Goal: Task Accomplishment & Management: Manage account settings

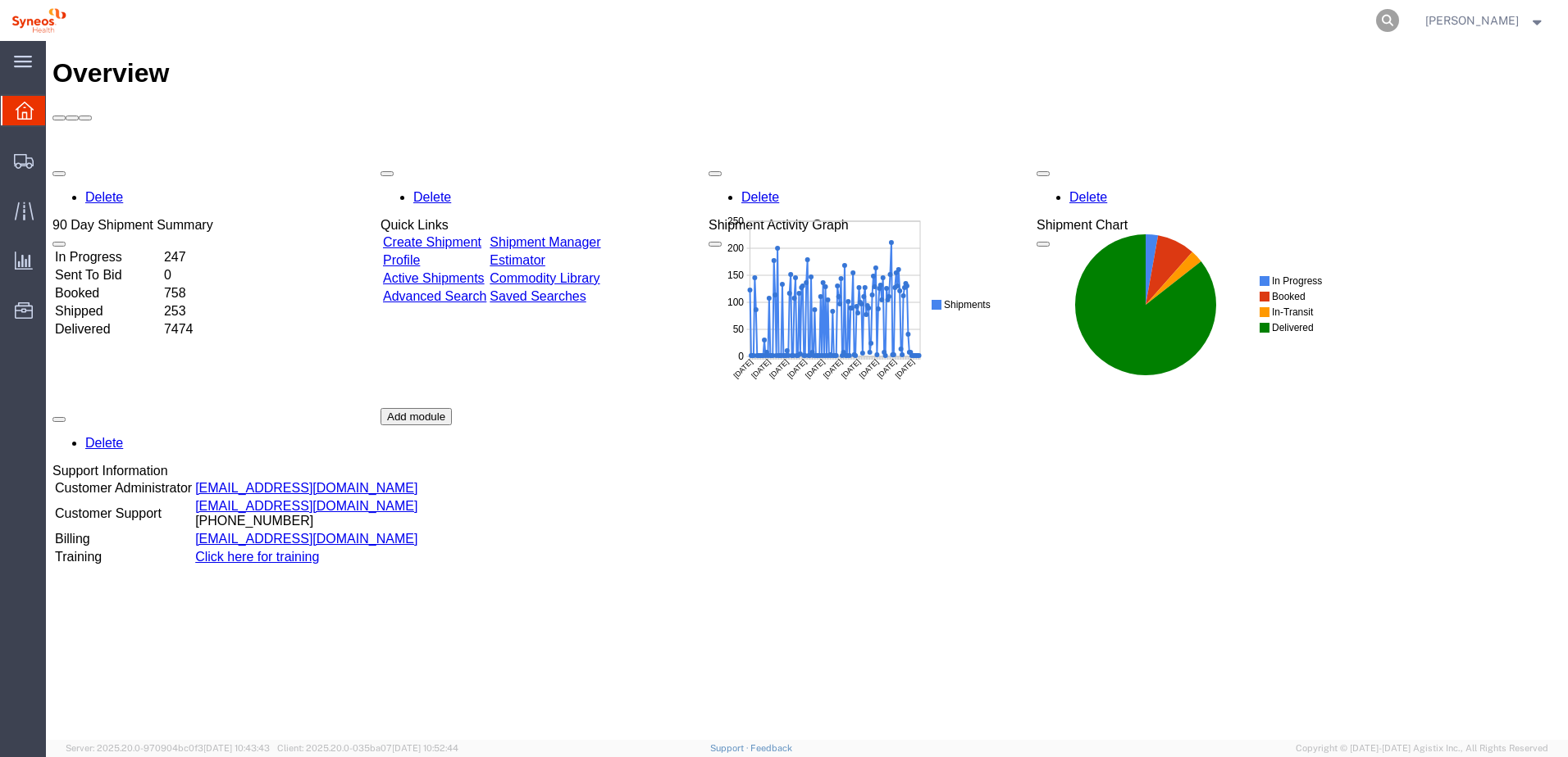
click at [1399, 18] on icon at bounding box center [1387, 21] width 23 height 23
click at [1105, 16] on input "search" at bounding box center [1126, 20] width 499 height 39
paste input "57007679"
type input "57007679"
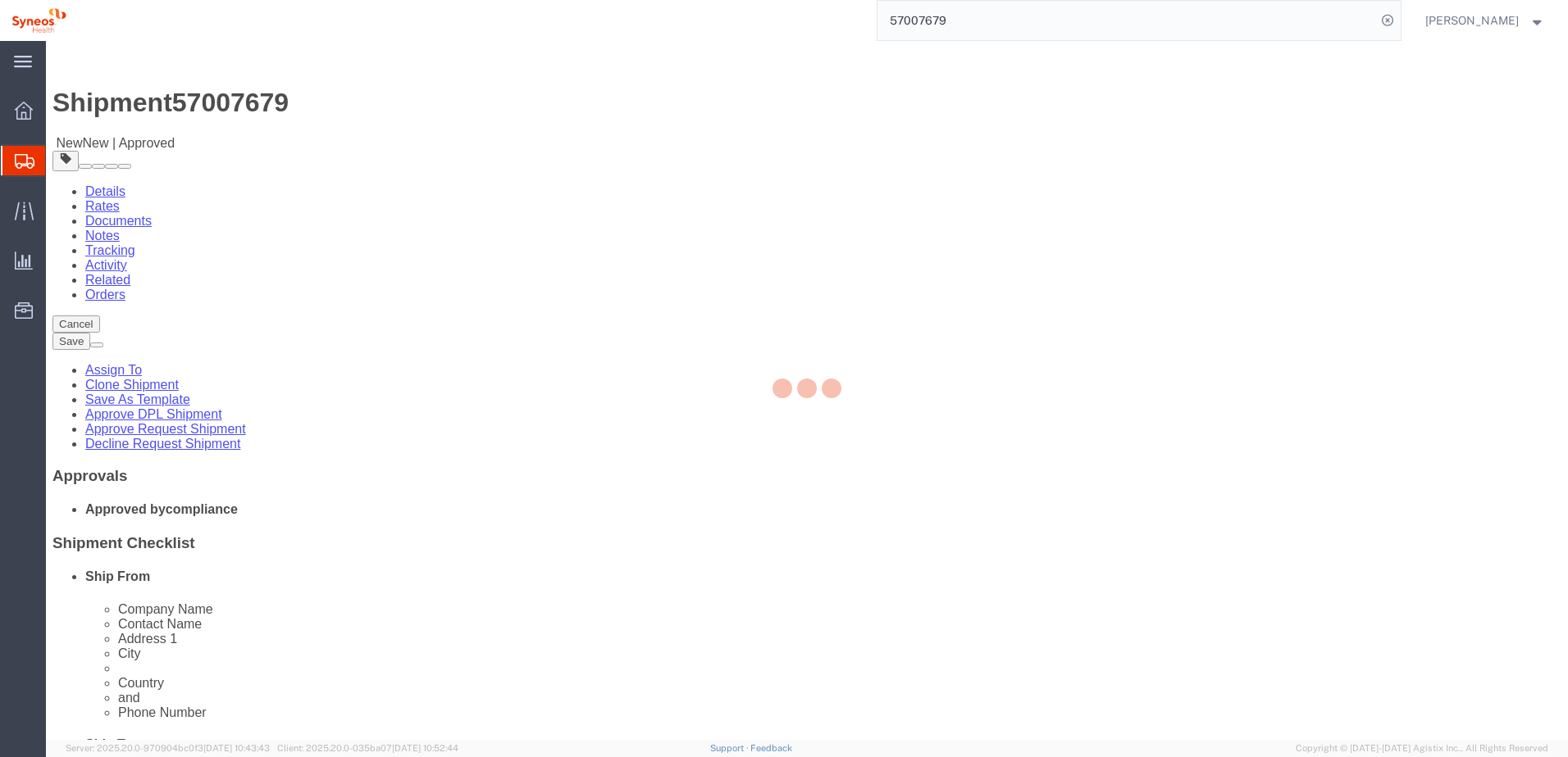
select select "61570"
select select
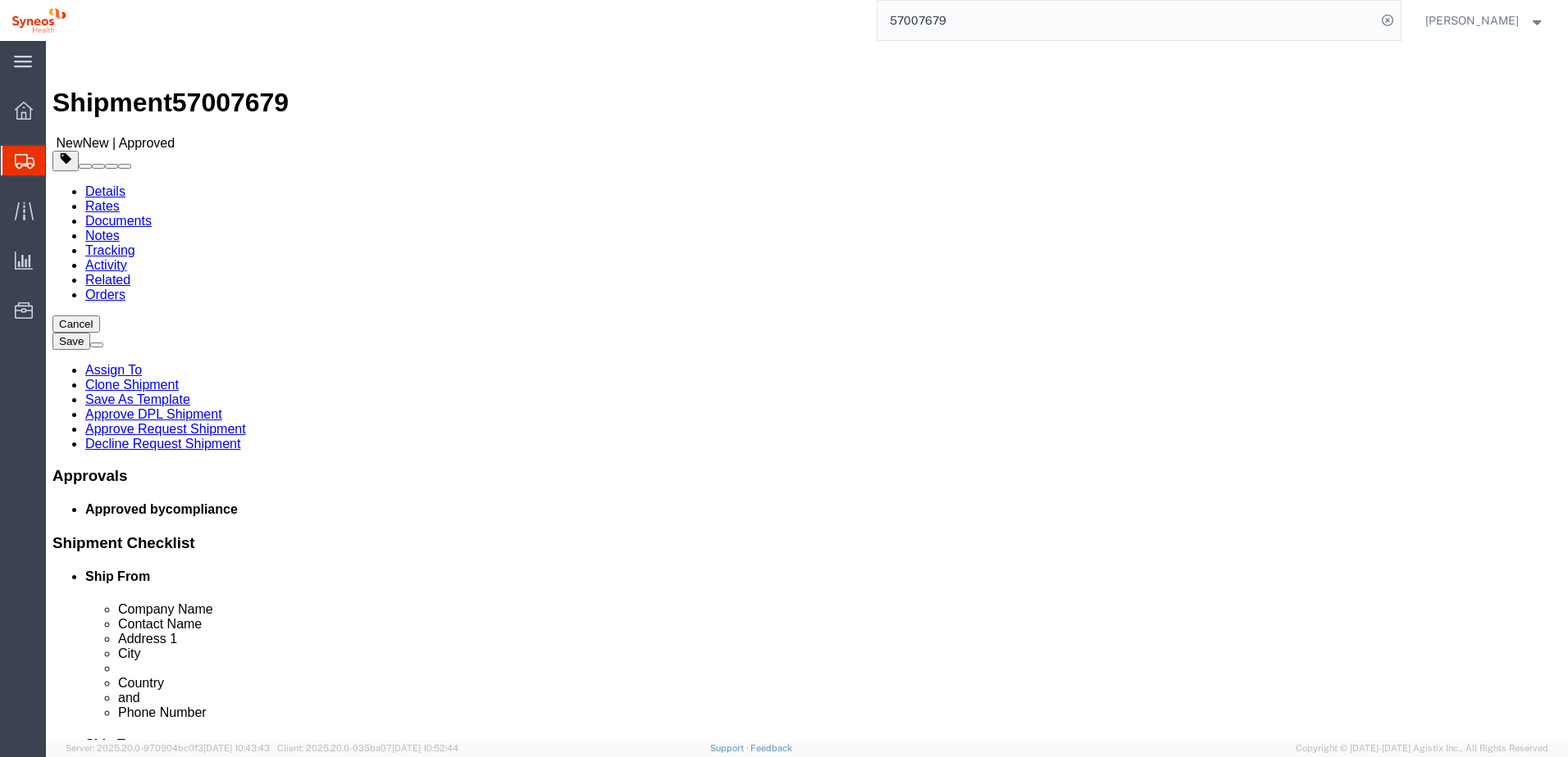
click link "Notes"
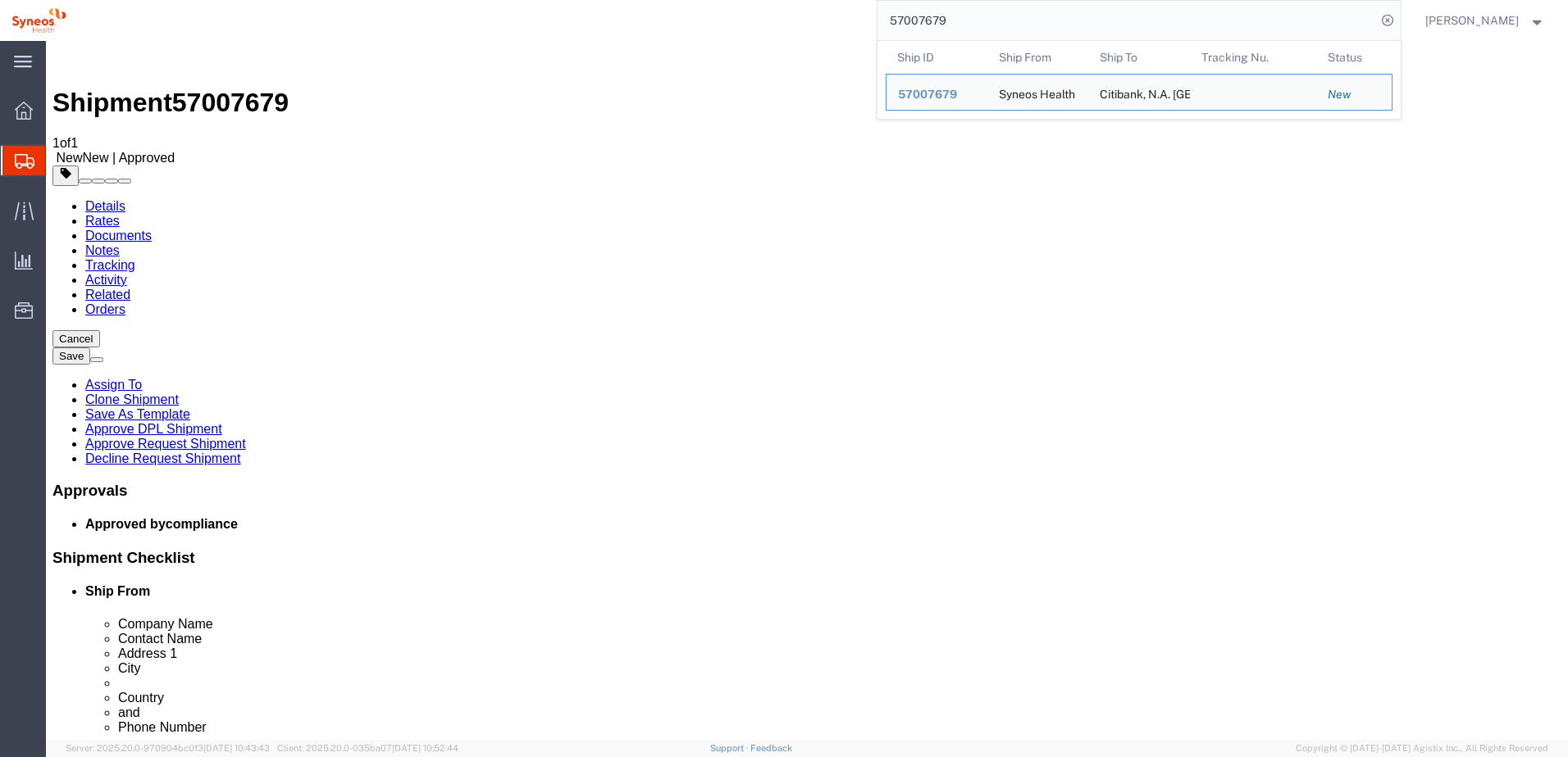
click at [911, 24] on input "57007679" at bounding box center [1126, 20] width 499 height 39
click at [912, 23] on input "57007679" at bounding box center [1126, 20] width 499 height 39
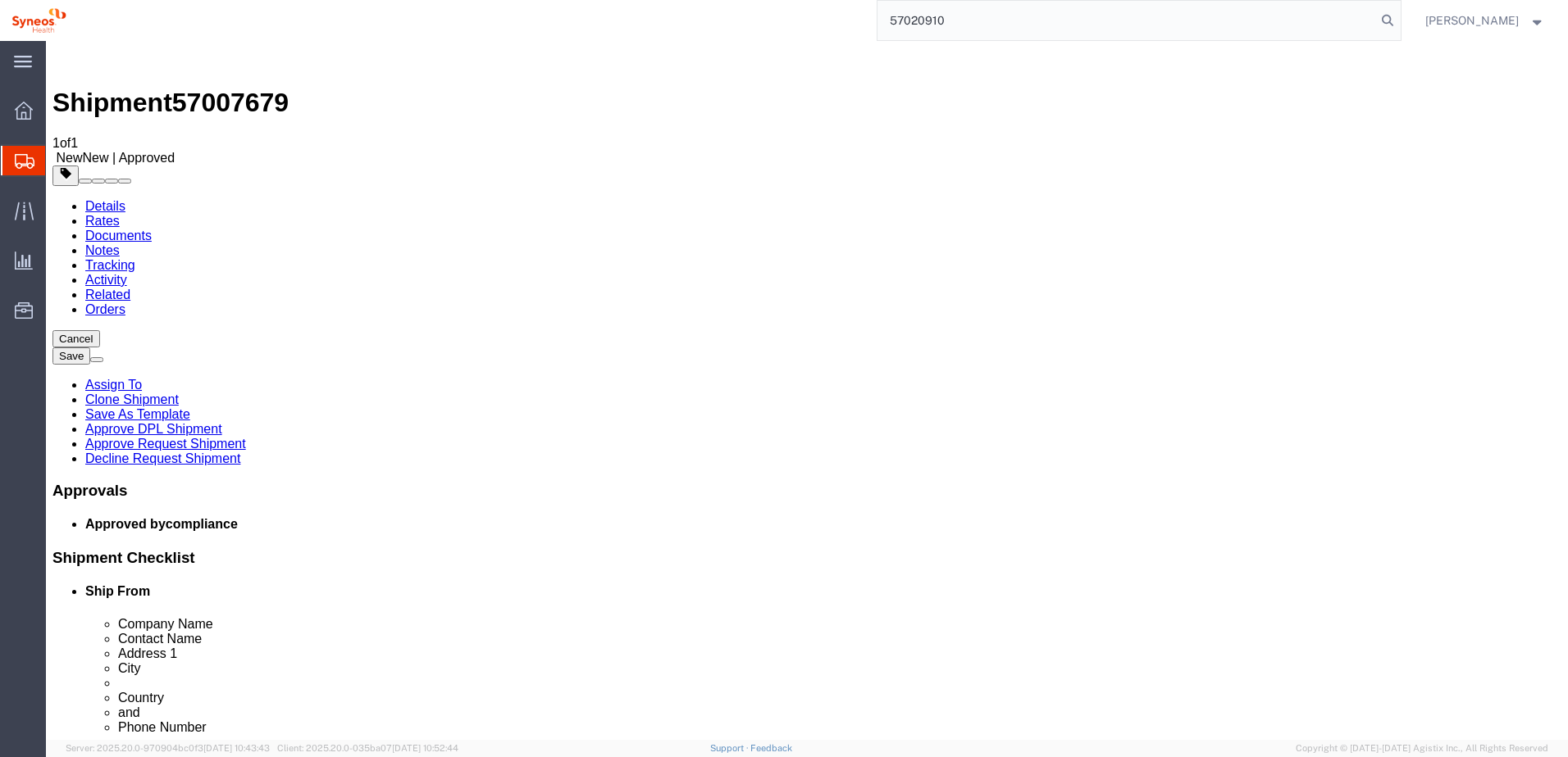
type input "57020910"
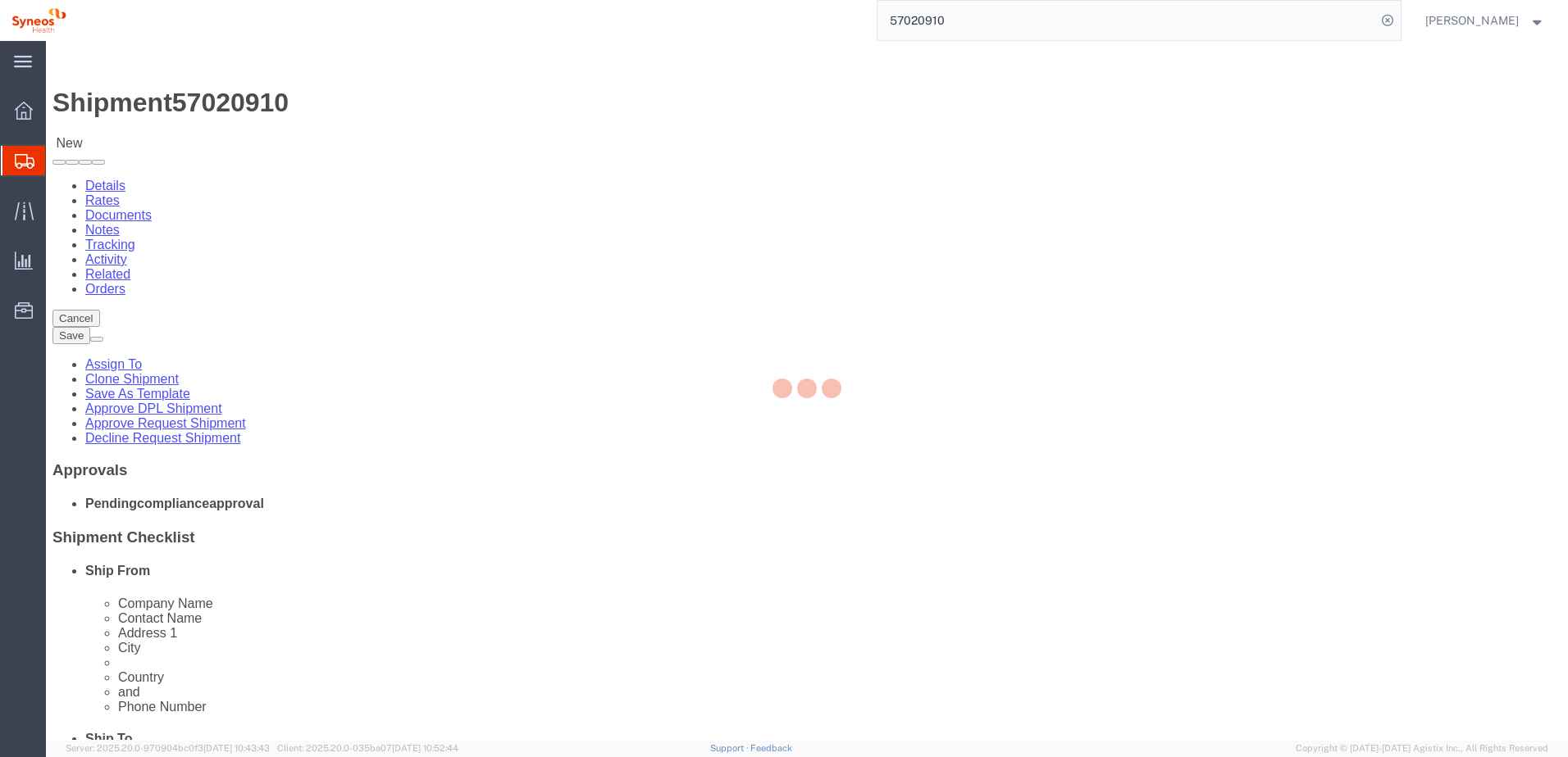
select select "48944"
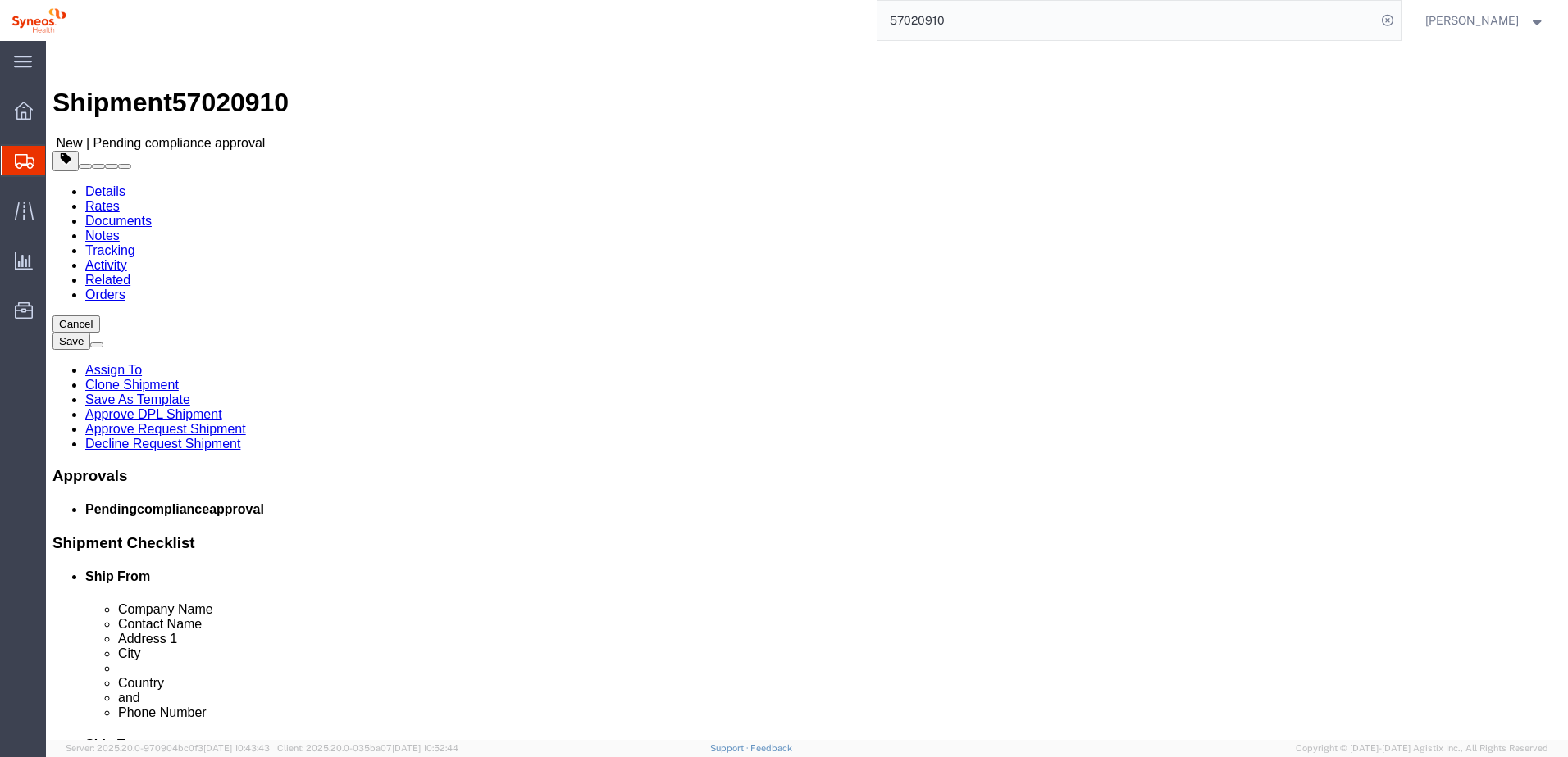
click icon
click link "Notes"
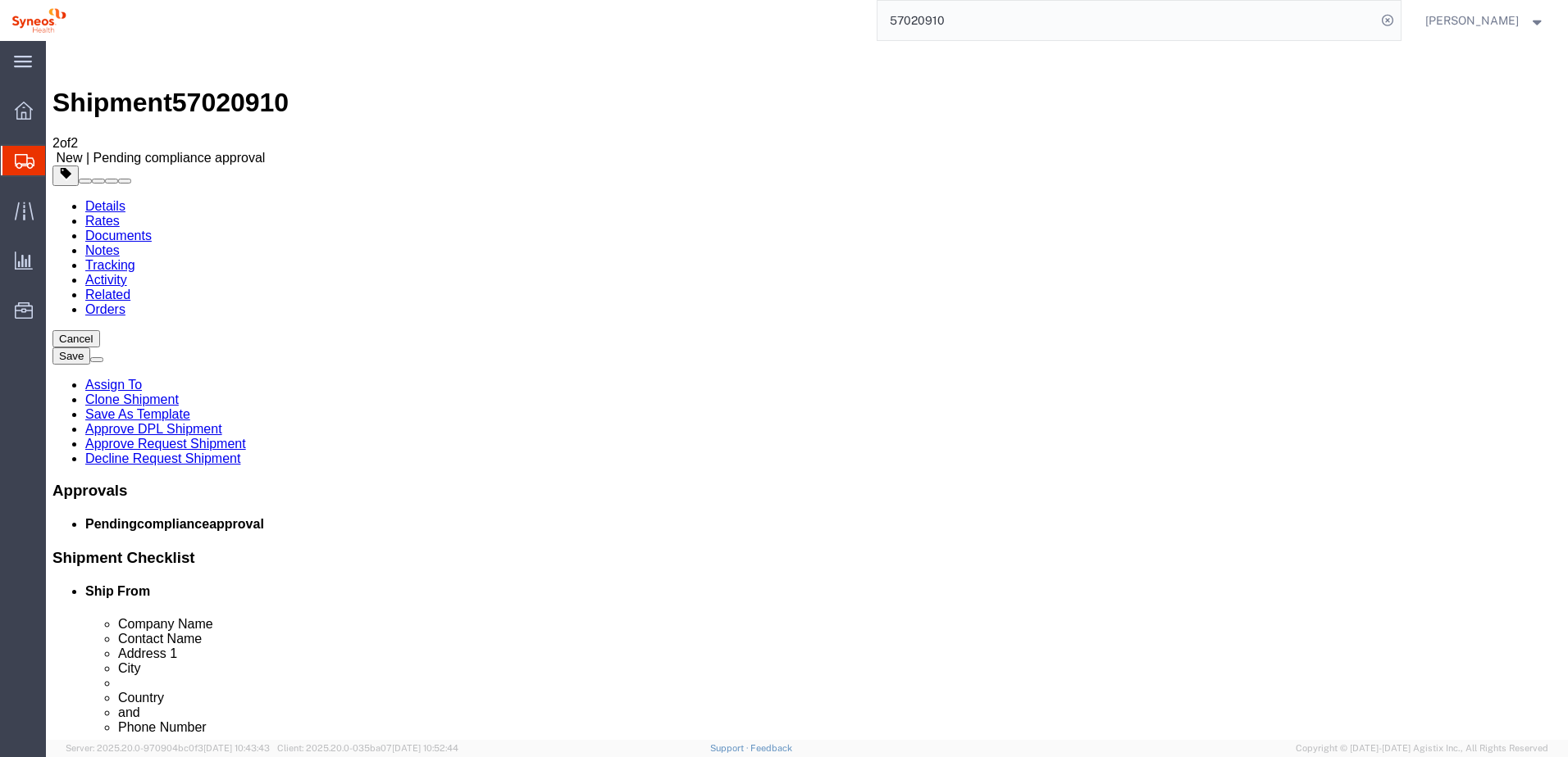
click at [102, 199] on link "Details" at bounding box center [105, 205] width 40 height 14
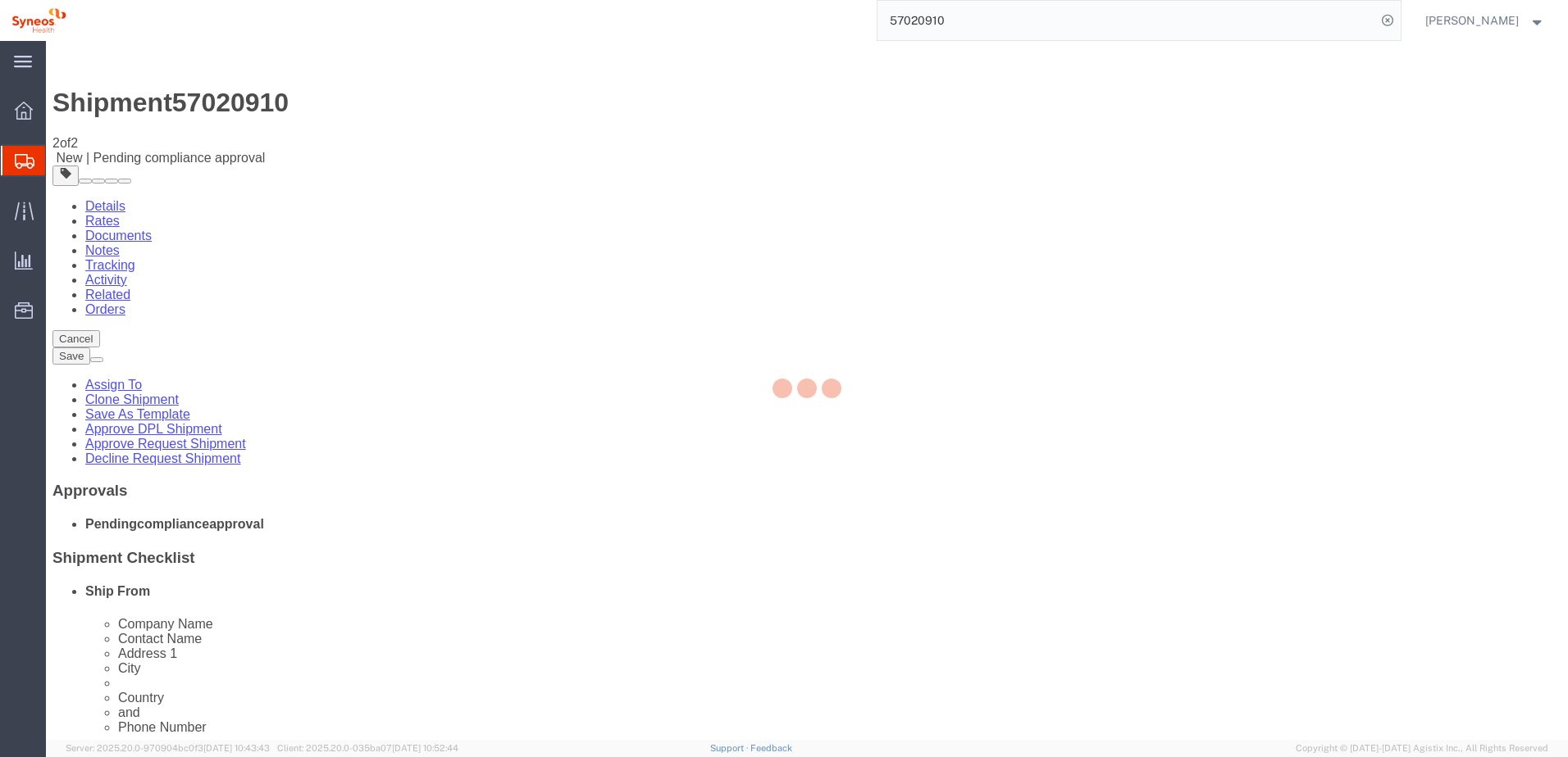
select select "48944"
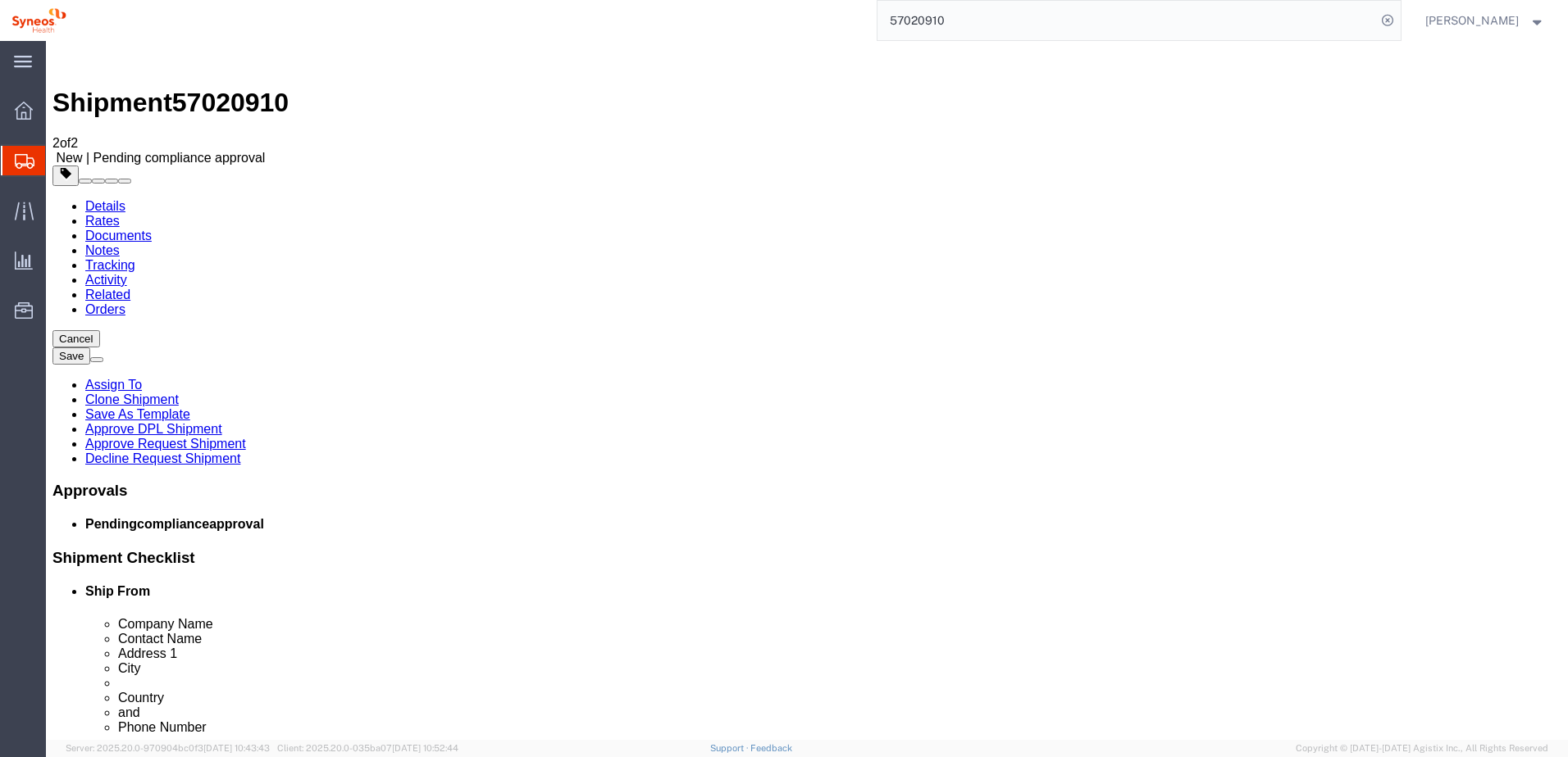
click icon
click dd "1.00 Each"
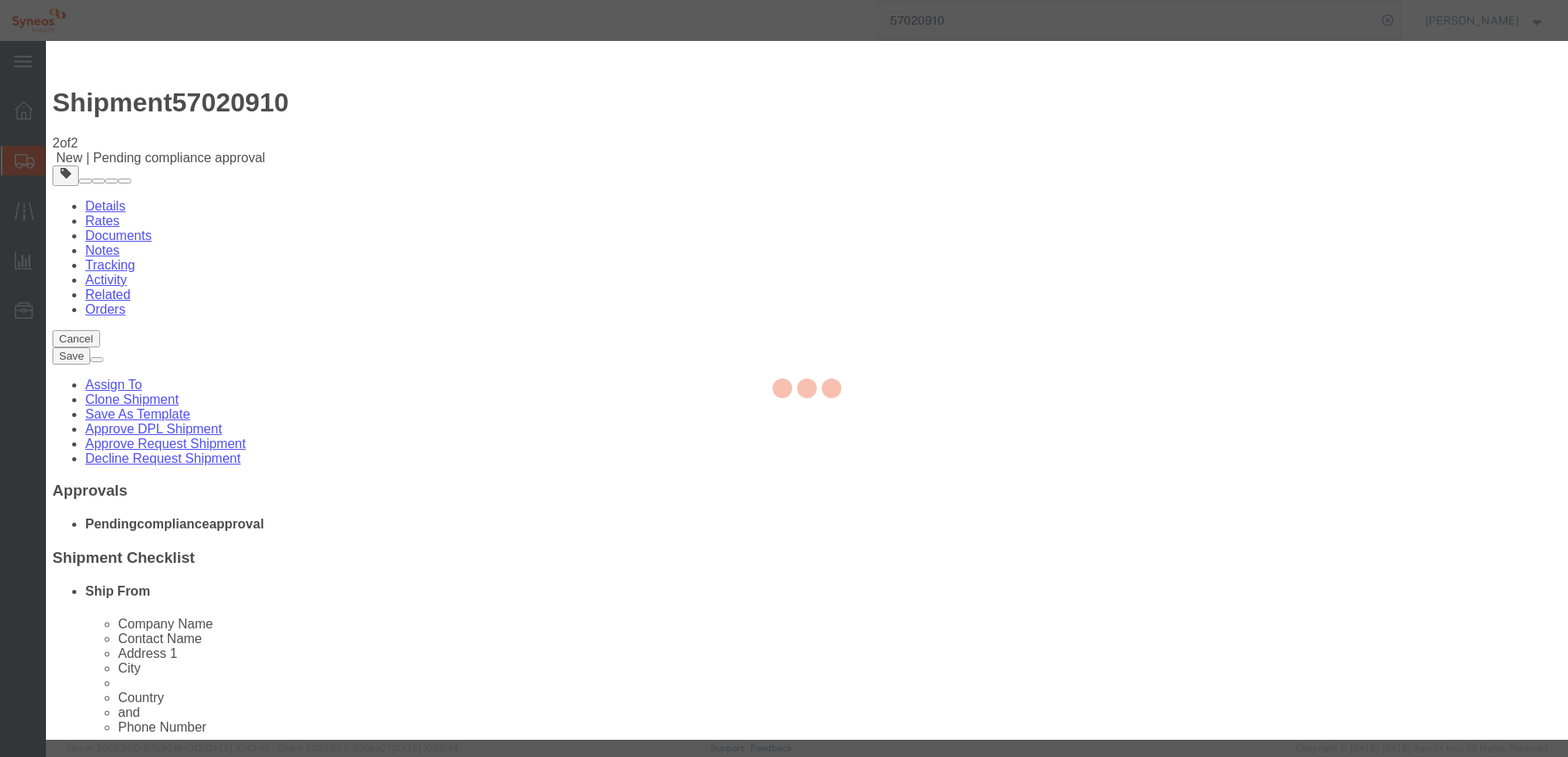
checkbox input "true"
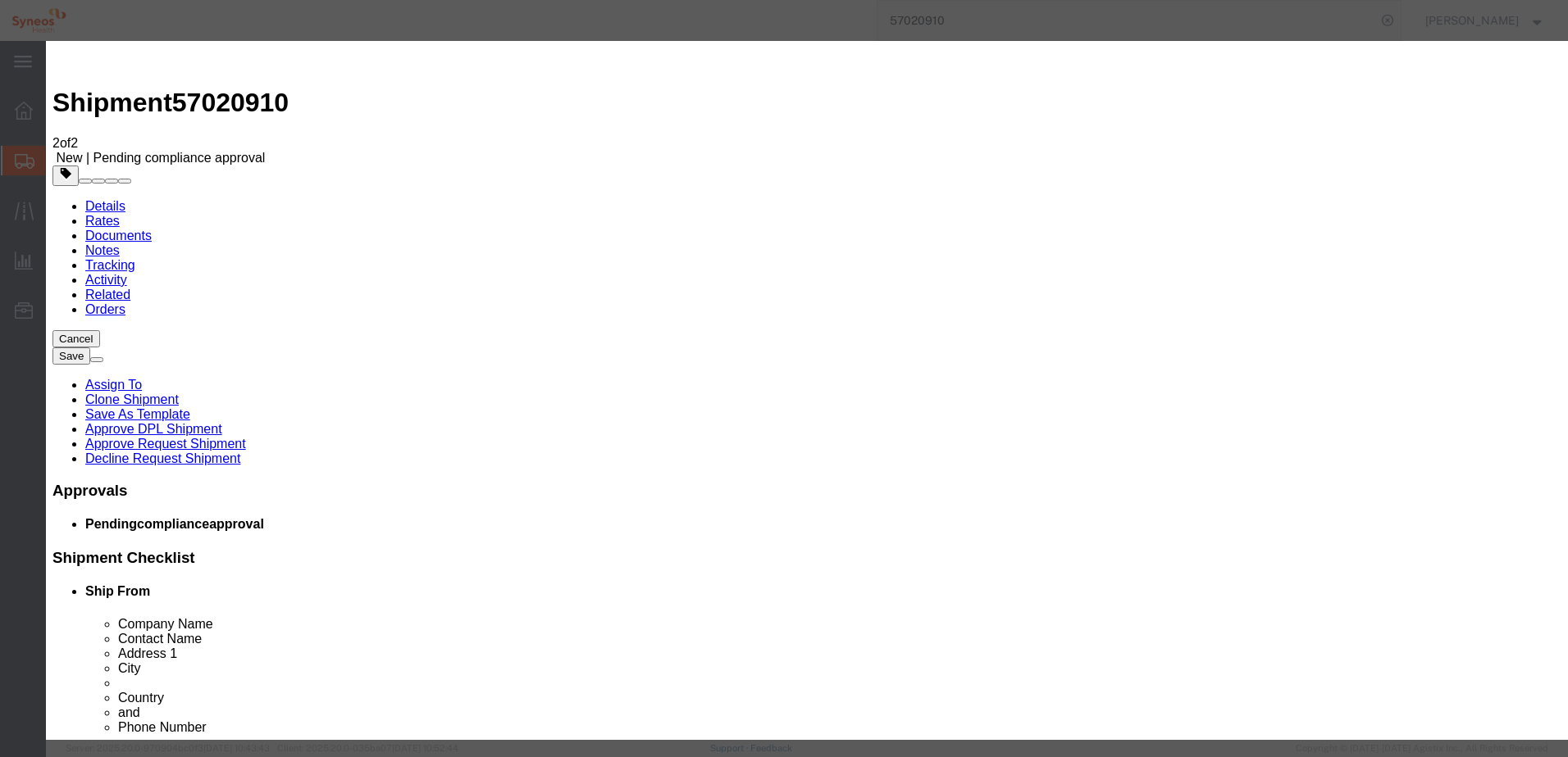
scroll to position [399, 0]
click select "Select ATF BIS DEA EPA FDA FTR ITAR OFAC Other (OPA)"
select select "BIS"
click select "Select ATF BIS DEA EPA FDA FTR ITAR OFAC Other (OPA)"
click select "Select AGR-Agricultural APP-Computers APR-Additional Permissive Exports AVS-Air…"
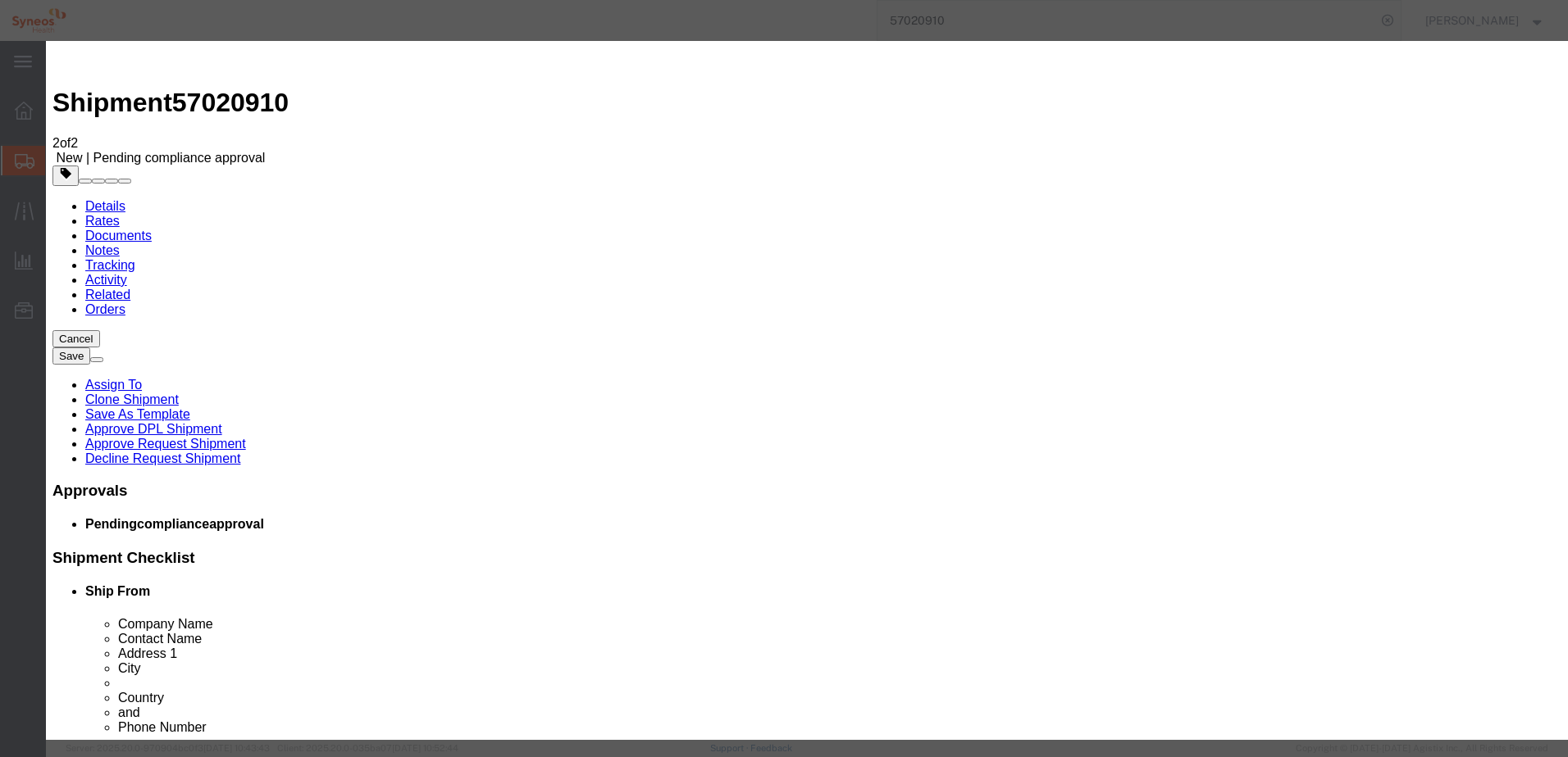
select select "NLR"
click select "Select AGR-Agricultural APP-Computers APR-Additional Permissive Exports AVS-Air…"
click div "Controlled"
click button "Save & Close"
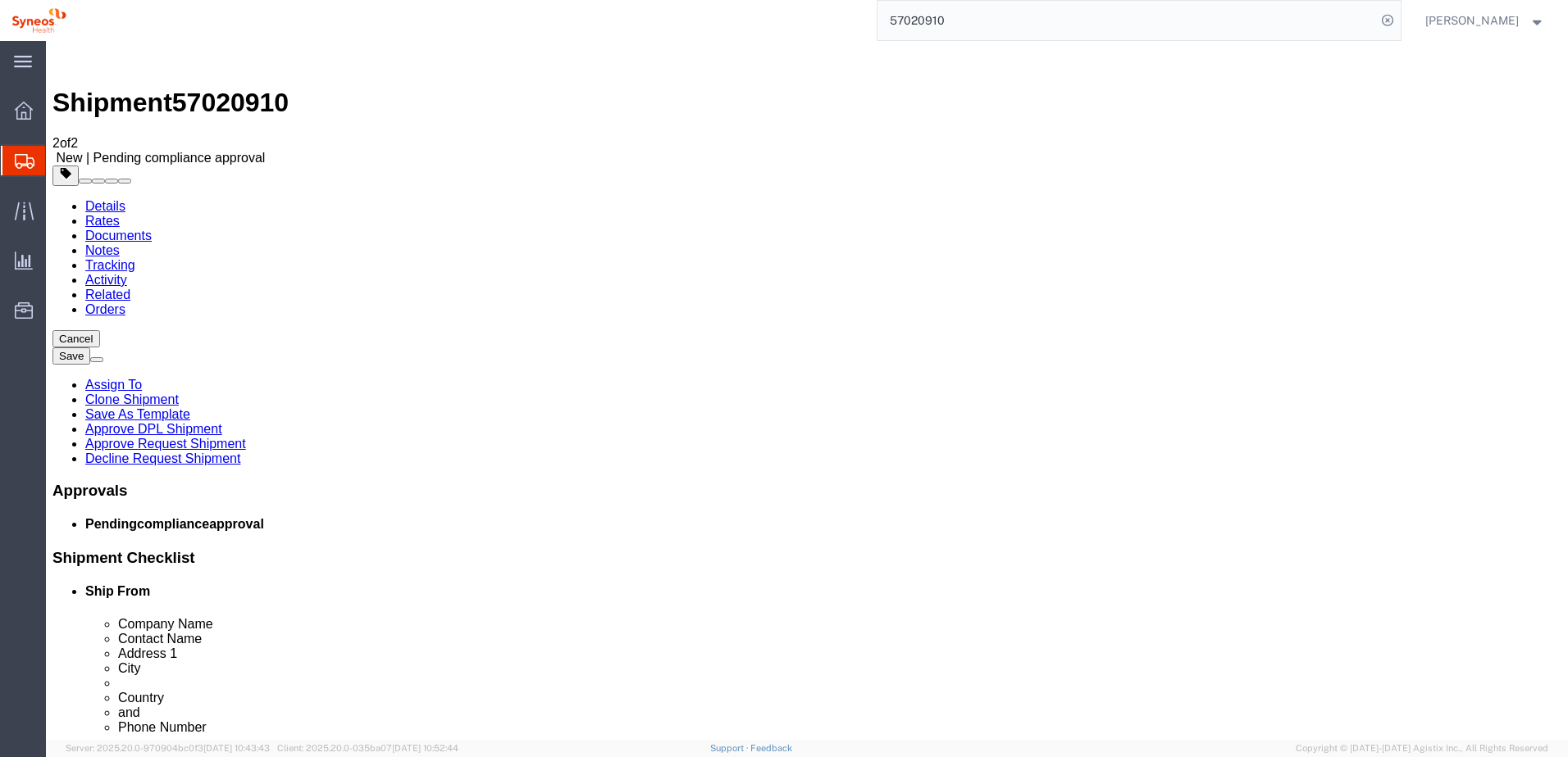
click button "Continue"
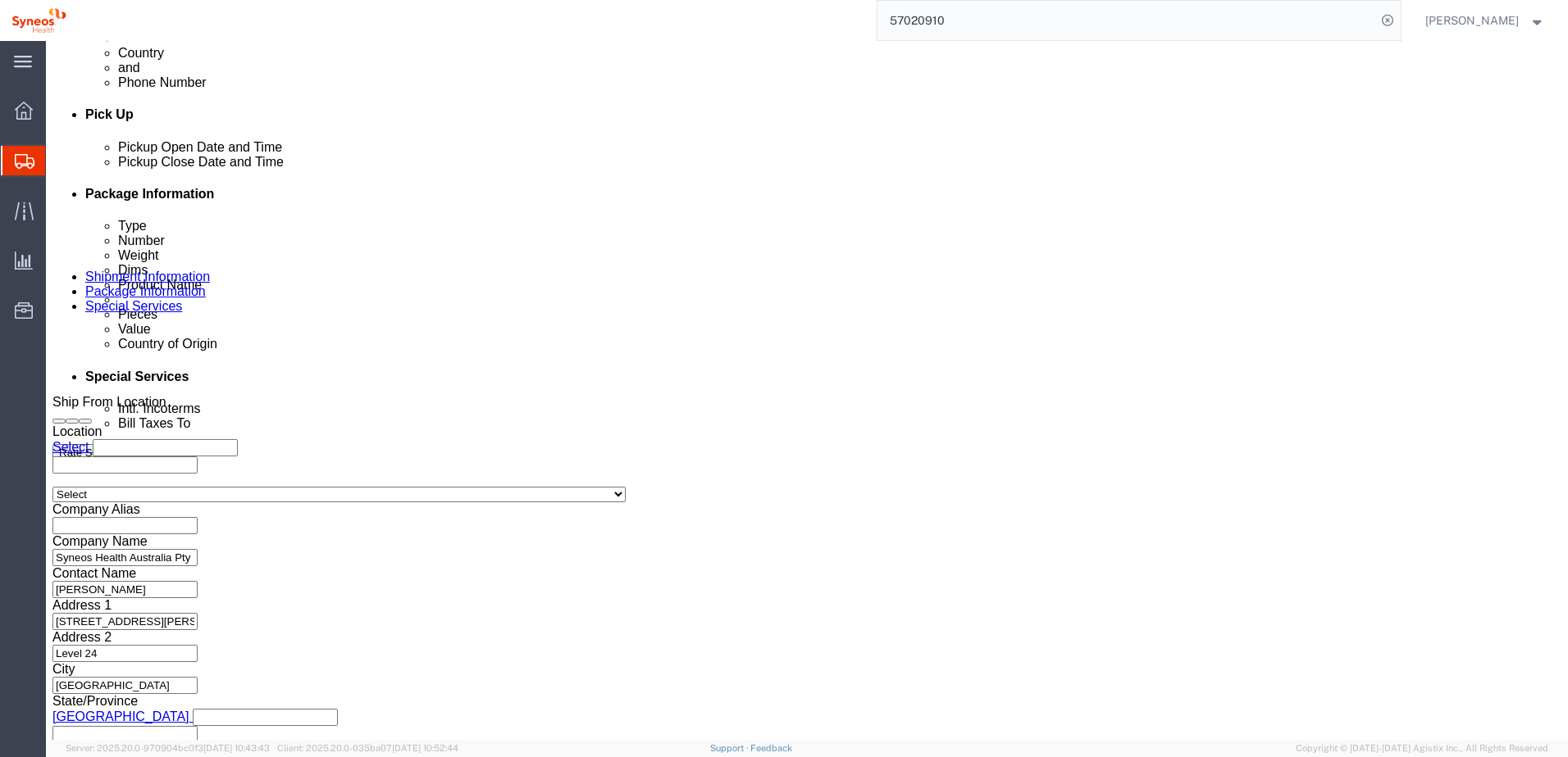
scroll to position [819, 0]
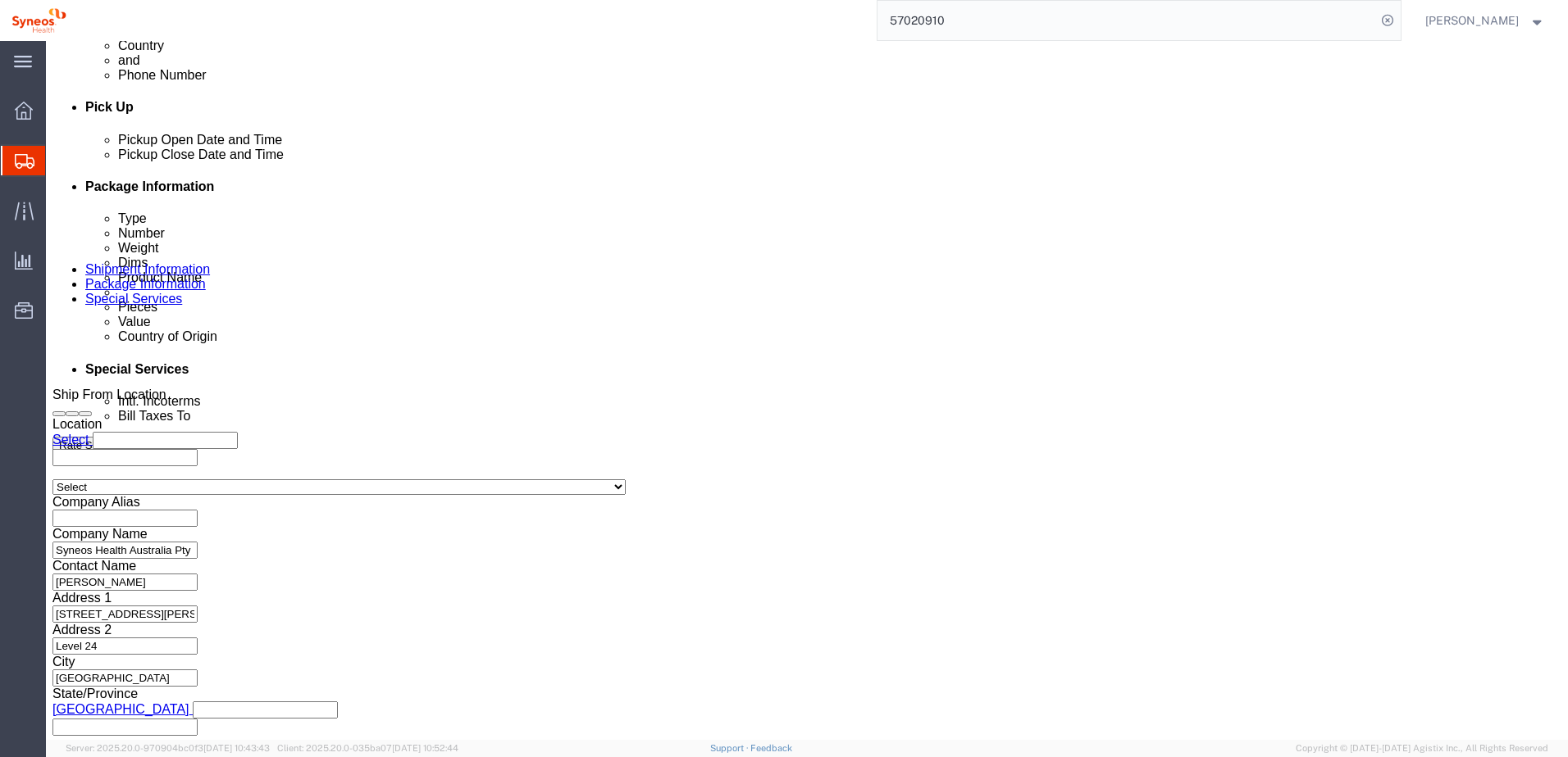
click link "Approve Request Shipment"
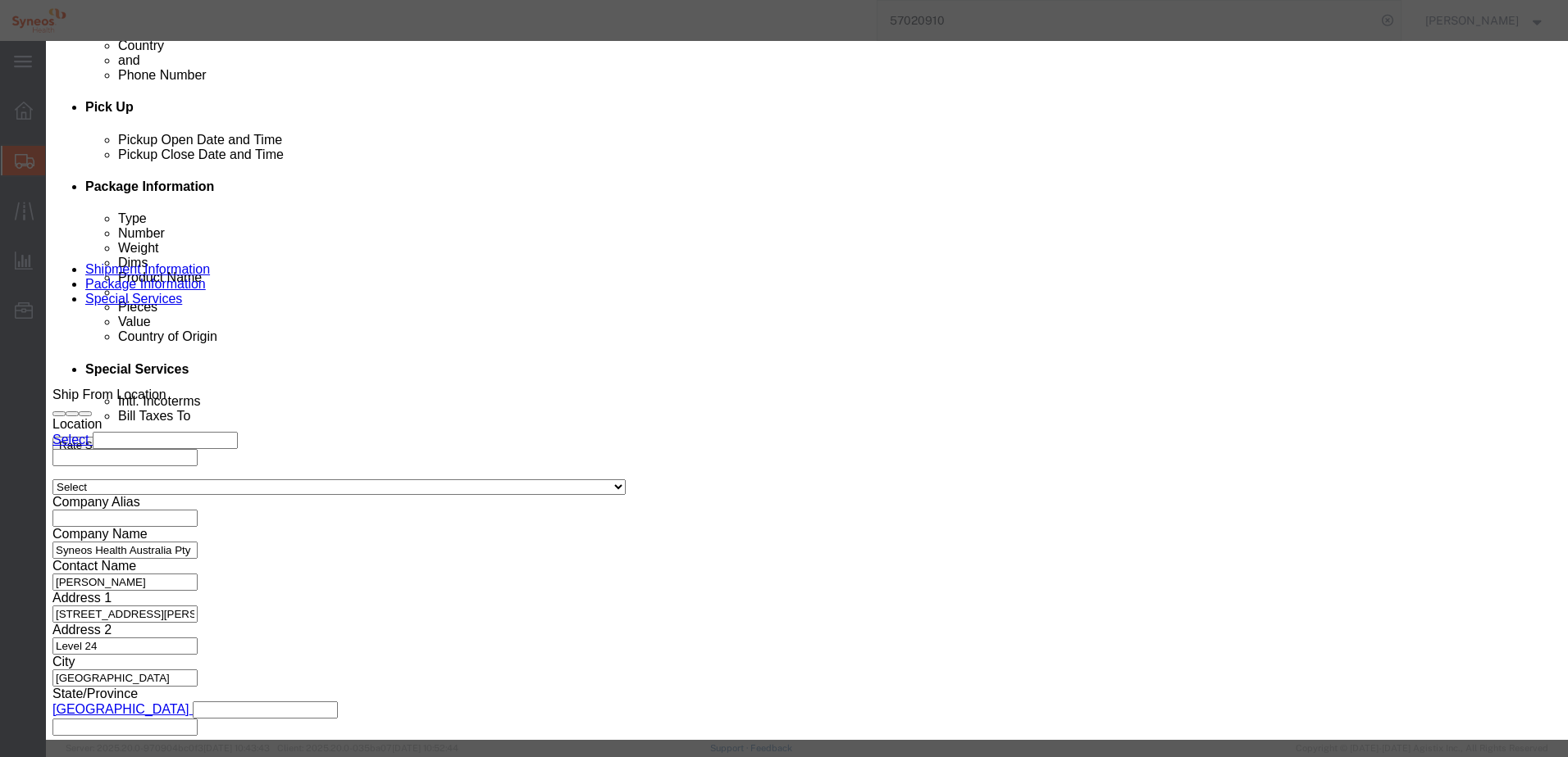
click button "Yes"
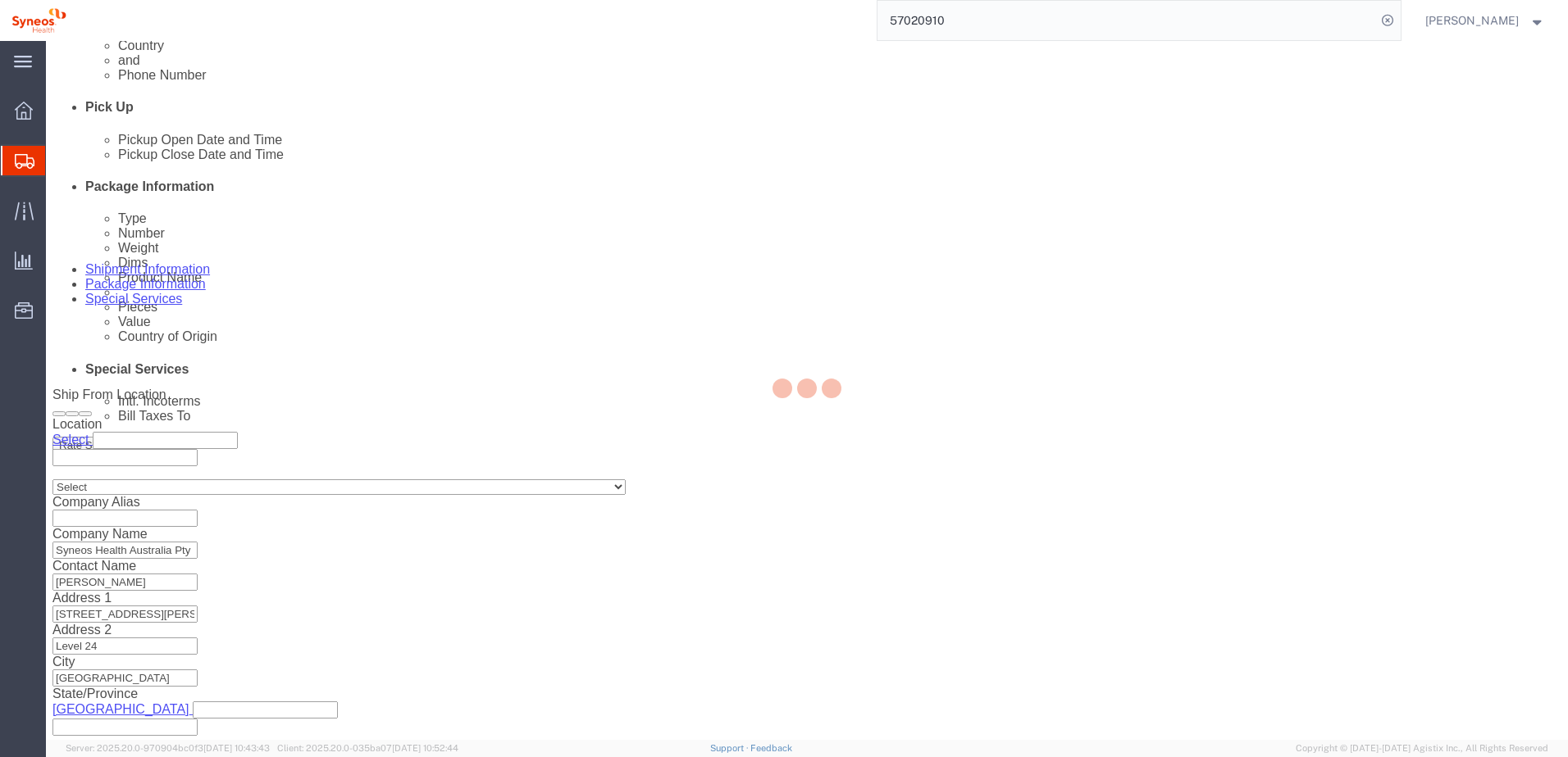
select select "48944"
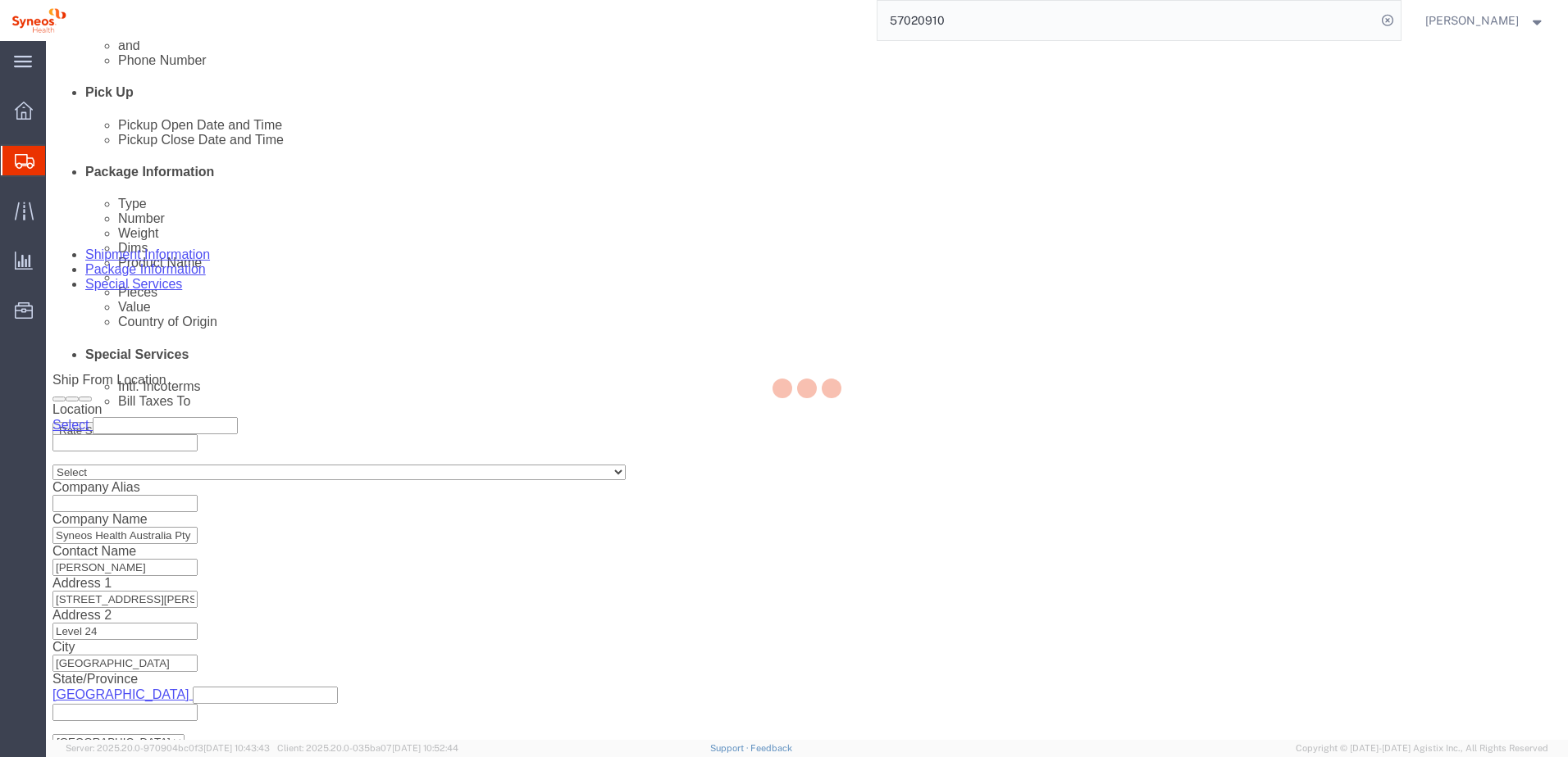
scroll to position [741, 0]
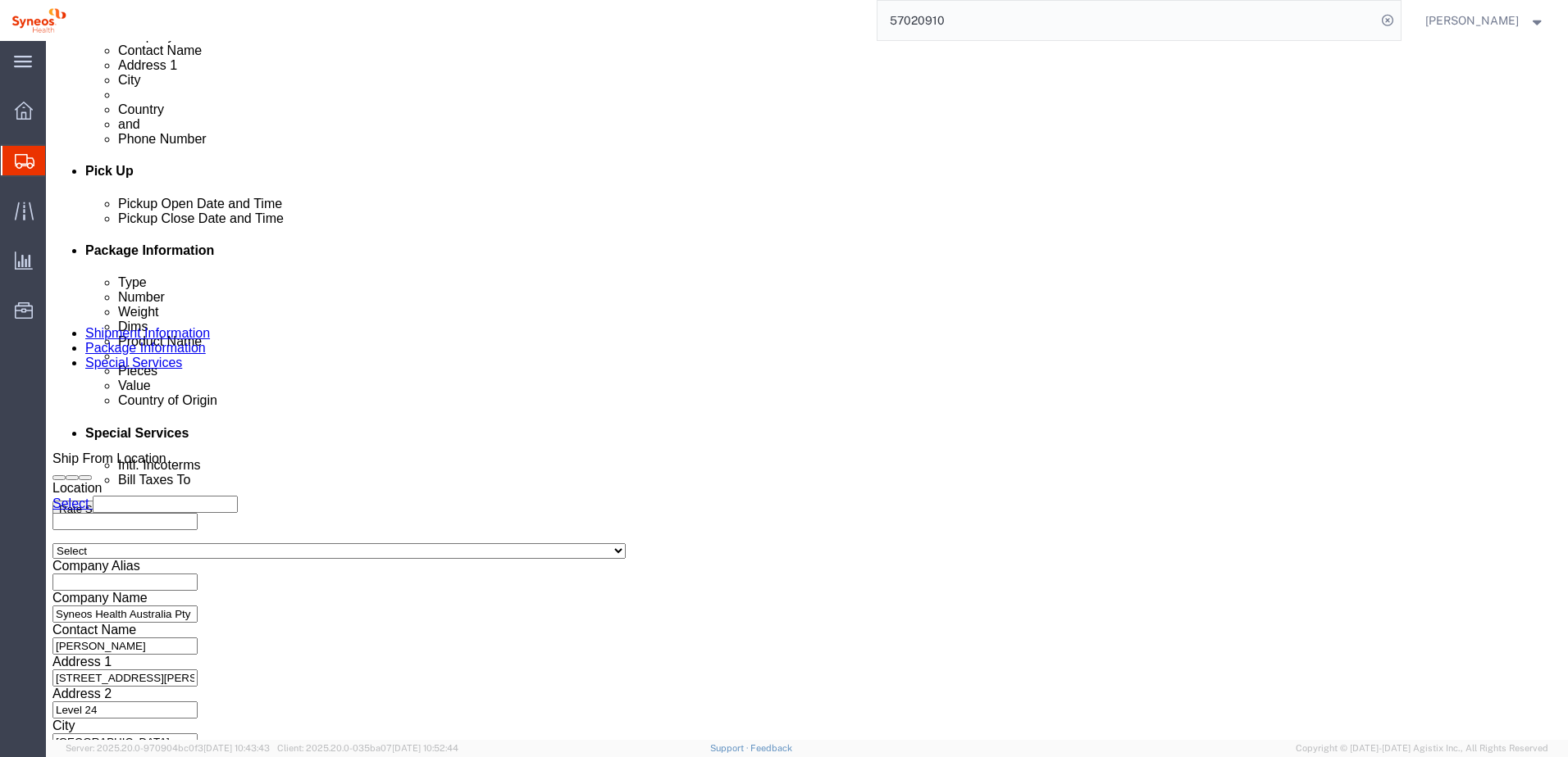
click at [974, 23] on input "57020910" at bounding box center [1126, 20] width 499 height 39
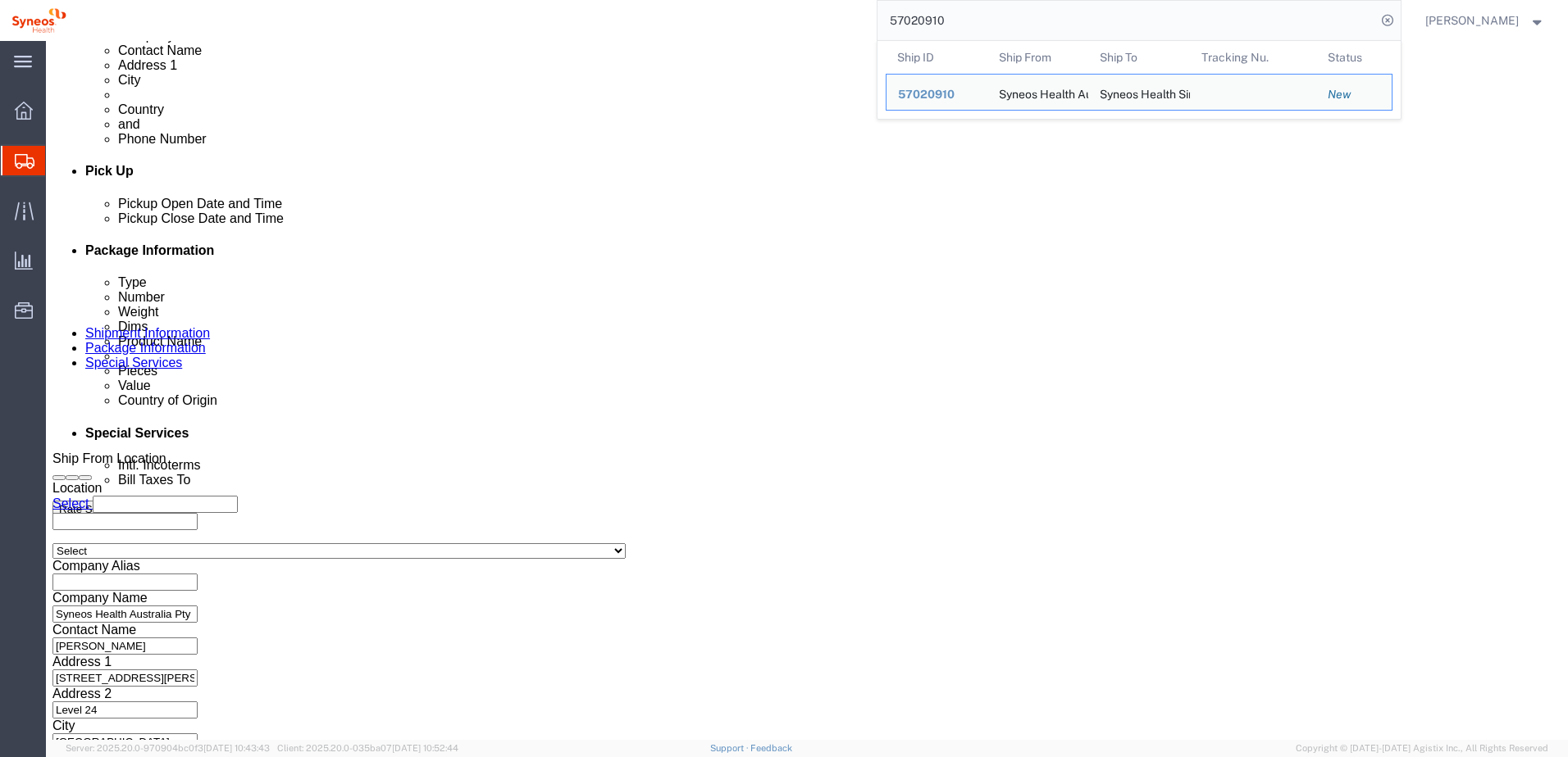
click at [974, 23] on input "57020910" at bounding box center [1126, 20] width 499 height 39
paste input "1689"
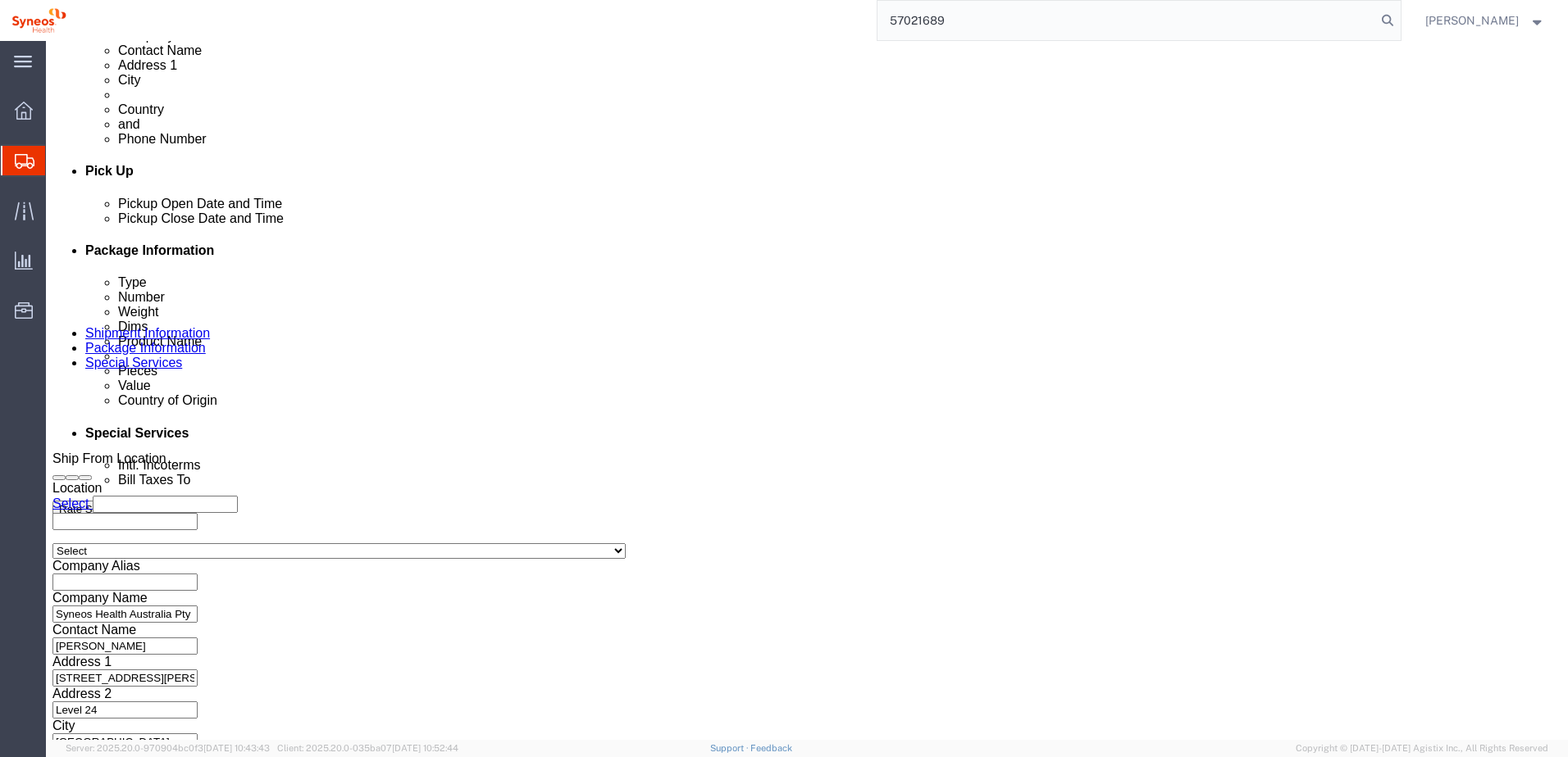
type input "57021689"
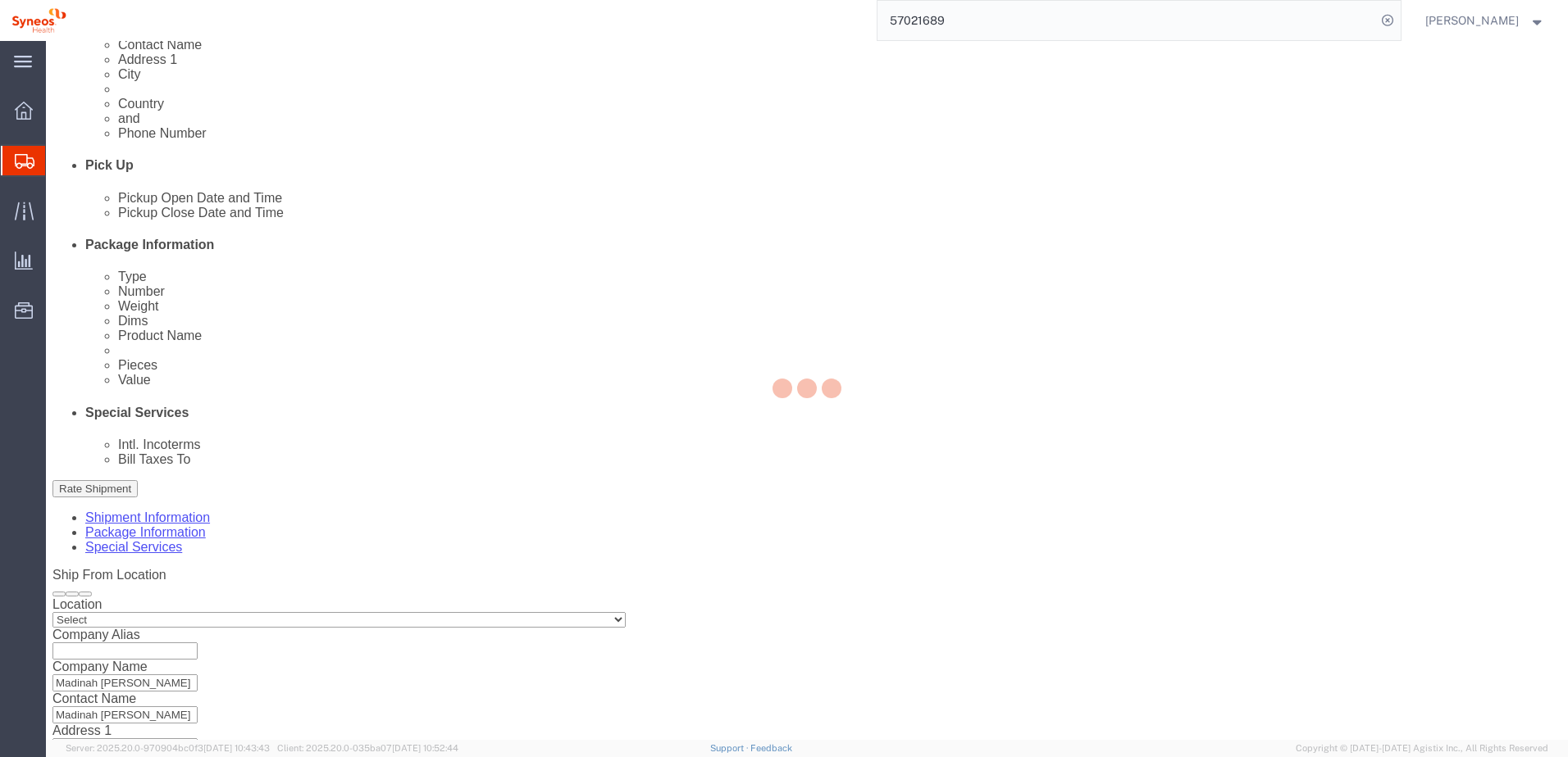
select select "61557"
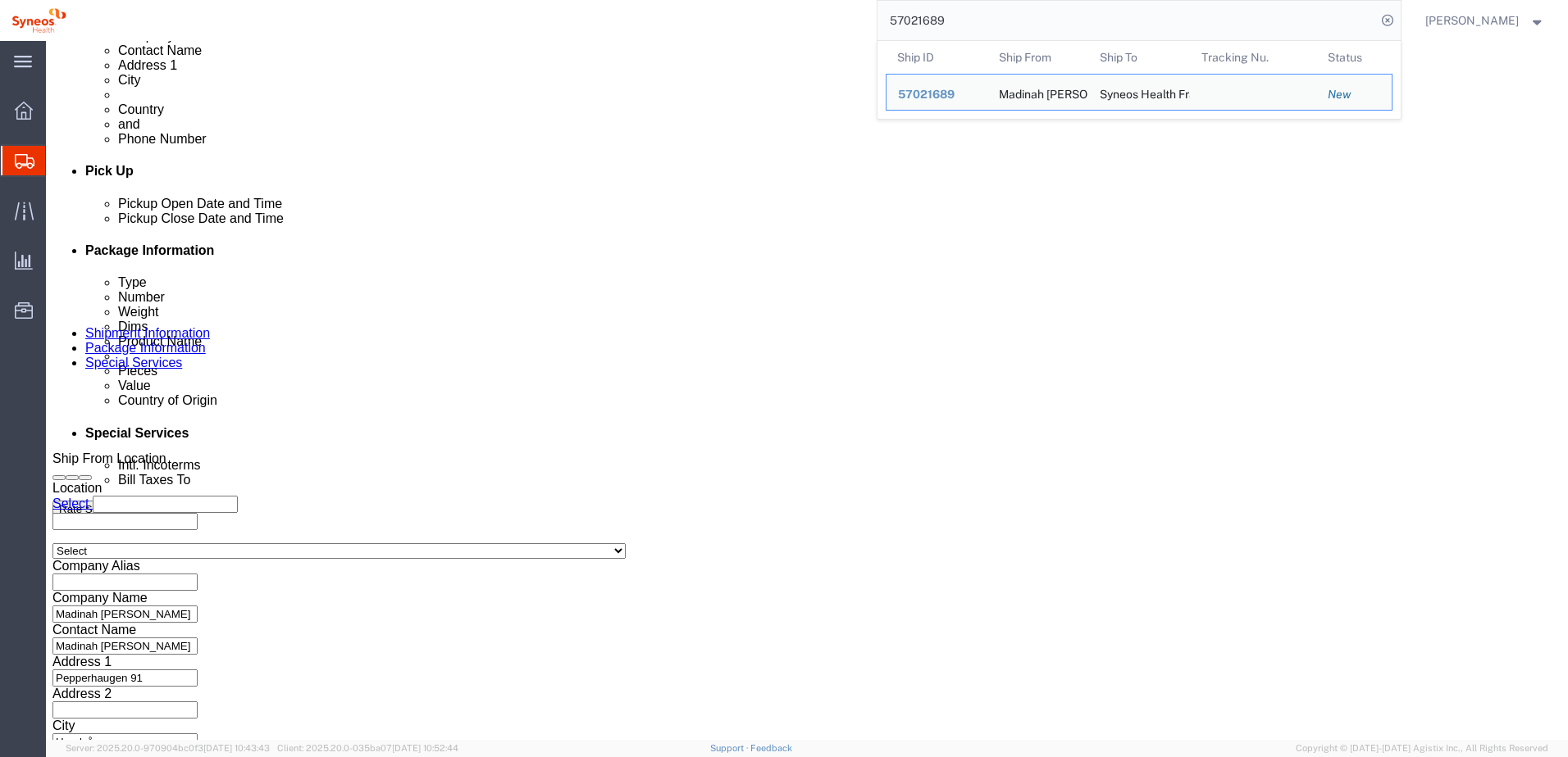
click at [722, 29] on div "57021689 Ship ID Ship From Ship To Tracking Nu. Status Ship ID 57021689 Ship Fr…" at bounding box center [740, 20] width 1323 height 41
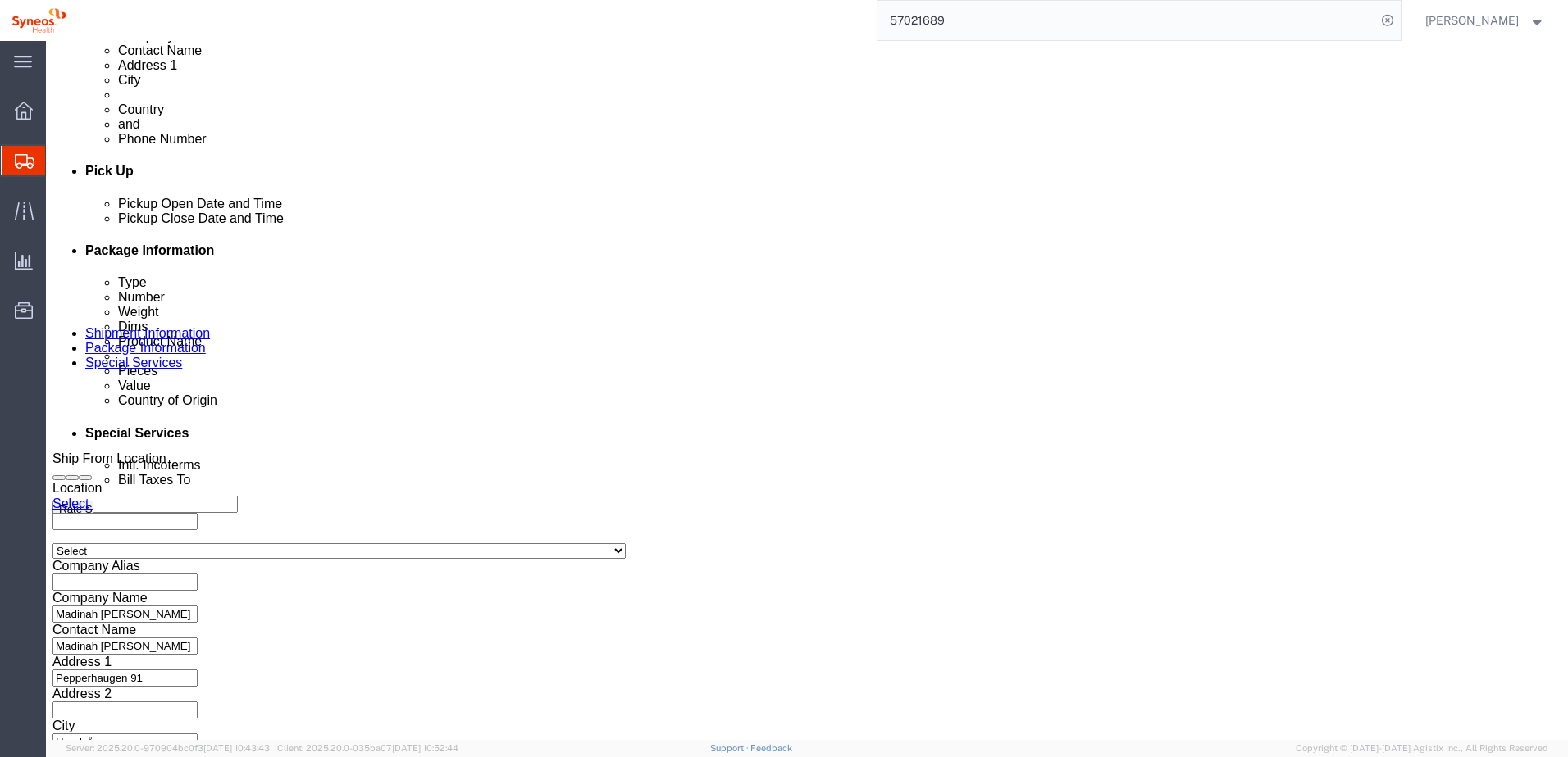
click icon
click button "Continue"
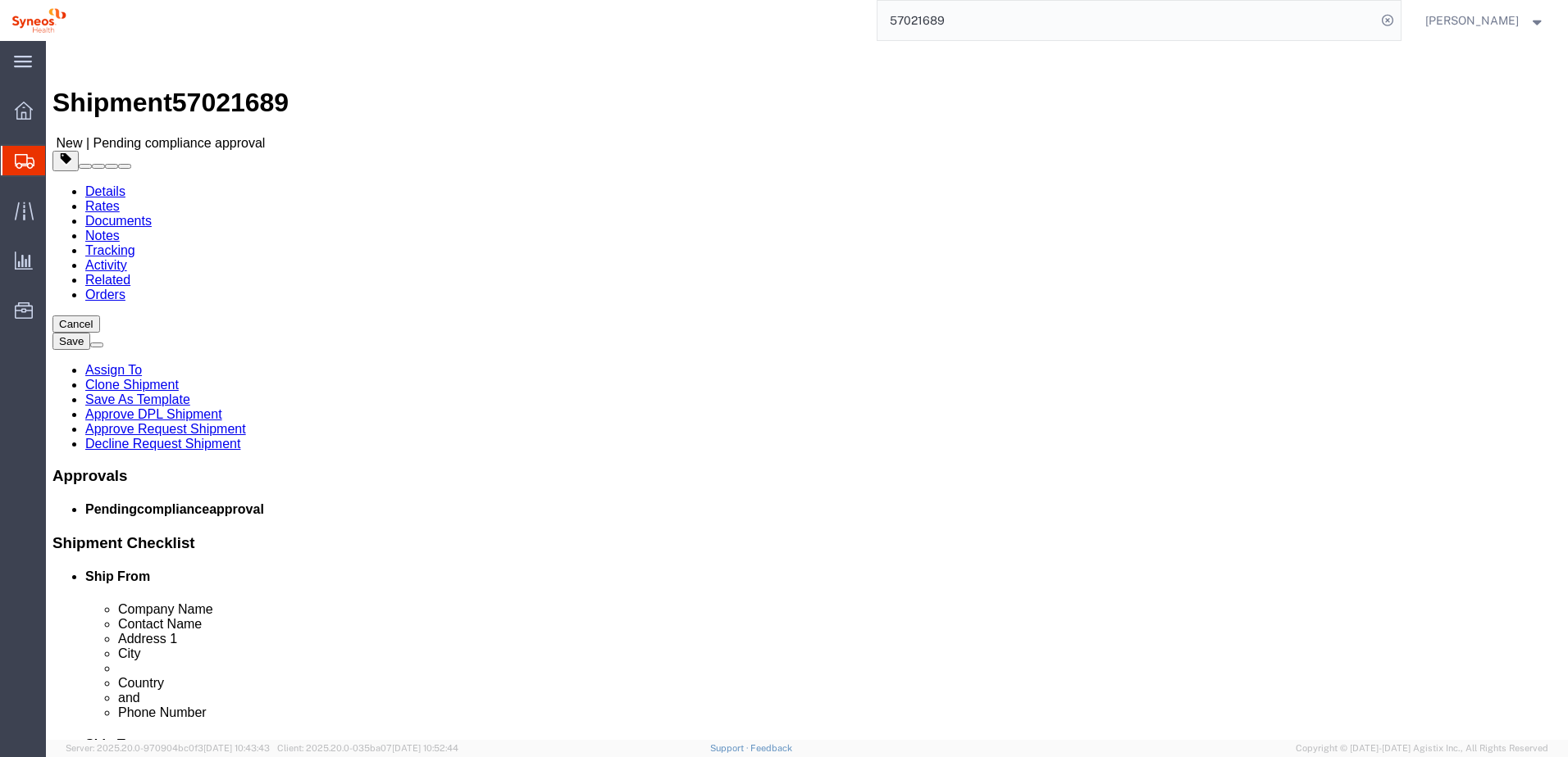
drag, startPoint x: 58, startPoint y: 421, endPoint x: 115, endPoint y: 418, distance: 57.1
click p "ThinkPad T14 Gen 2 Laptop - 16 GB RAM"
copy p "ThinkPad"
click icon
click link "Special Services"
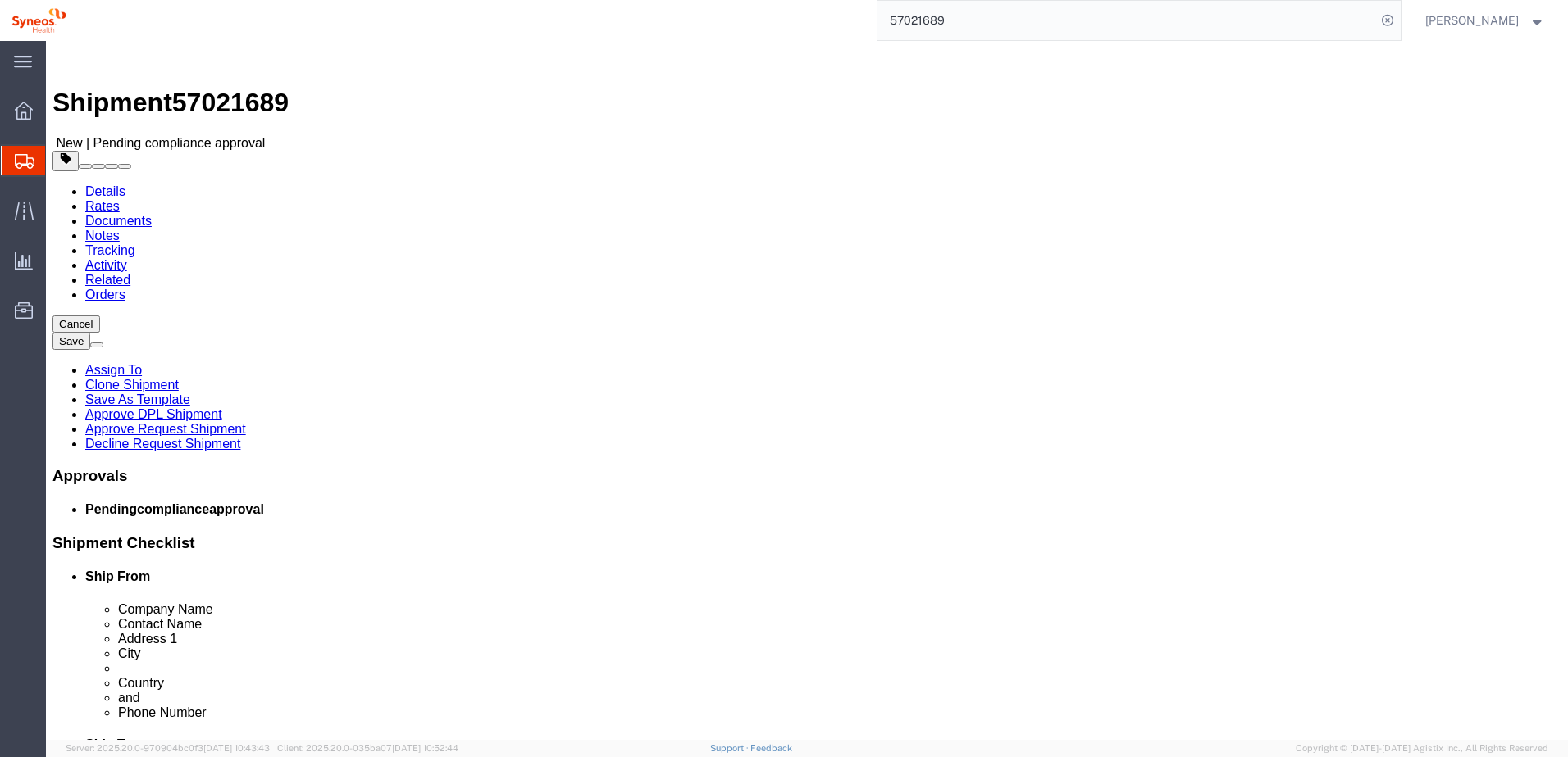
click link "Package Information"
click dd "1.00 Each"
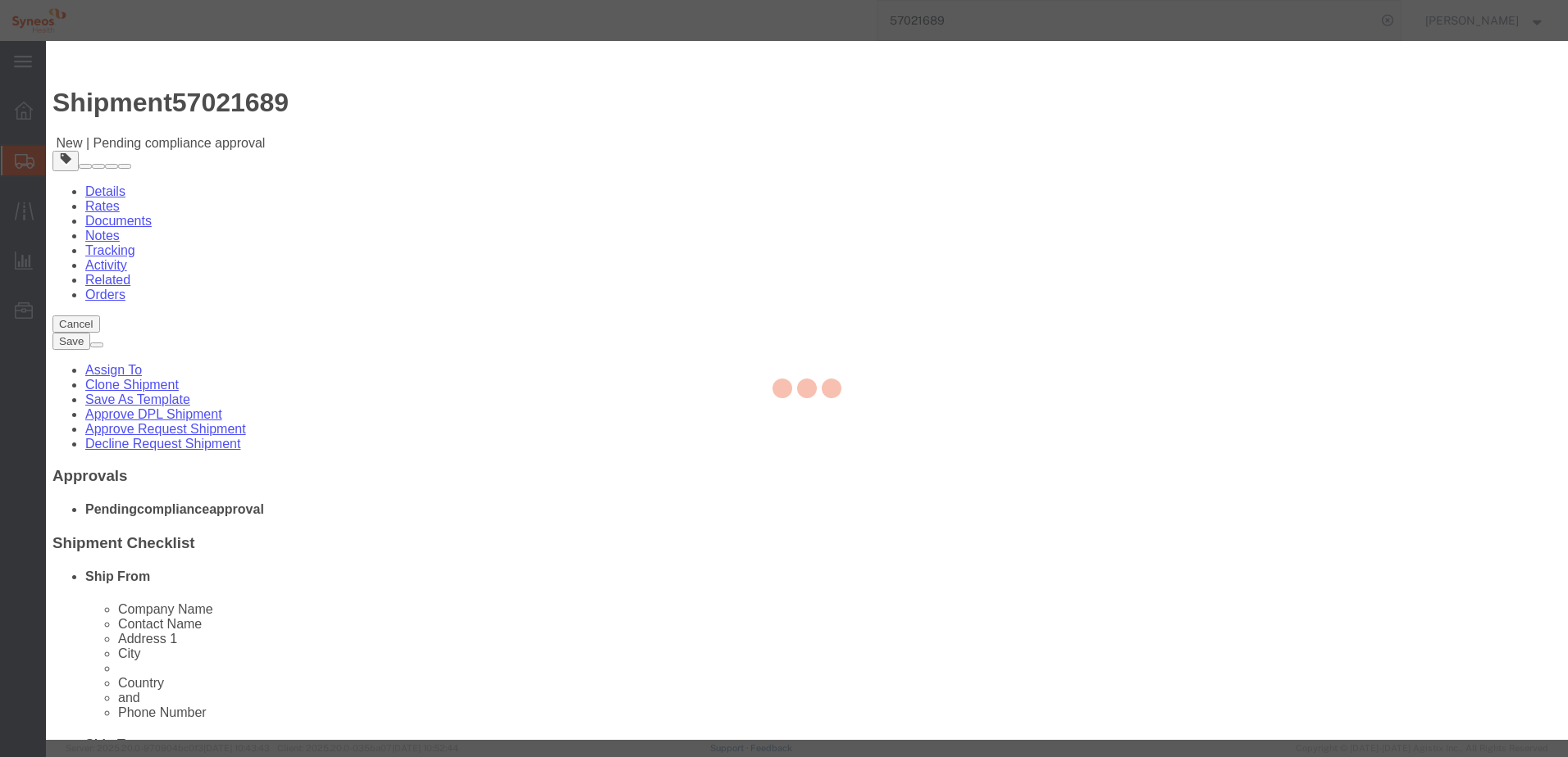
checkbox input "true"
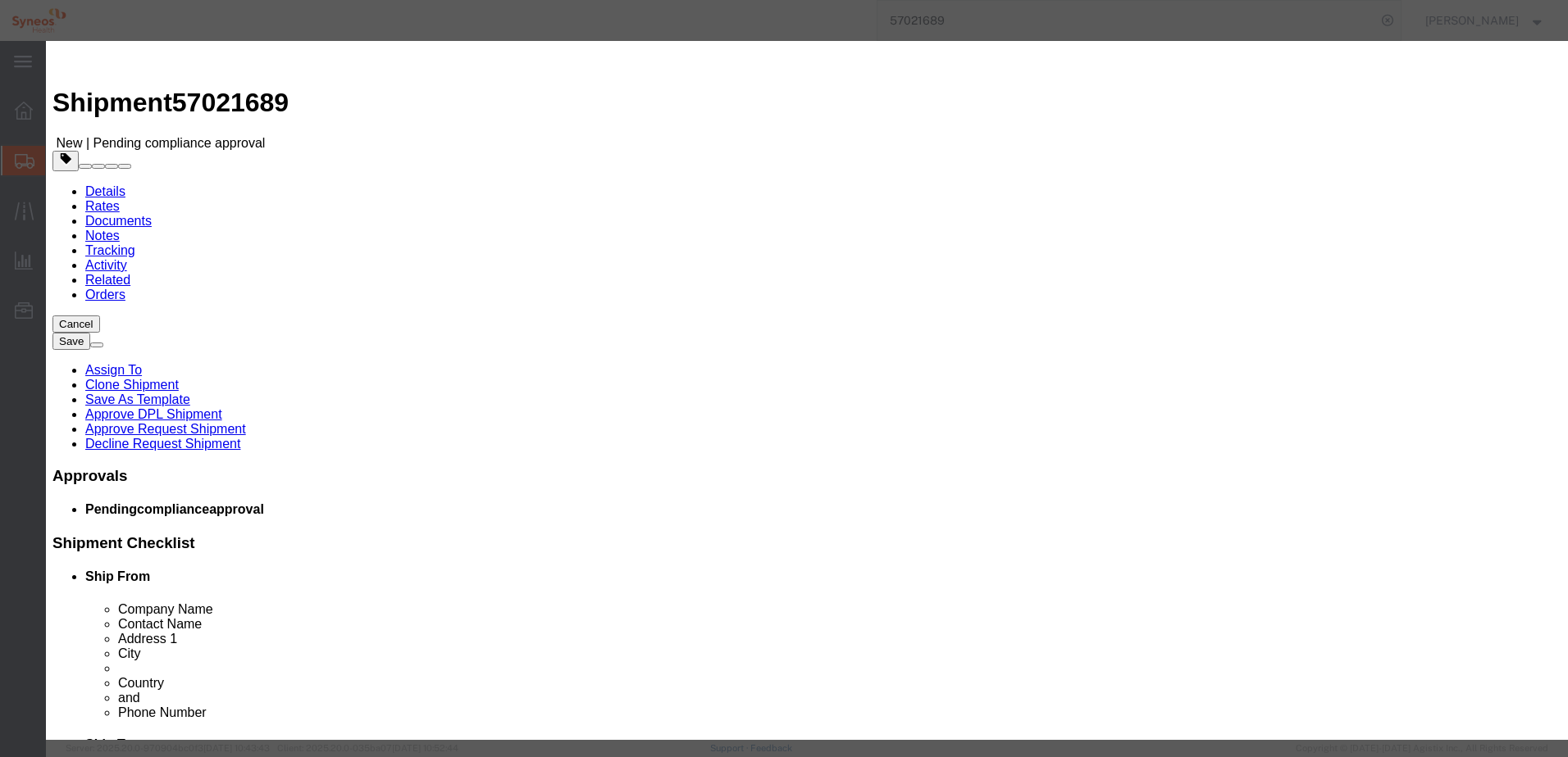
scroll to position [399, 0]
click select "Select ATF BIS DEA EPA FDA FTR ITAR OFAC Other (OPA)"
select select "BIS"
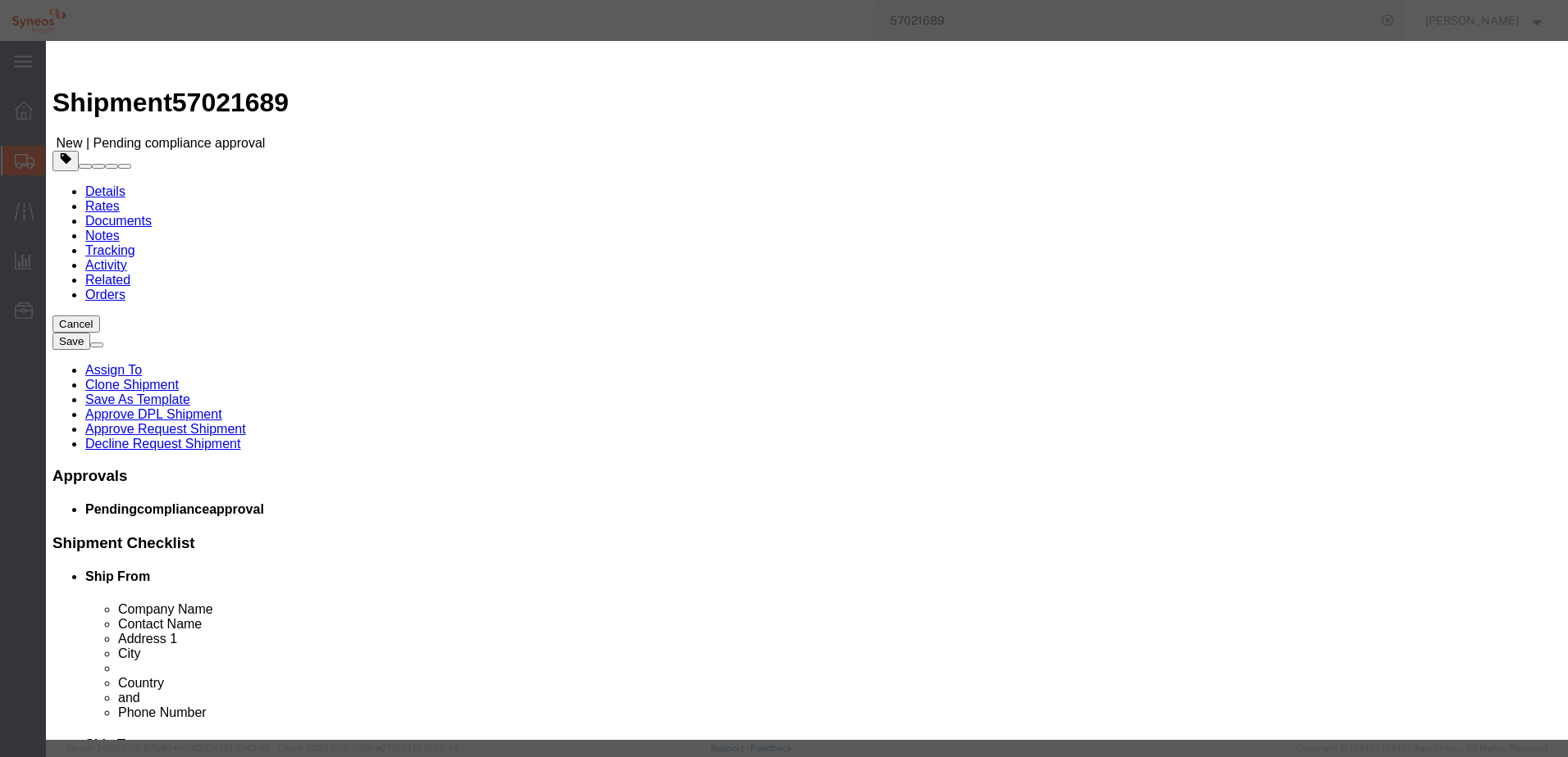
click select "Select ATF BIS DEA EPA FDA FTR ITAR OFAC Other (OPA)"
click input "text"
type input "EAR99"
click select "Select AGR-Agricultural APP-Computers APR-Additional Permissive Exports AVS-Air…"
drag, startPoint x: 943, startPoint y: 390, endPoint x: 947, endPoint y: 375, distance: 15.5
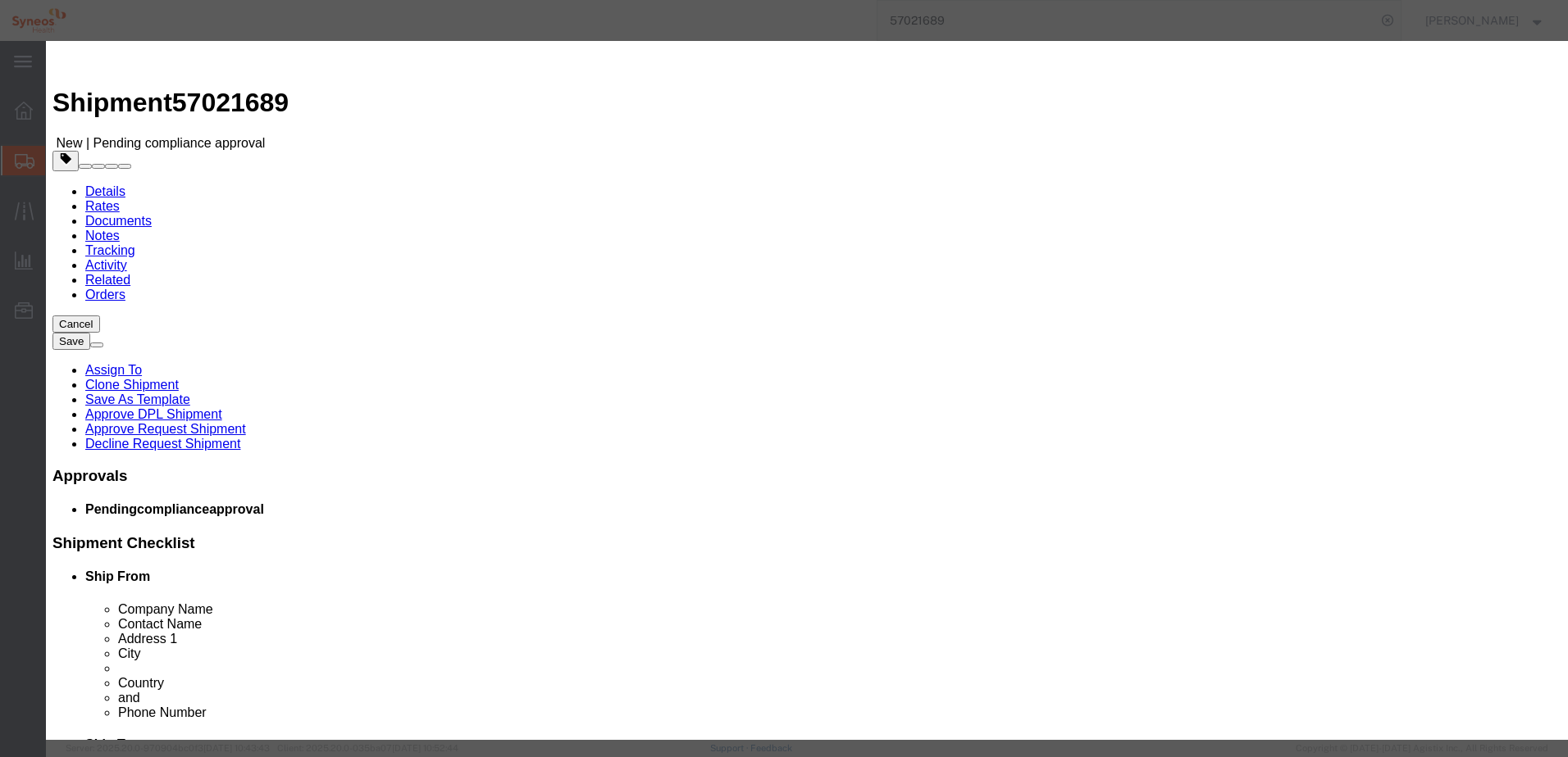
click div "Controlled"
click input "EAR99"
drag, startPoint x: 931, startPoint y: 310, endPoint x: 850, endPoint y: 299, distance: 81.7
click div "HTS/Tariff Code 8471300100 - PORTABLE DIGTL AUTOMATIC DATA PROCESSING MACHINES,…"
click input "text"
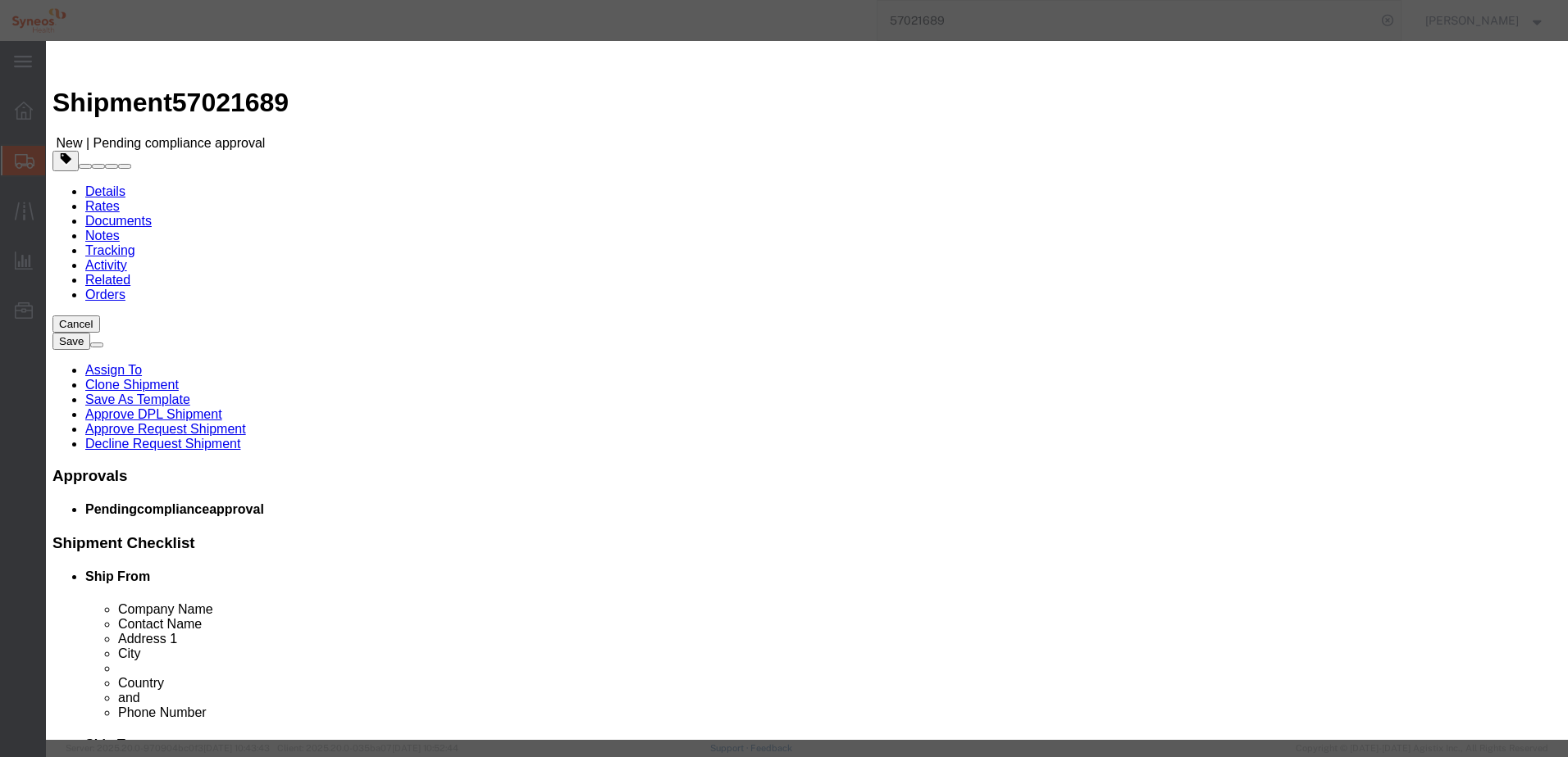
type input "5A992"
click select "Select AGR-Agricultural APP-Computers APR-Additional Permissive Exports AVS-Air…"
click div "Controlled"
click h3 "Edit content"
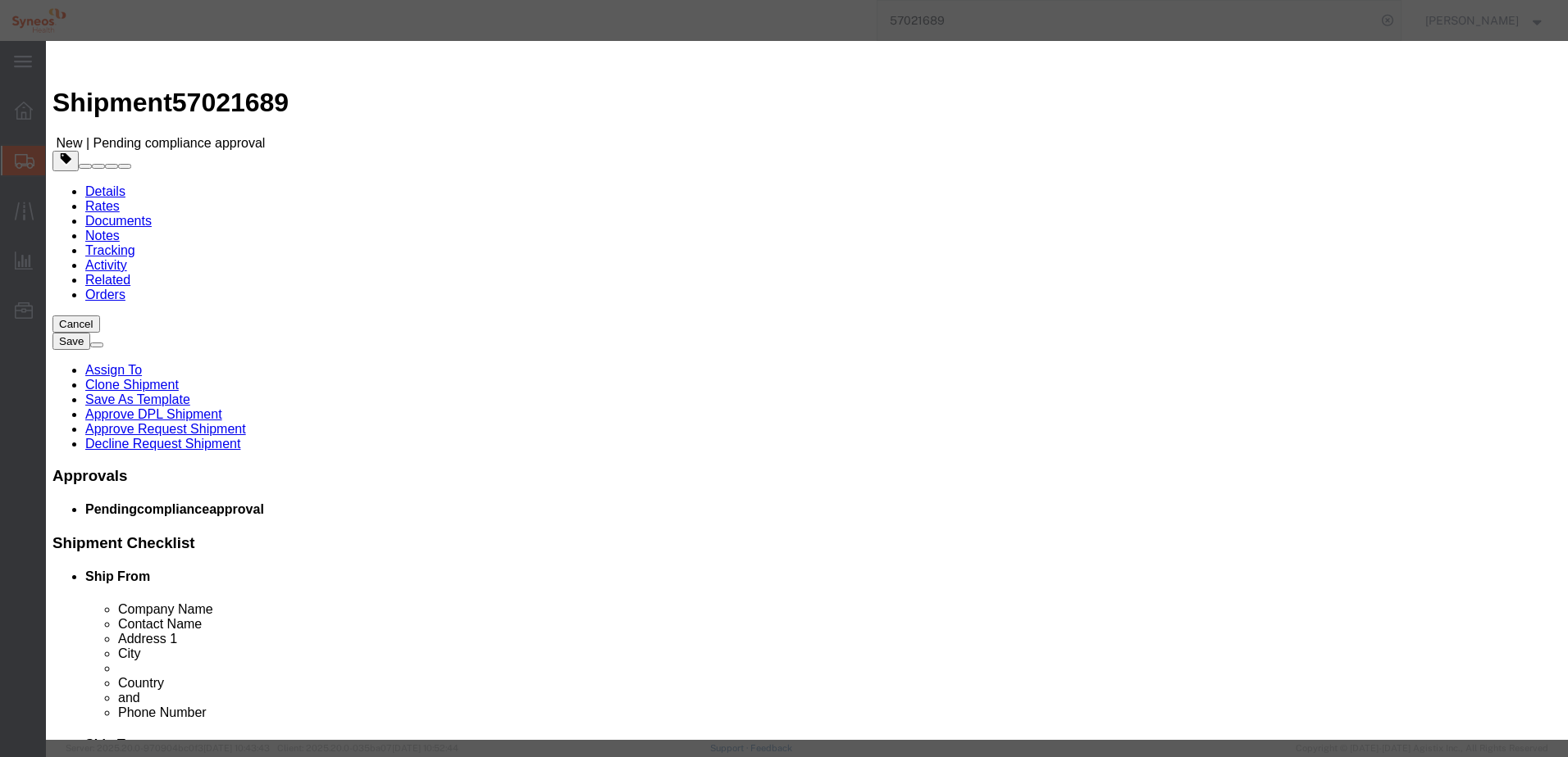
click select "Select AGR-Agricultural APP-Computers APR-Additional Permissive Exports AVS-Air…"
click input "5A992"
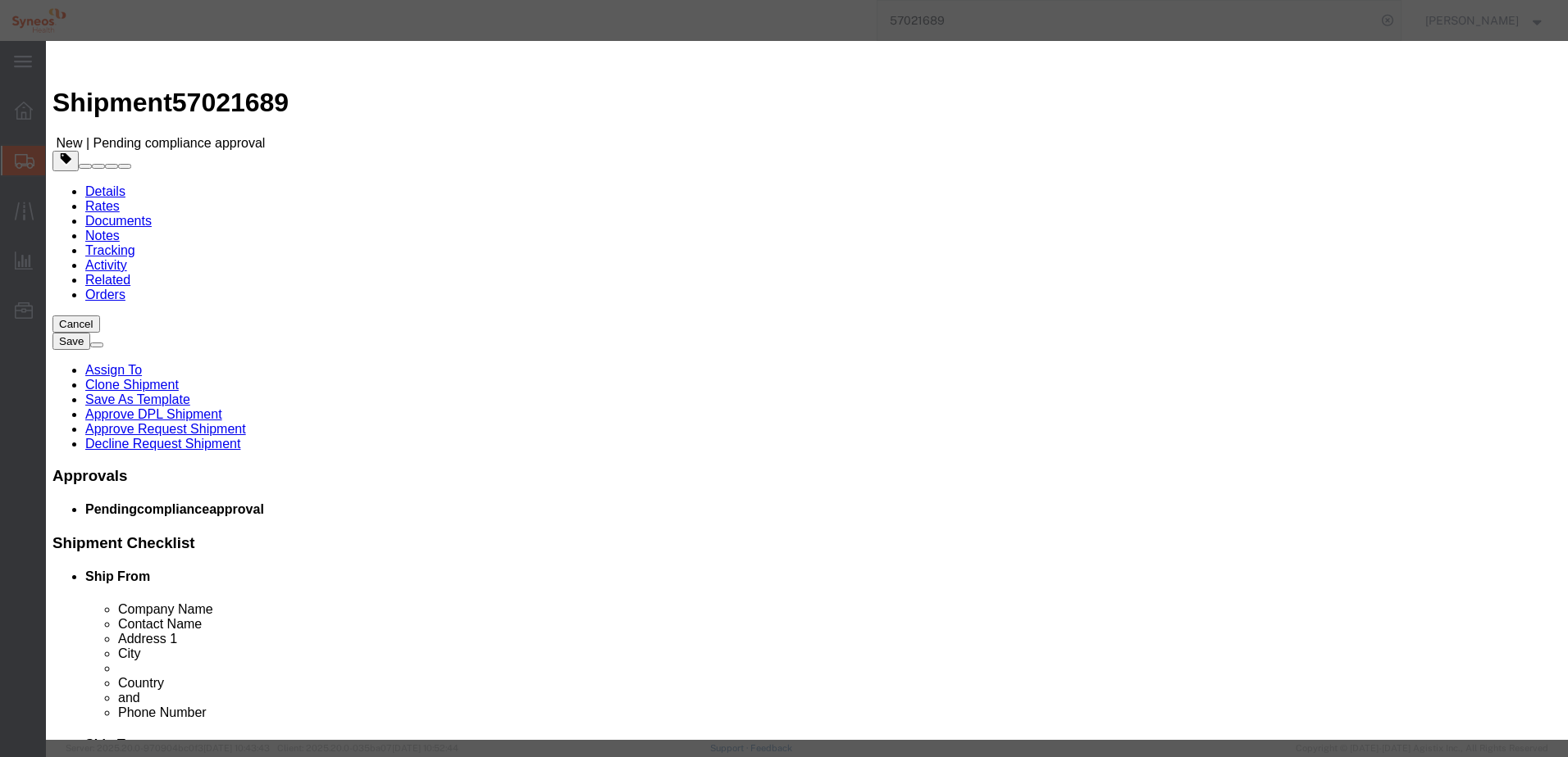
click button "Close"
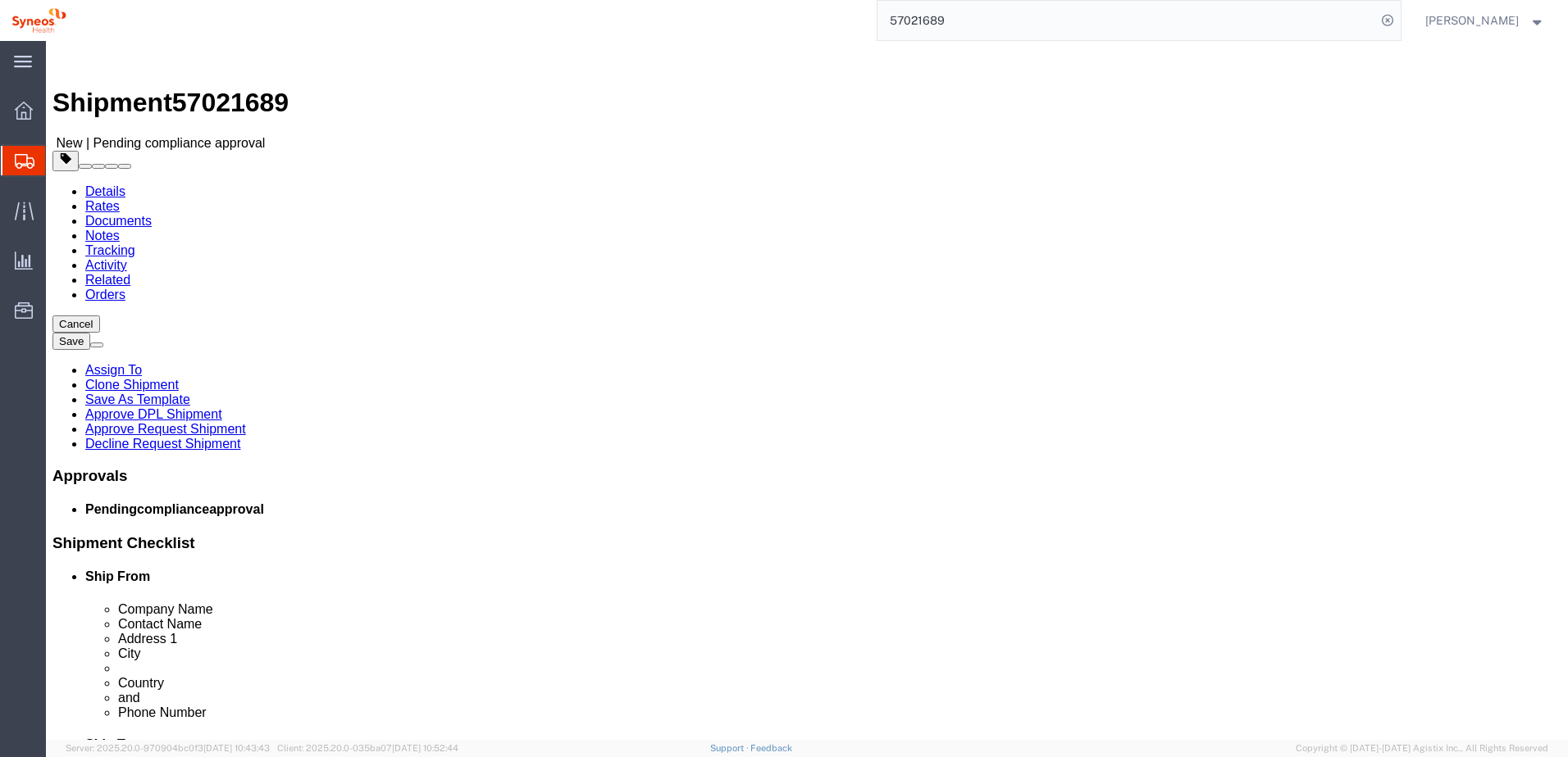
click div "Previous Continue"
click dd "400.00 USD"
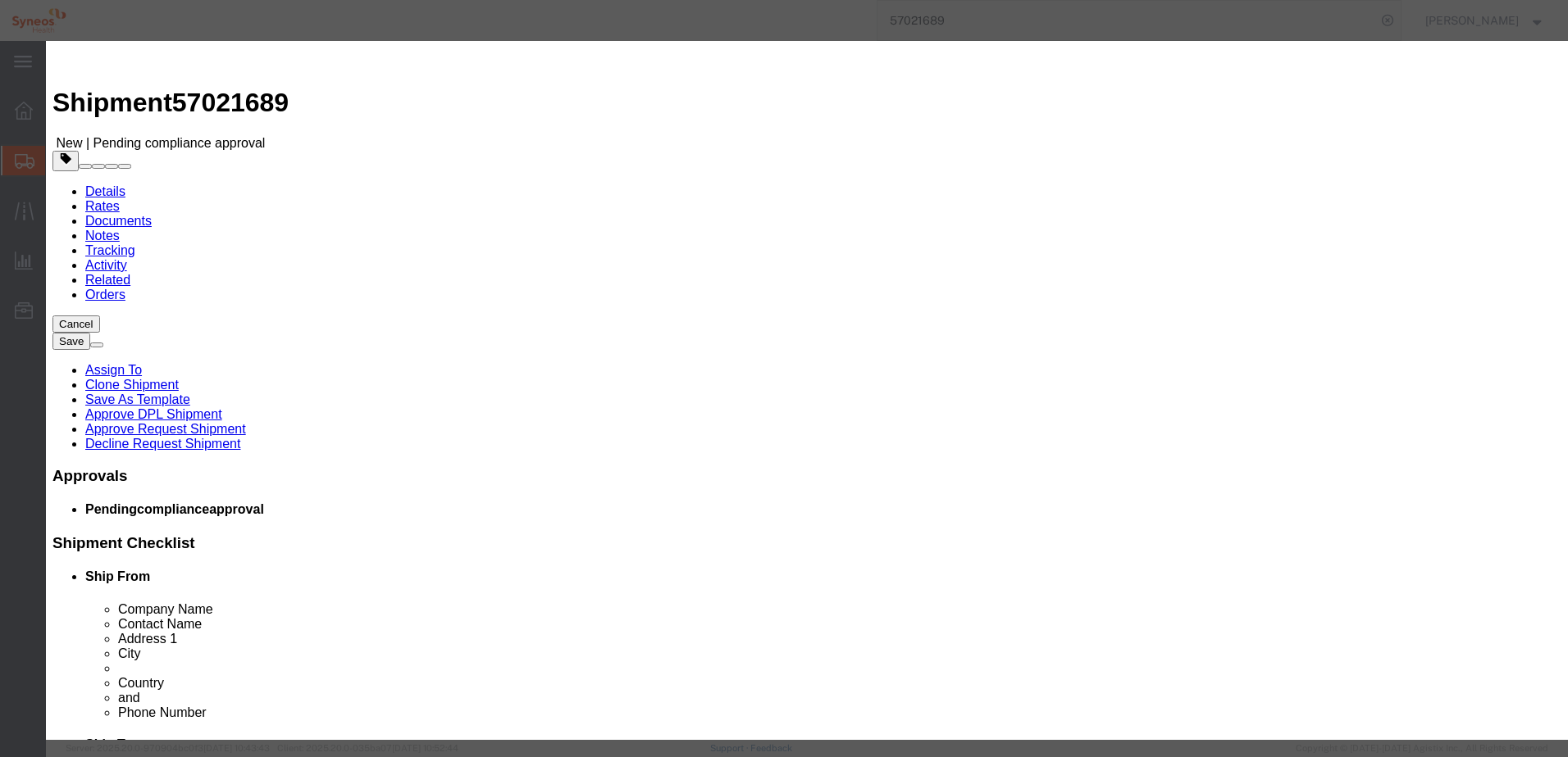
checkbox input "true"
click icon "button"
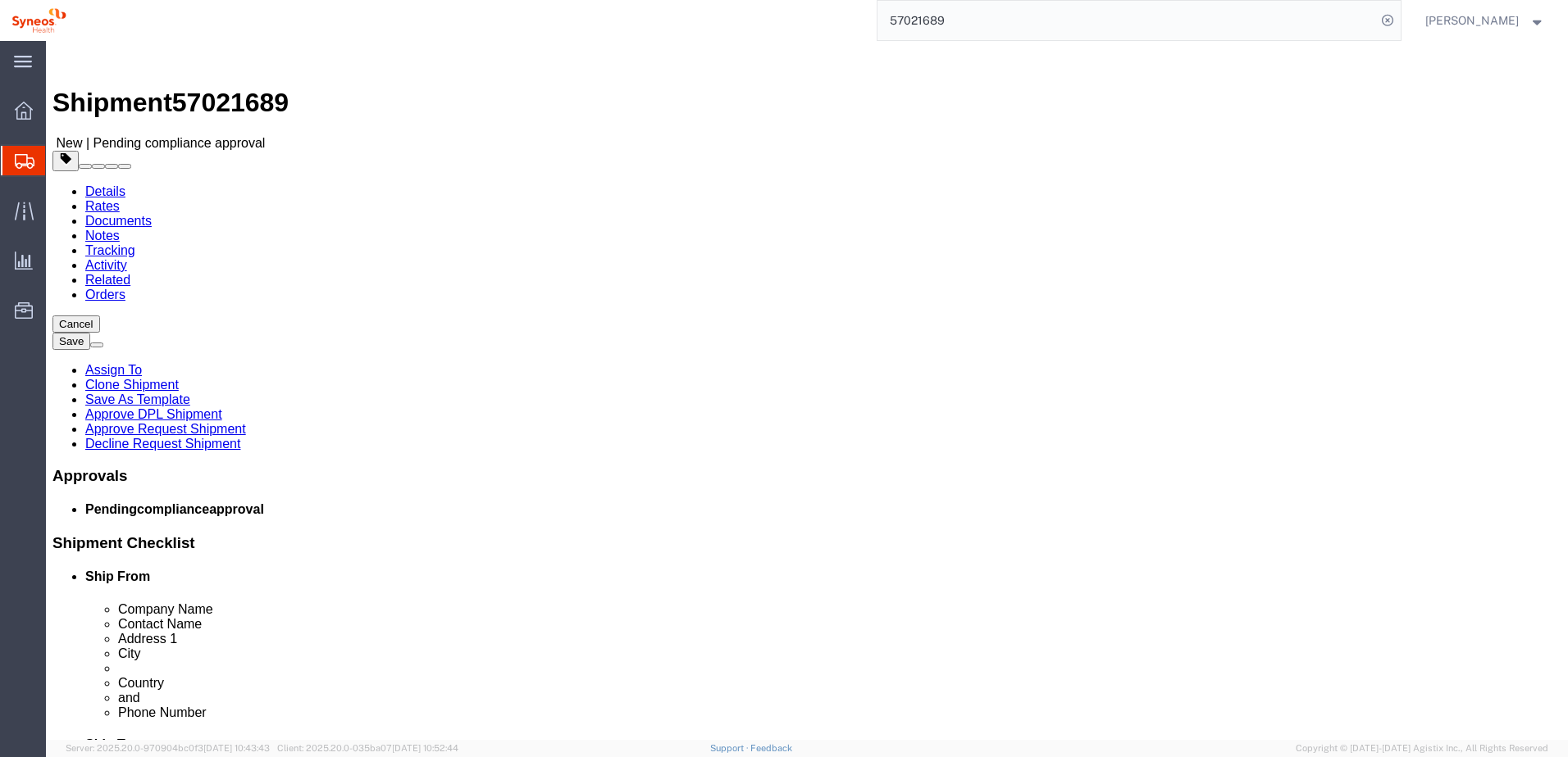
click link "Tracking"
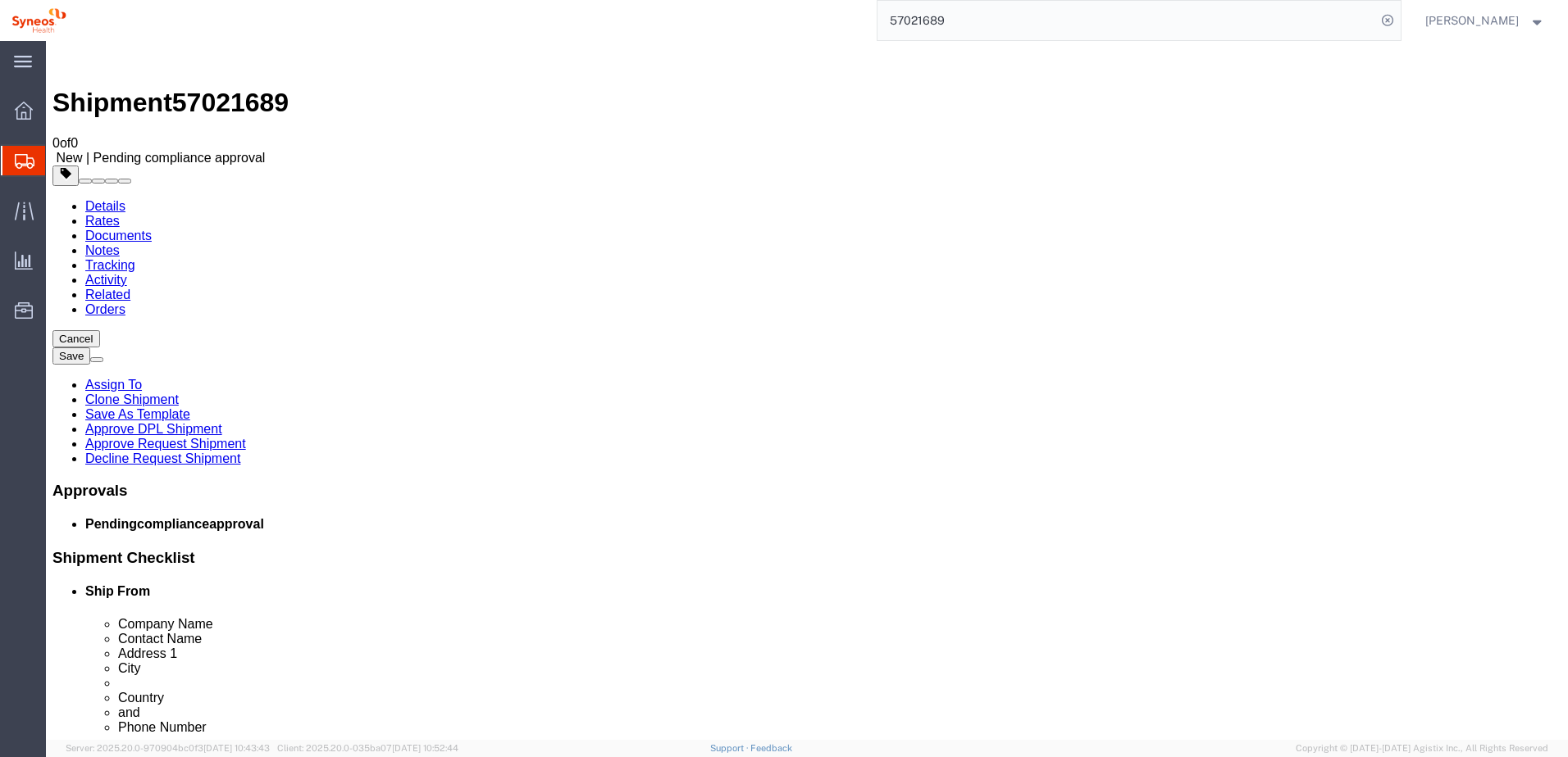
click at [265, 87] on span "57021689" at bounding box center [231, 101] width 117 height 29
click at [268, 87] on span "57021689" at bounding box center [231, 101] width 117 height 29
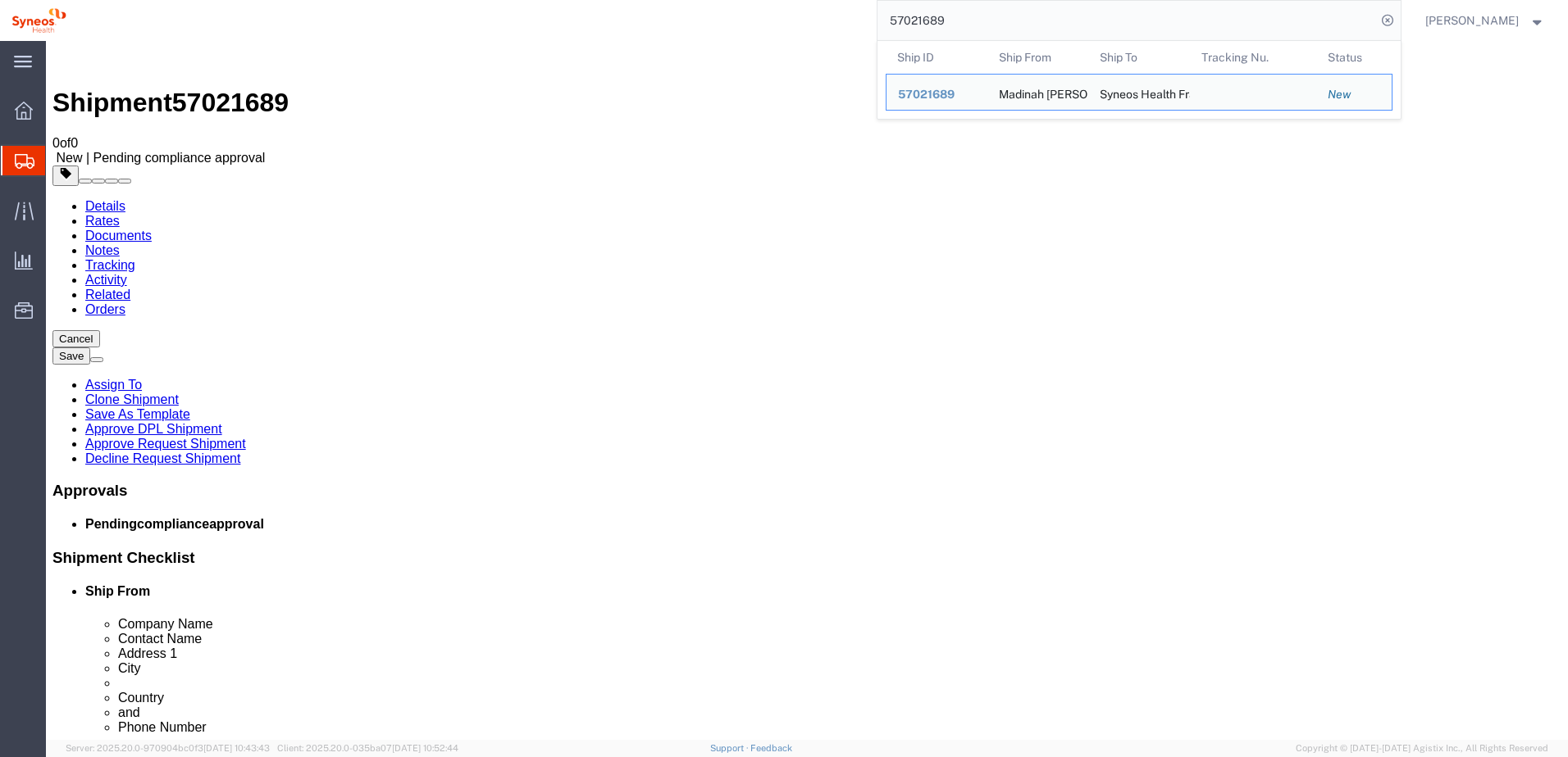
click at [1272, 22] on input "57021689" at bounding box center [1126, 20] width 499 height 39
click at [27, 16] on img at bounding box center [39, 21] width 55 height 25
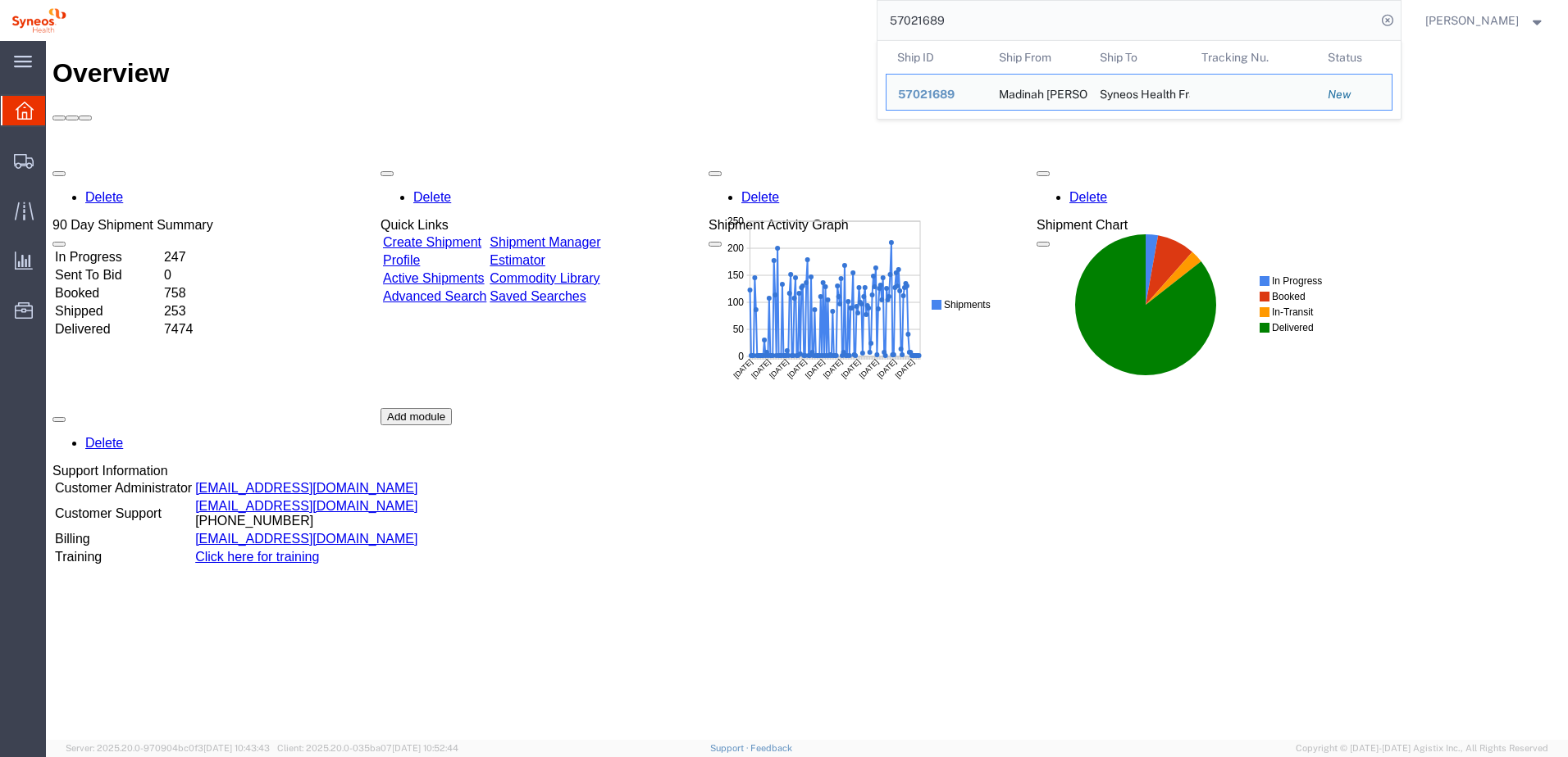
drag, startPoint x: 1239, startPoint y: 27, endPoint x: 1121, endPoint y: 17, distance: 118.4
click at [1238, 27] on input "57021689" at bounding box center [1126, 20] width 499 height 39
click at [1012, 23] on input "57021689" at bounding box center [1126, 20] width 499 height 39
click at [940, 98] on span "57021689" at bounding box center [926, 94] width 57 height 13
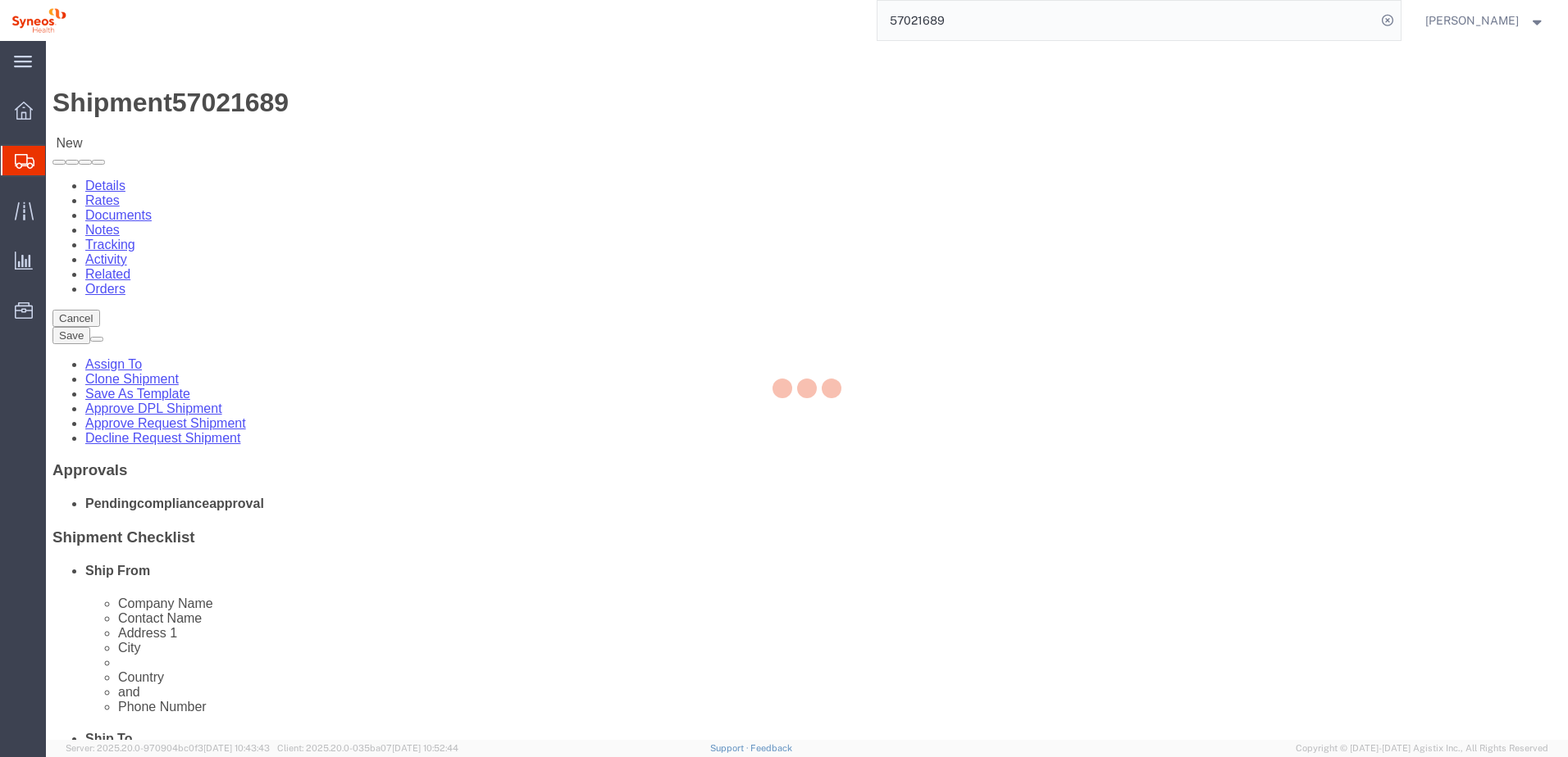
select select "61557"
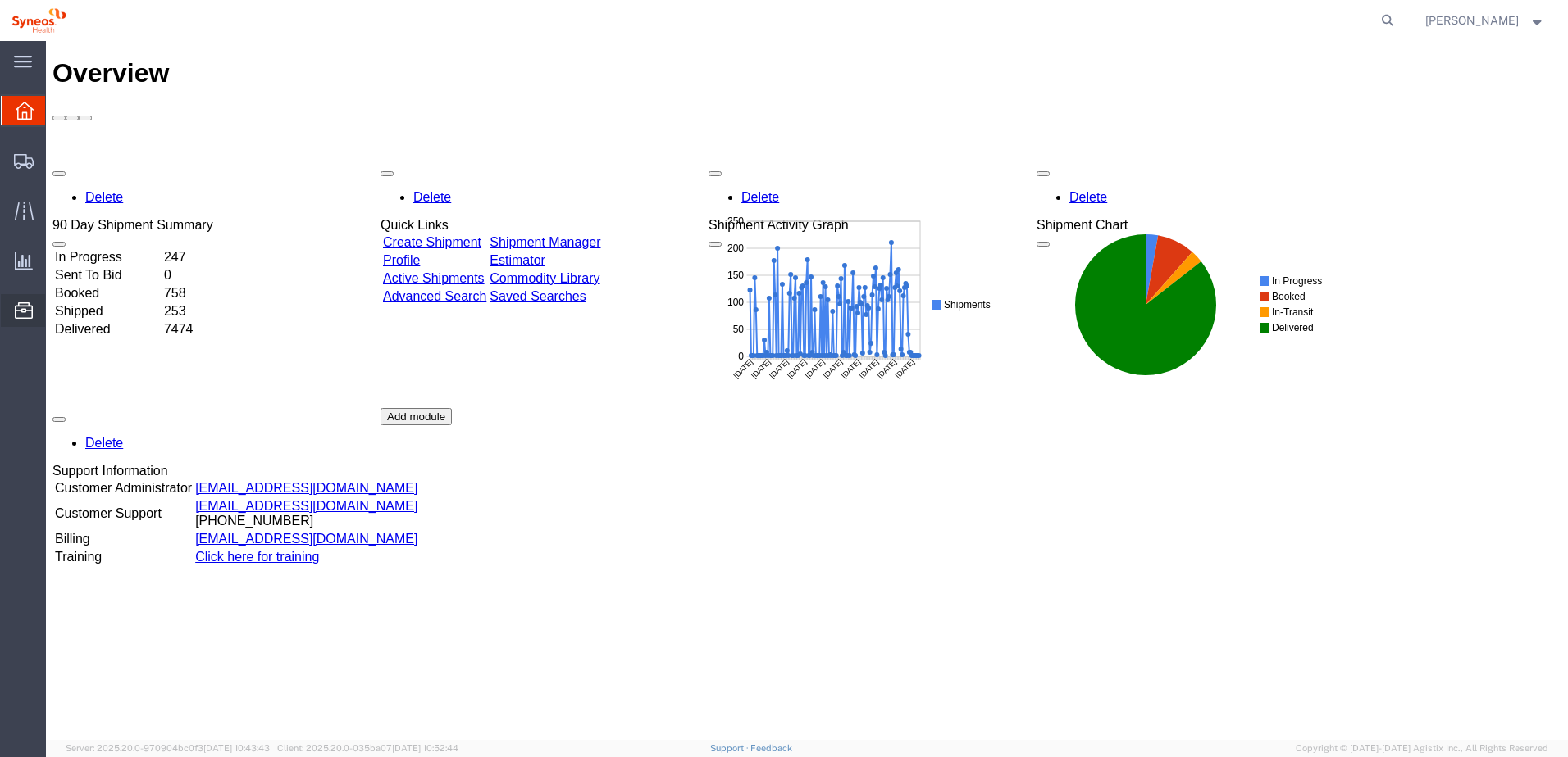
click at [0, 0] on span "Commodity Library" at bounding box center [0, 0] width 0 height 0
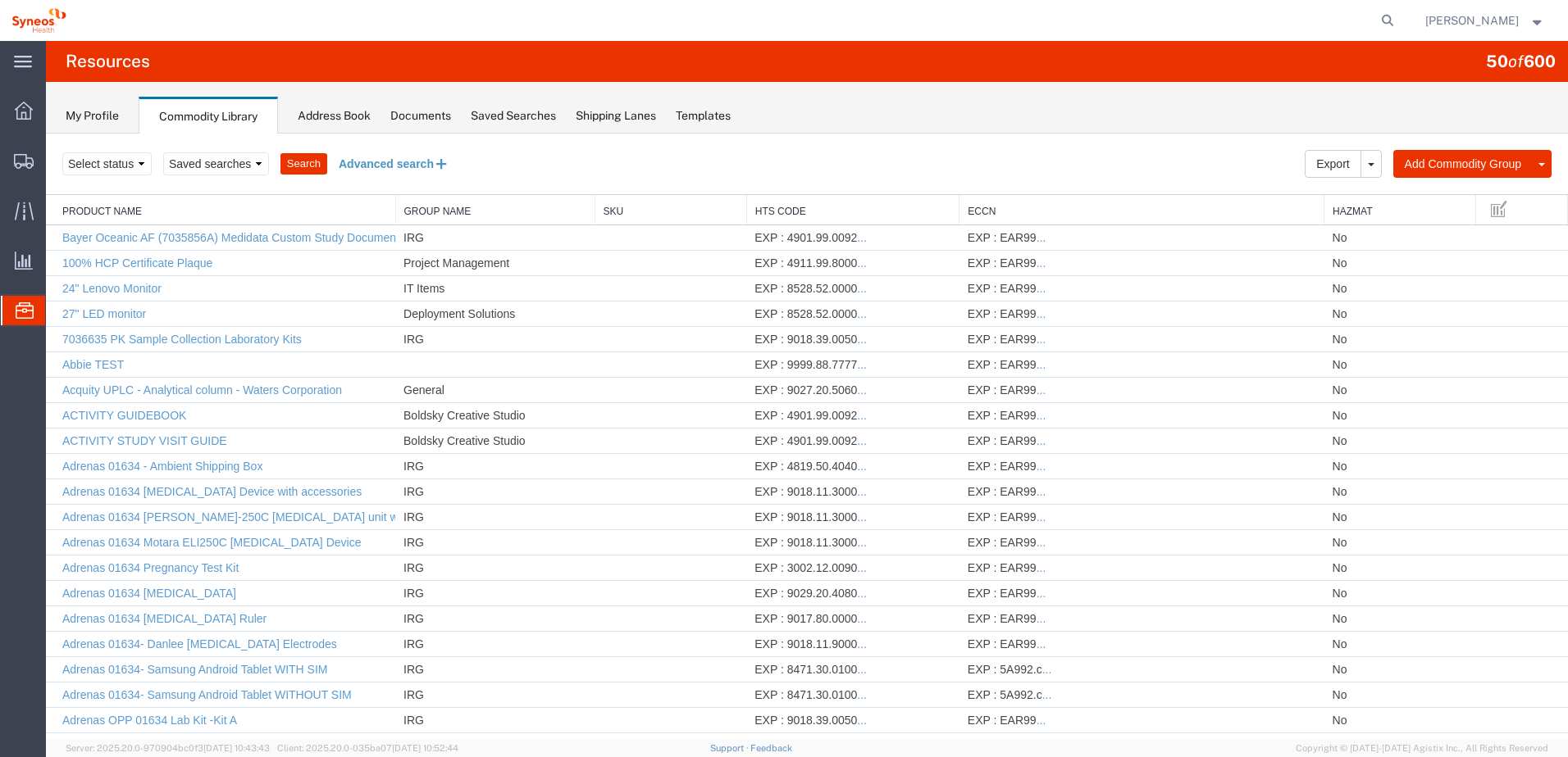
click at [427, 163] on button "Advanced search" at bounding box center [394, 163] width 134 height 27
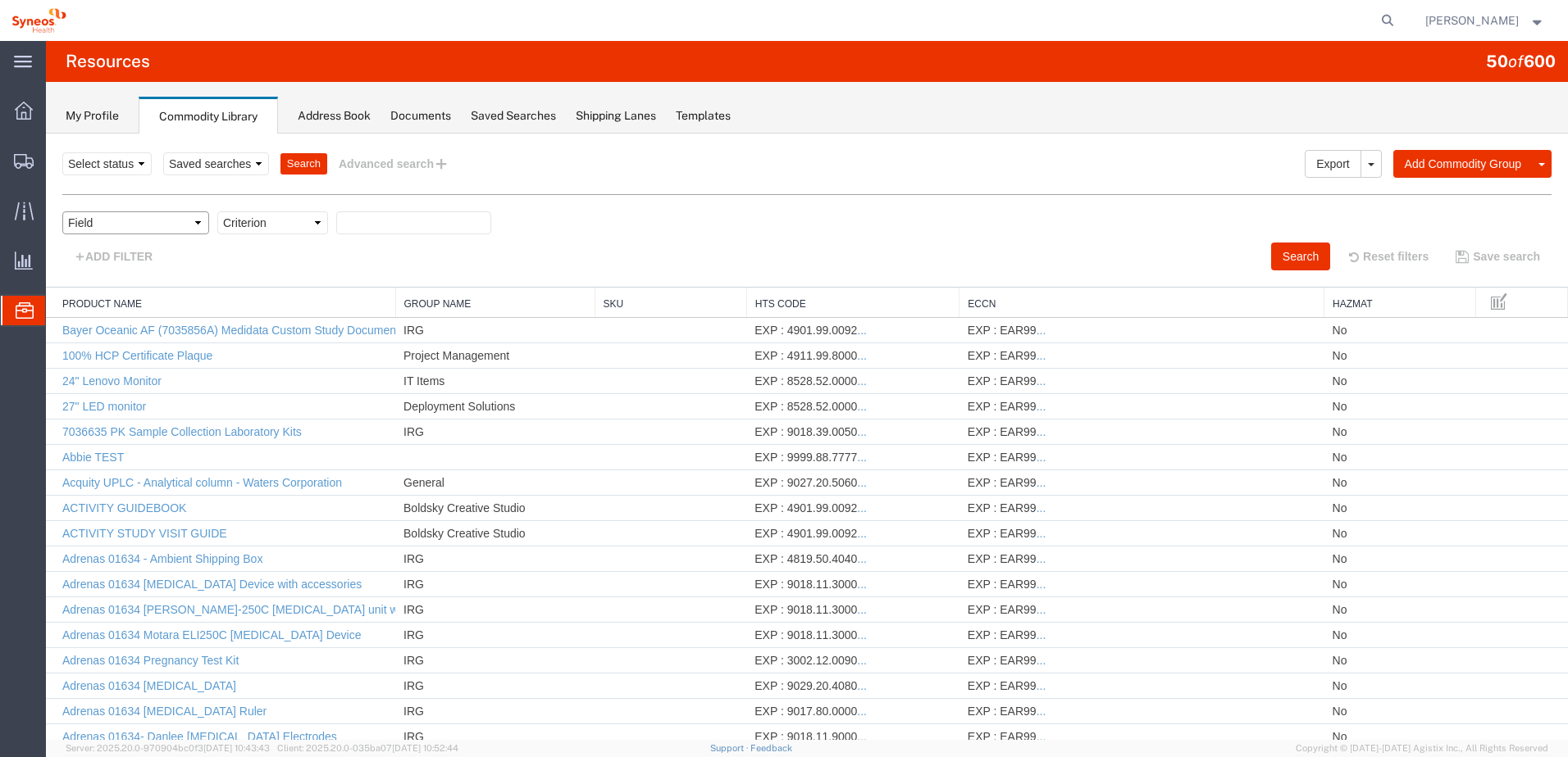
drag, startPoint x: 107, startPoint y: 225, endPoint x: 115, endPoint y: 233, distance: 11.3
click at [107, 225] on select "Field Class Commodity Category Commodity Group Commodity Quantity Commodity Val…" at bounding box center [136, 223] width 146 height 23
select select "nmfc"
click at [62, 211] on select "Field Class Commodity Category Commodity Group Commodity Quantity Commodity Val…" at bounding box center [136, 223] width 146 height 23
click at [168, 235] on div "Field Class Commodity Category Commodity Group Commodity Quantity Commodity Val…" at bounding box center [806, 226] width 1489 height 31
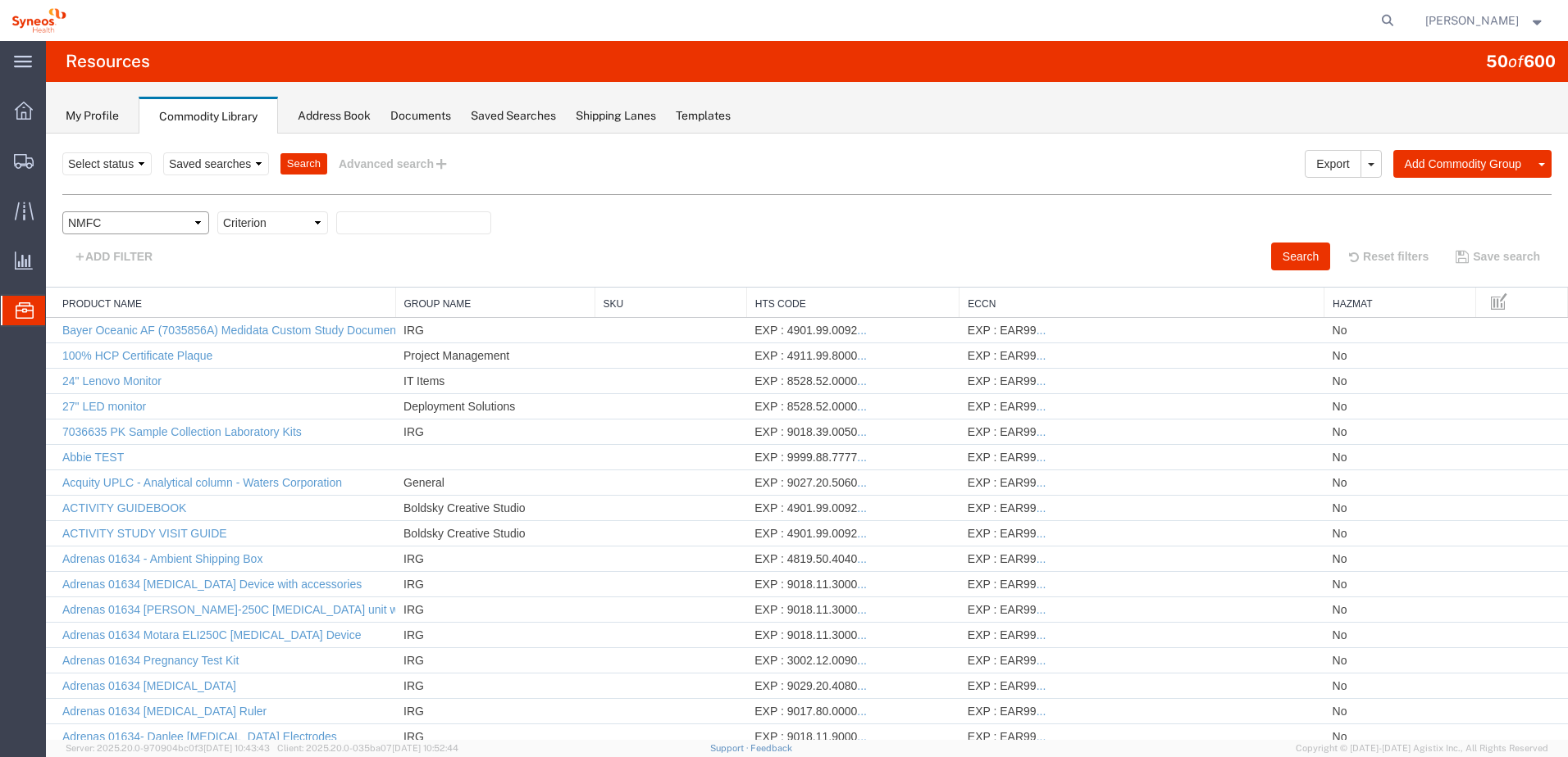
click at [178, 223] on select "Field Class Commodity Category Commodity Group Commodity Quantity Commodity Val…" at bounding box center [136, 223] width 146 height 23
select select "productName"
click at [62, 211] on select "Field Class Commodity Category Commodity Group Commodity Quantity Commodity Val…" at bounding box center [136, 223] width 146 height 23
click at [312, 223] on select "Criterion contains does not contain is is blank is not blank starts with" at bounding box center [272, 223] width 111 height 23
select select "contains"
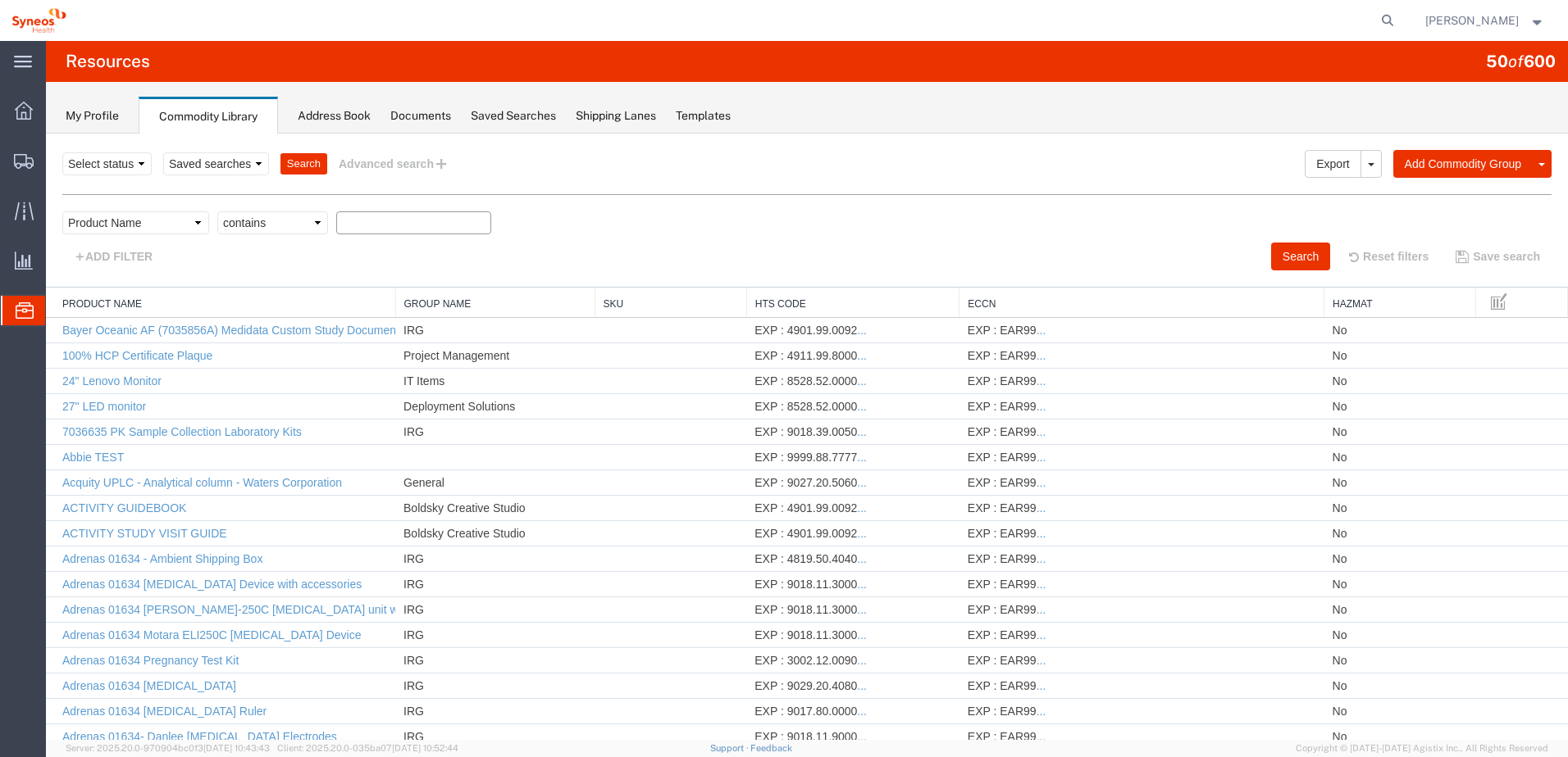
click at [217, 211] on select "Criterion contains does not contain is is blank is not blank starts with" at bounding box center [272, 223] width 111 height 23
click at [390, 230] on input "text" at bounding box center [414, 223] width 155 height 23
click at [1292, 268] on button "Search" at bounding box center [1300, 256] width 59 height 27
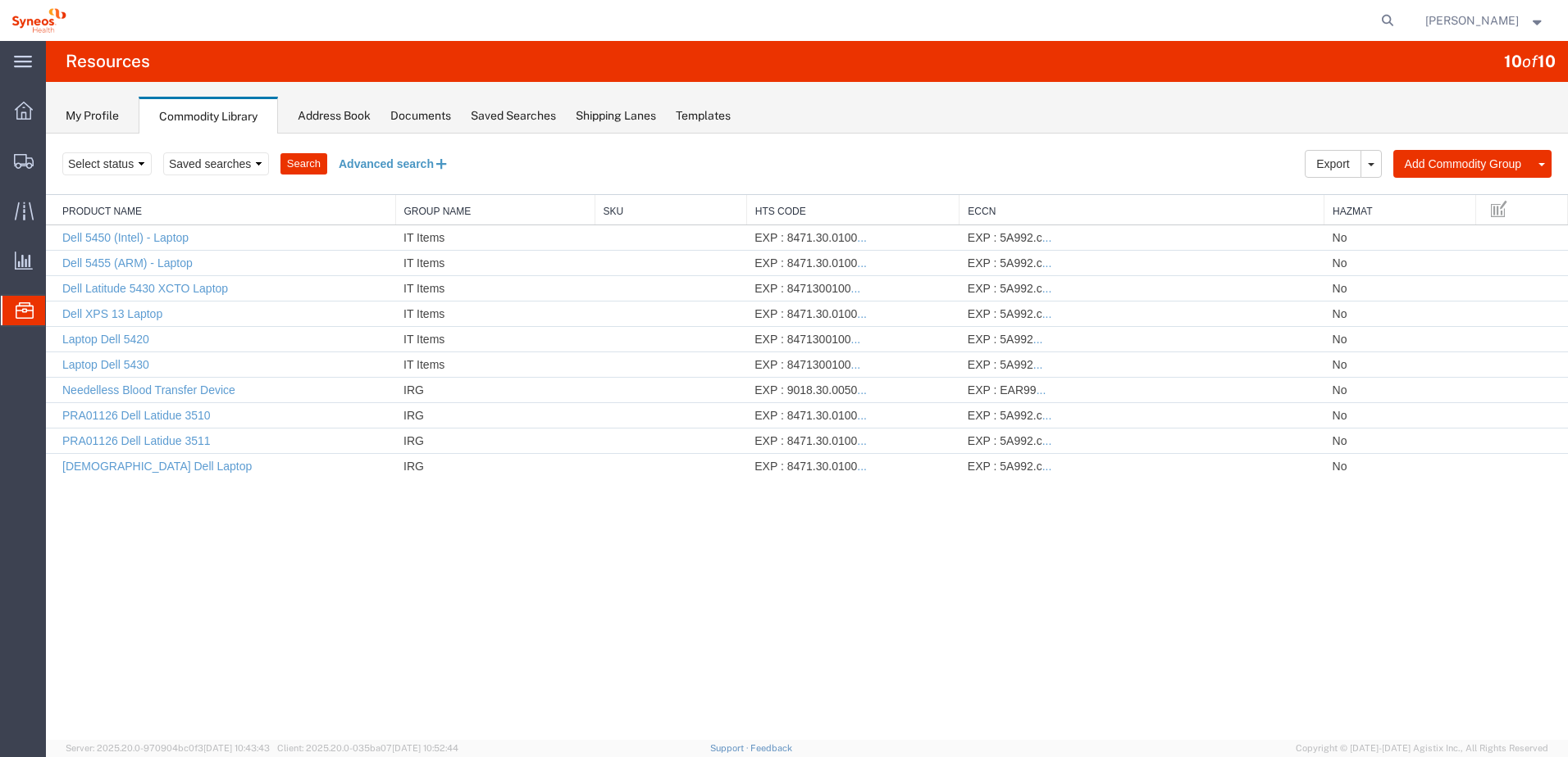
drag, startPoint x: 390, startPoint y: 168, endPoint x: 377, endPoint y: 175, distance: 14.8
click at [390, 168] on button "Advanced search" at bounding box center [394, 163] width 134 height 27
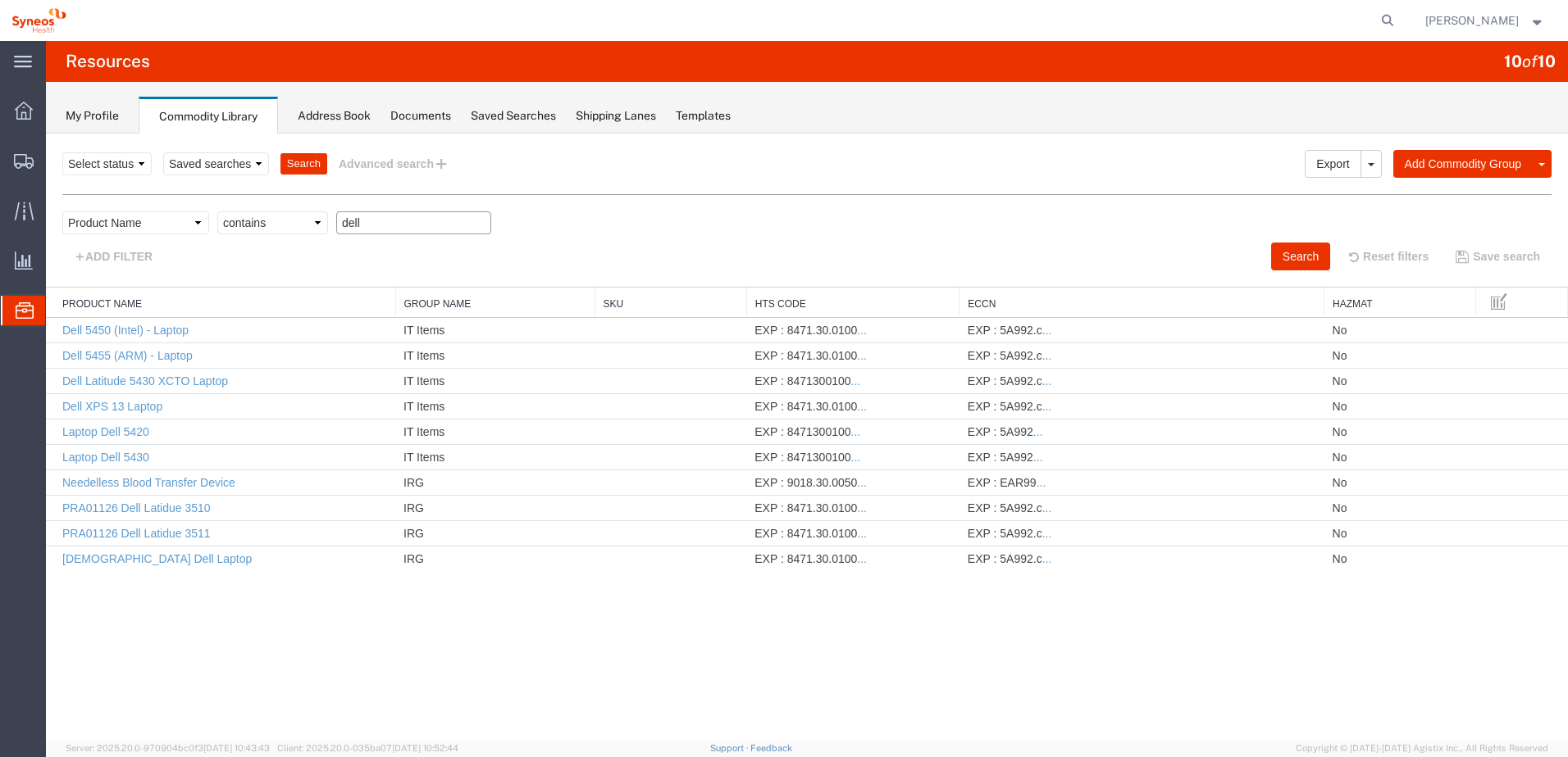
drag, startPoint x: 367, startPoint y: 224, endPoint x: 358, endPoint y: 235, distance: 14.2
click at [339, 219] on input "dell" at bounding box center [414, 223] width 155 height 23
paste input "ThinkPad"
type input "ThinkPad"
click at [1300, 255] on button "Search" at bounding box center [1300, 256] width 59 height 27
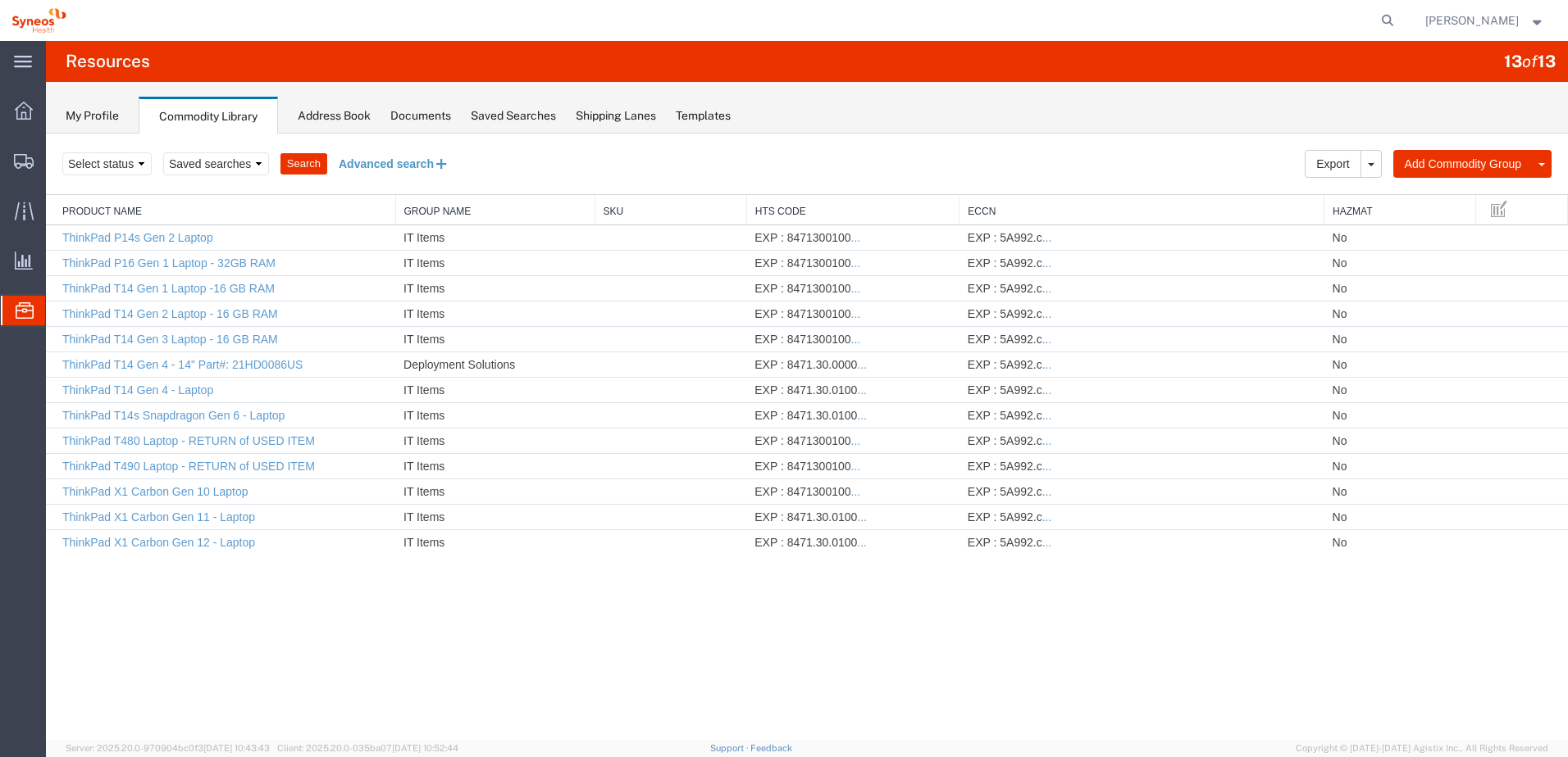
click at [399, 161] on button "Advanced search" at bounding box center [394, 163] width 134 height 27
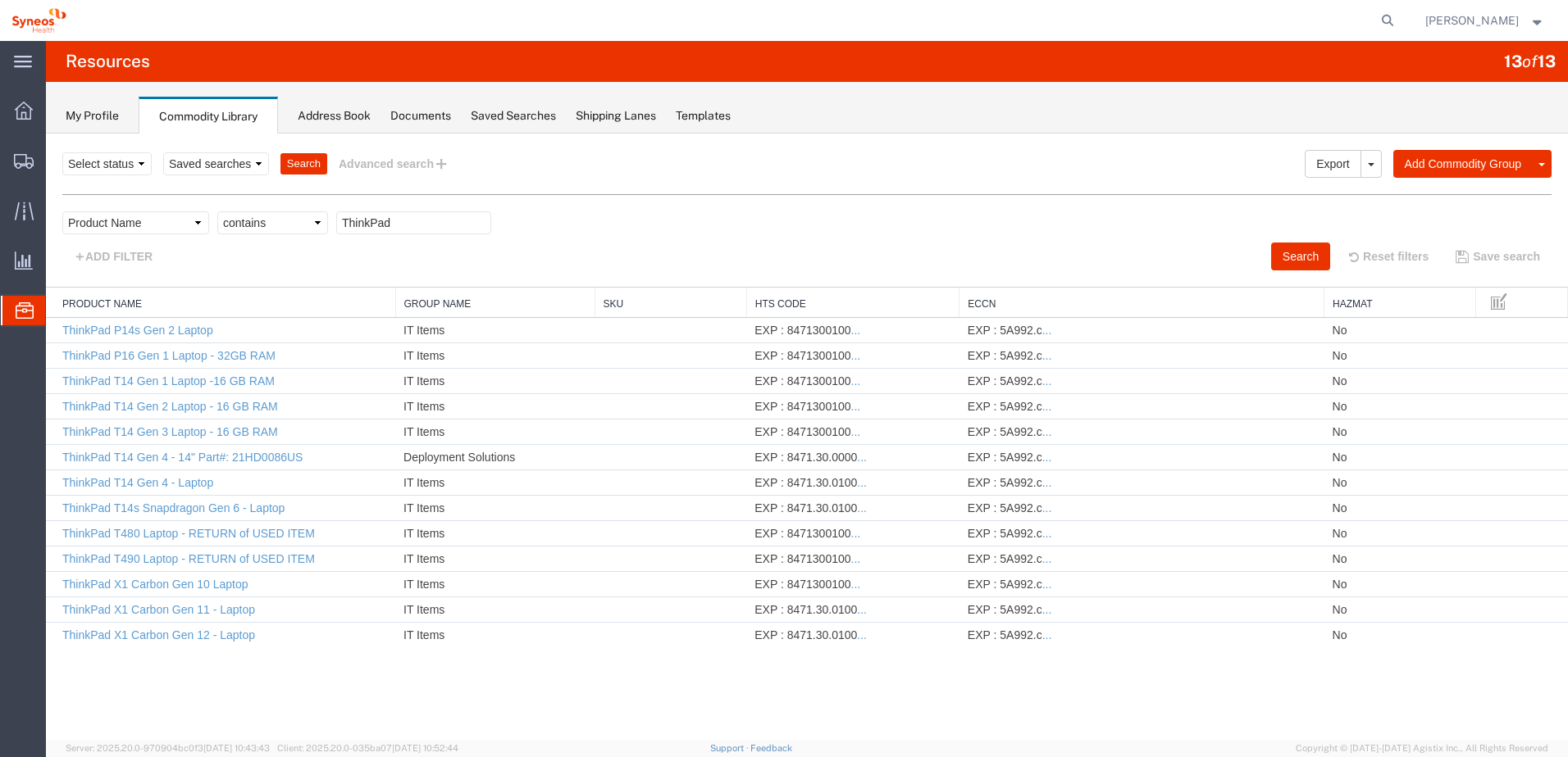
click at [424, 248] on div "ADD FILTER" at bounding box center [428, 256] width 757 height 27
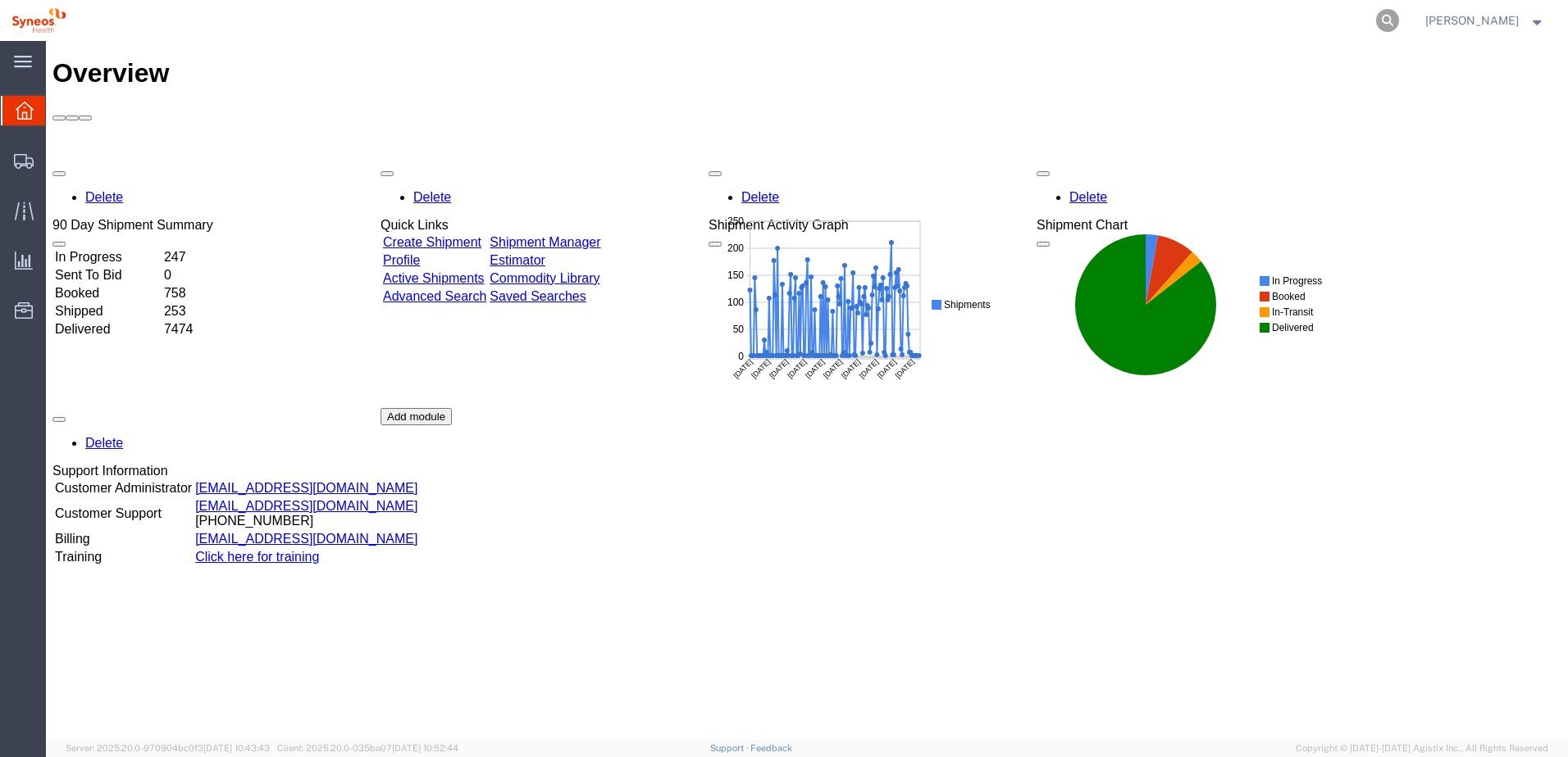
click at [1399, 22] on icon at bounding box center [1387, 21] width 23 height 23
click at [1069, 22] on input "search" at bounding box center [1126, 20] width 499 height 39
paste input "57021689"
type input "57021689"
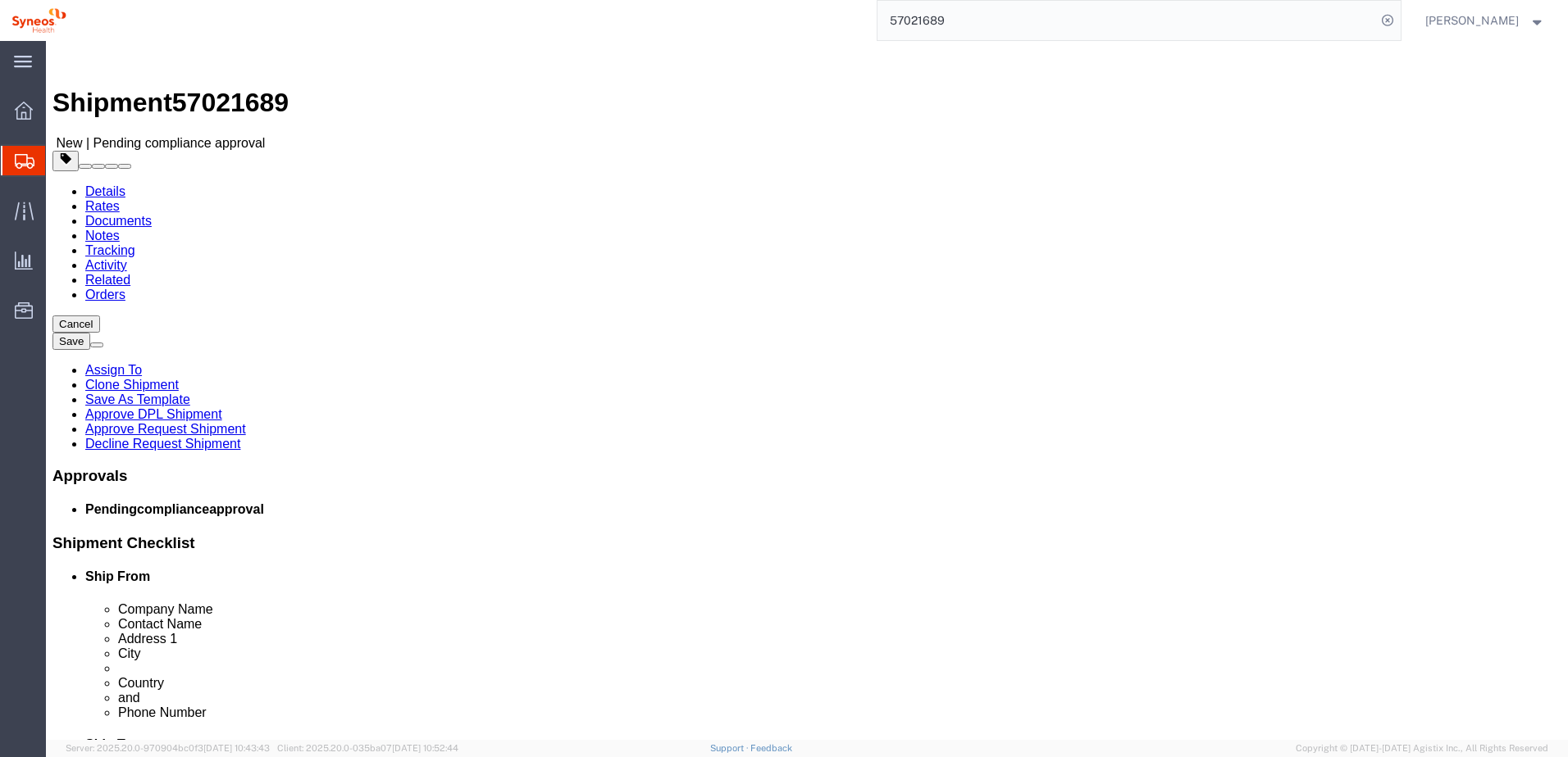
select select
select select "61557"
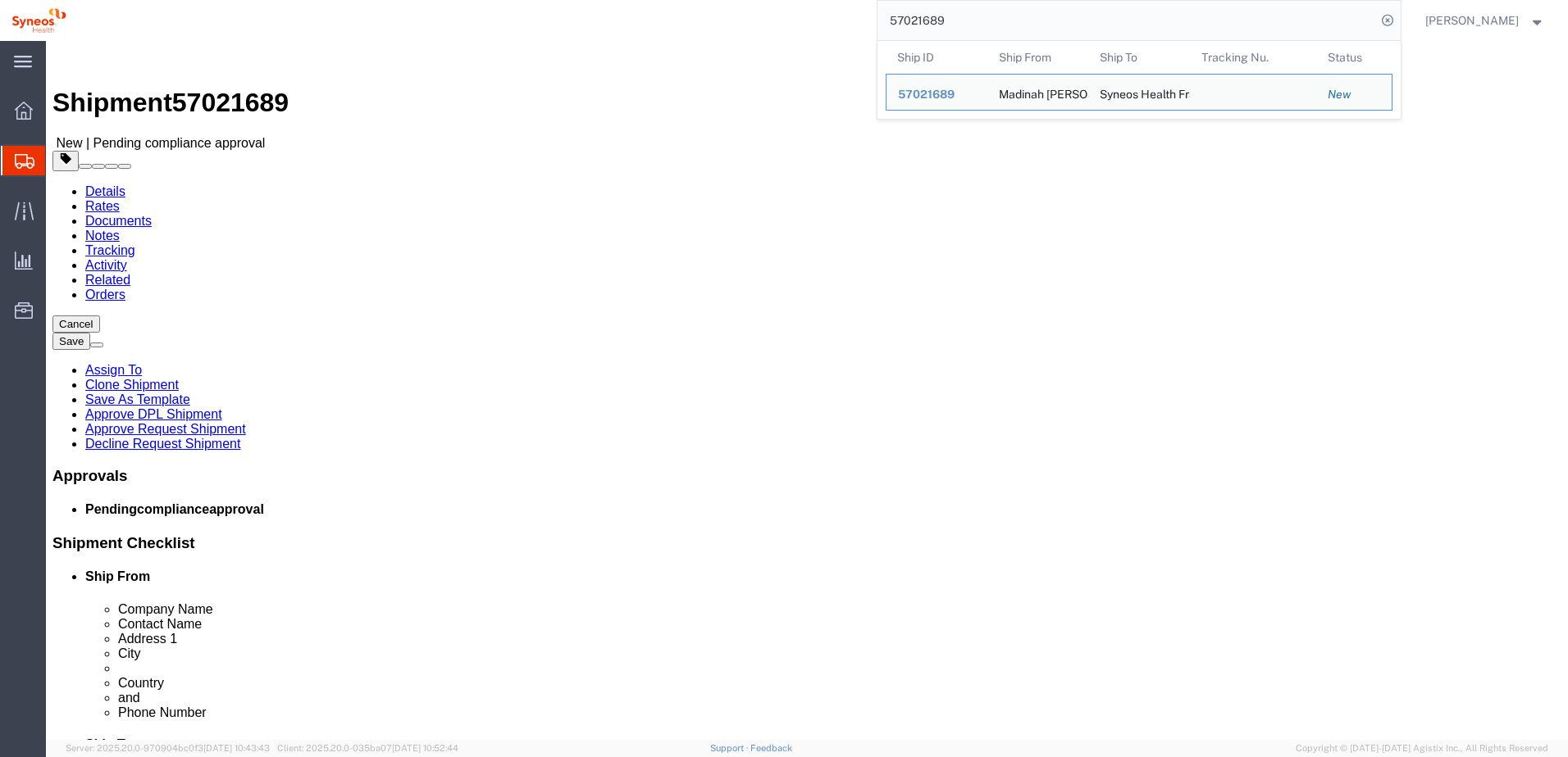
click at [833, 27] on div "57021689 Ship ID Ship From Ship To Tracking Nu. Status Ship ID 57021689 Ship Fr…" at bounding box center [740, 20] width 1323 height 41
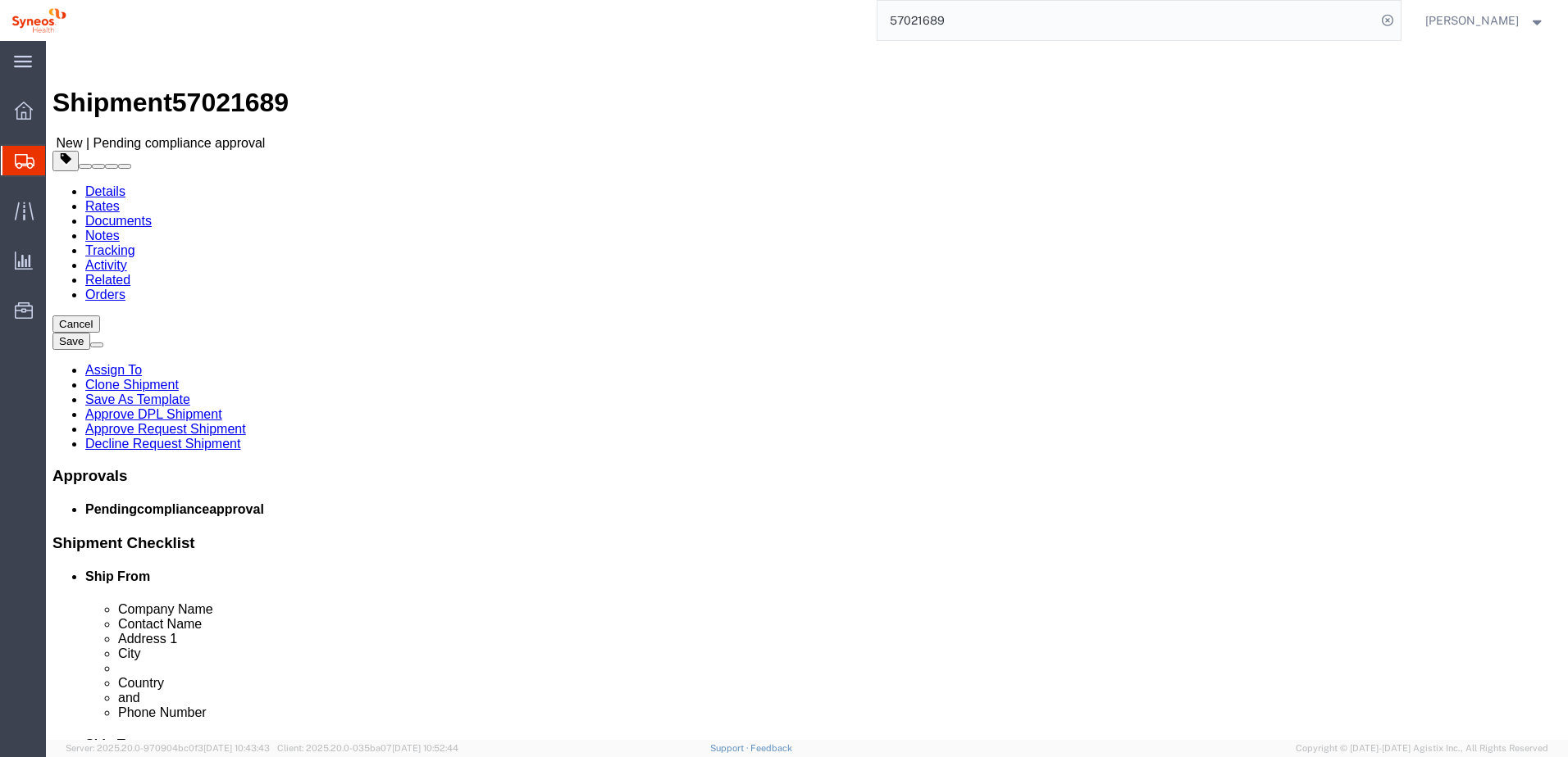
click link "Notes"
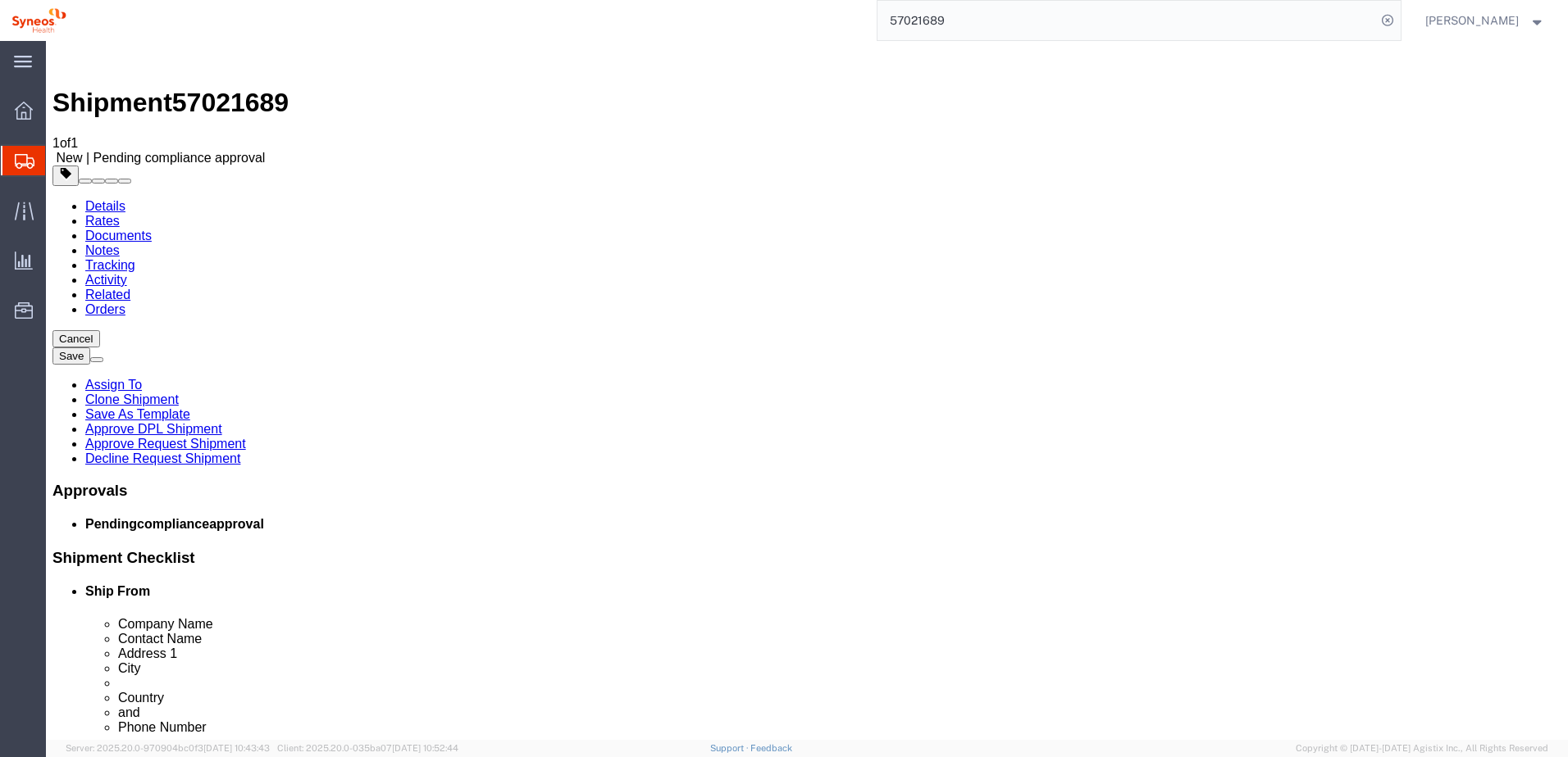
click at [97, 199] on link "Details" at bounding box center [105, 205] width 40 height 14
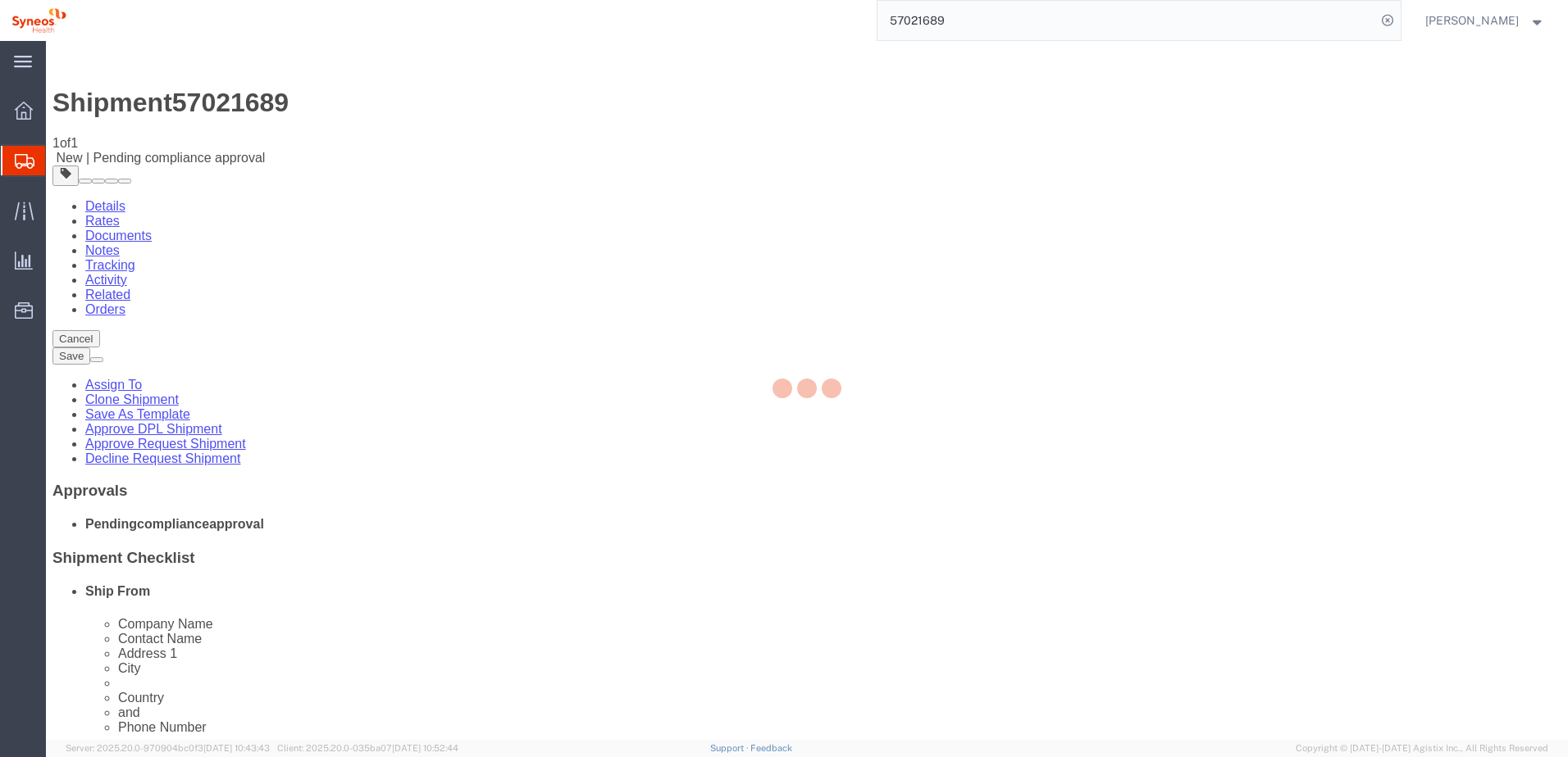
select select "61557"
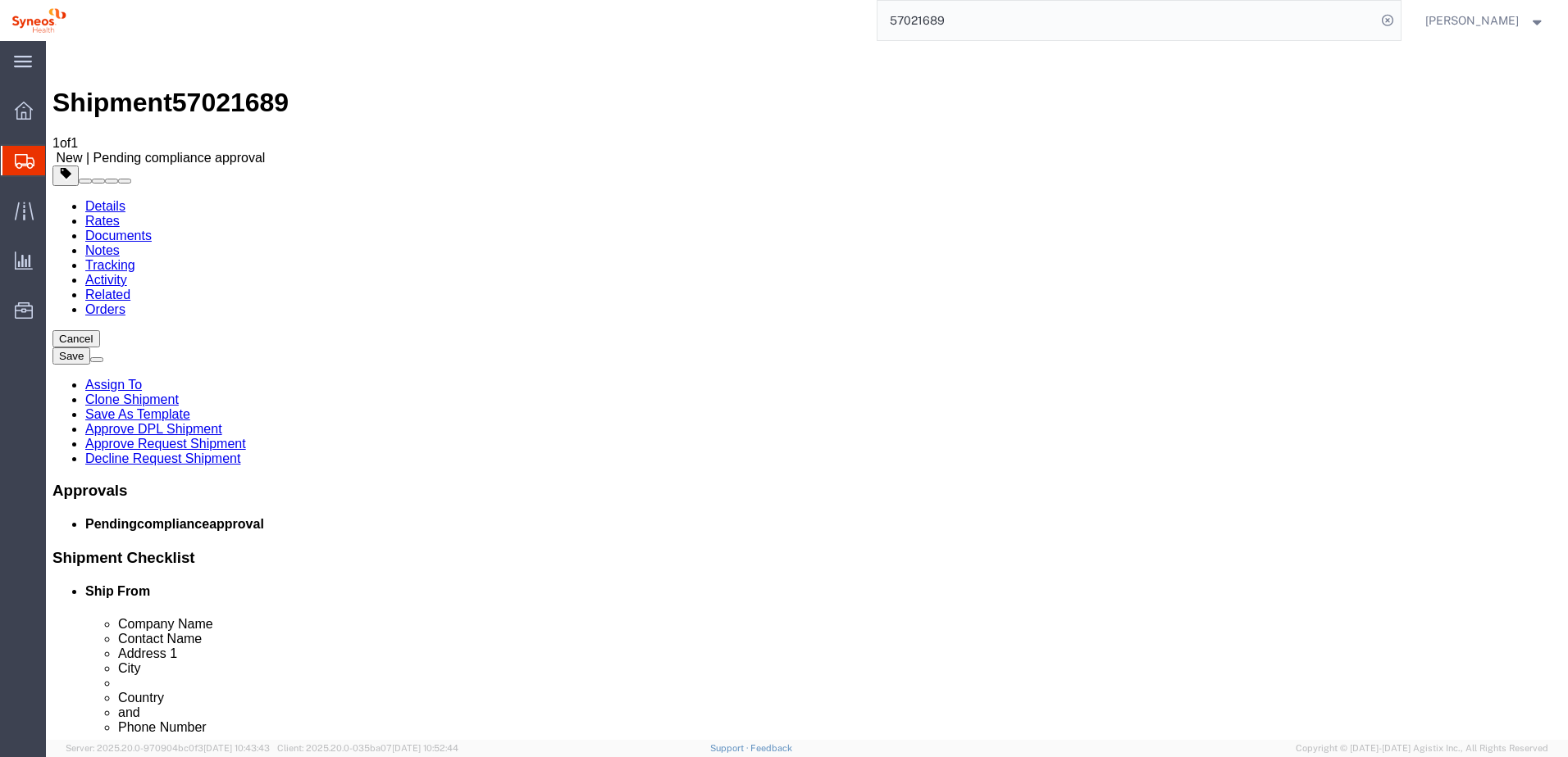
click link "Approve Request Shipment"
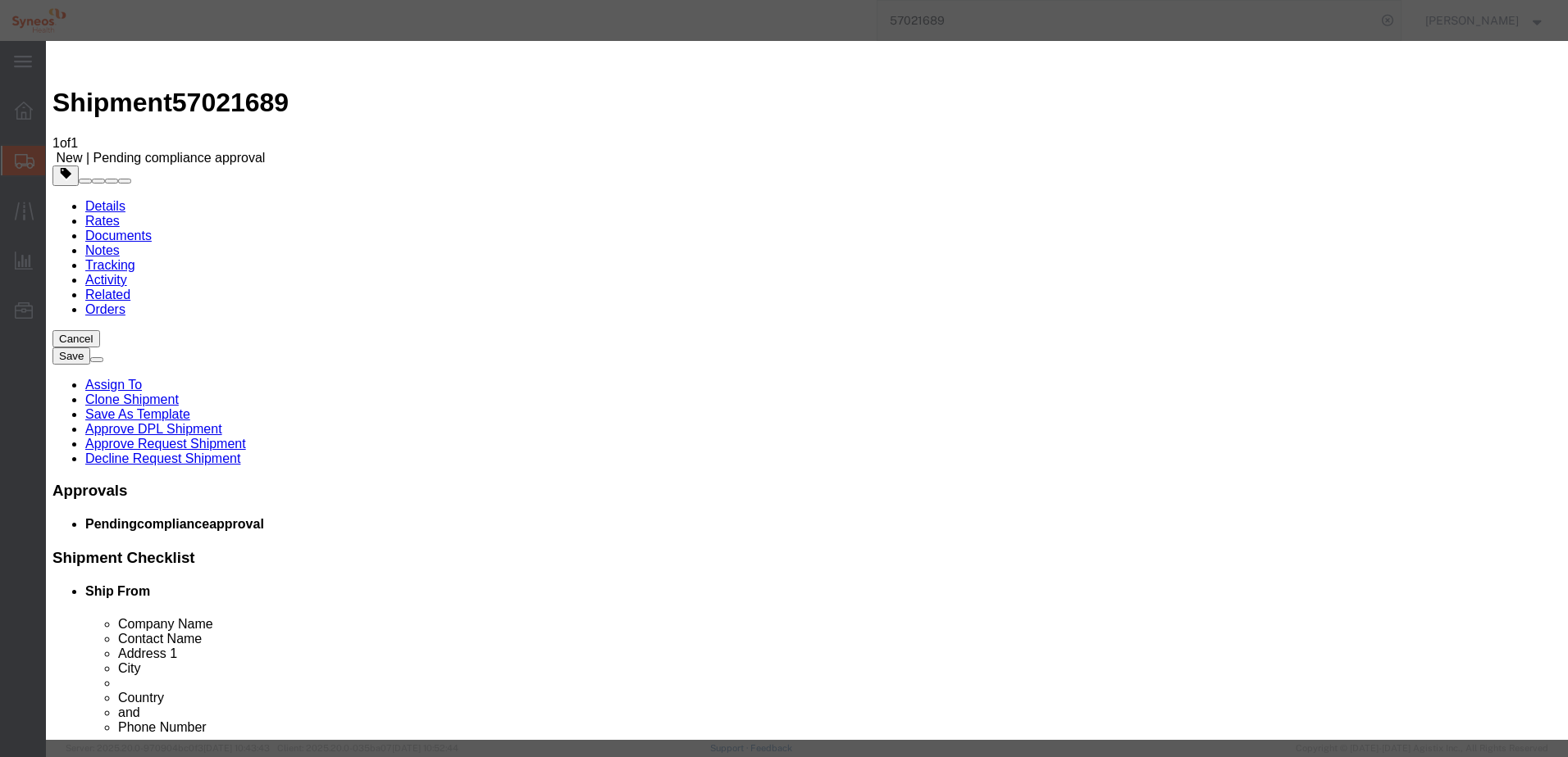
click button "Yes"
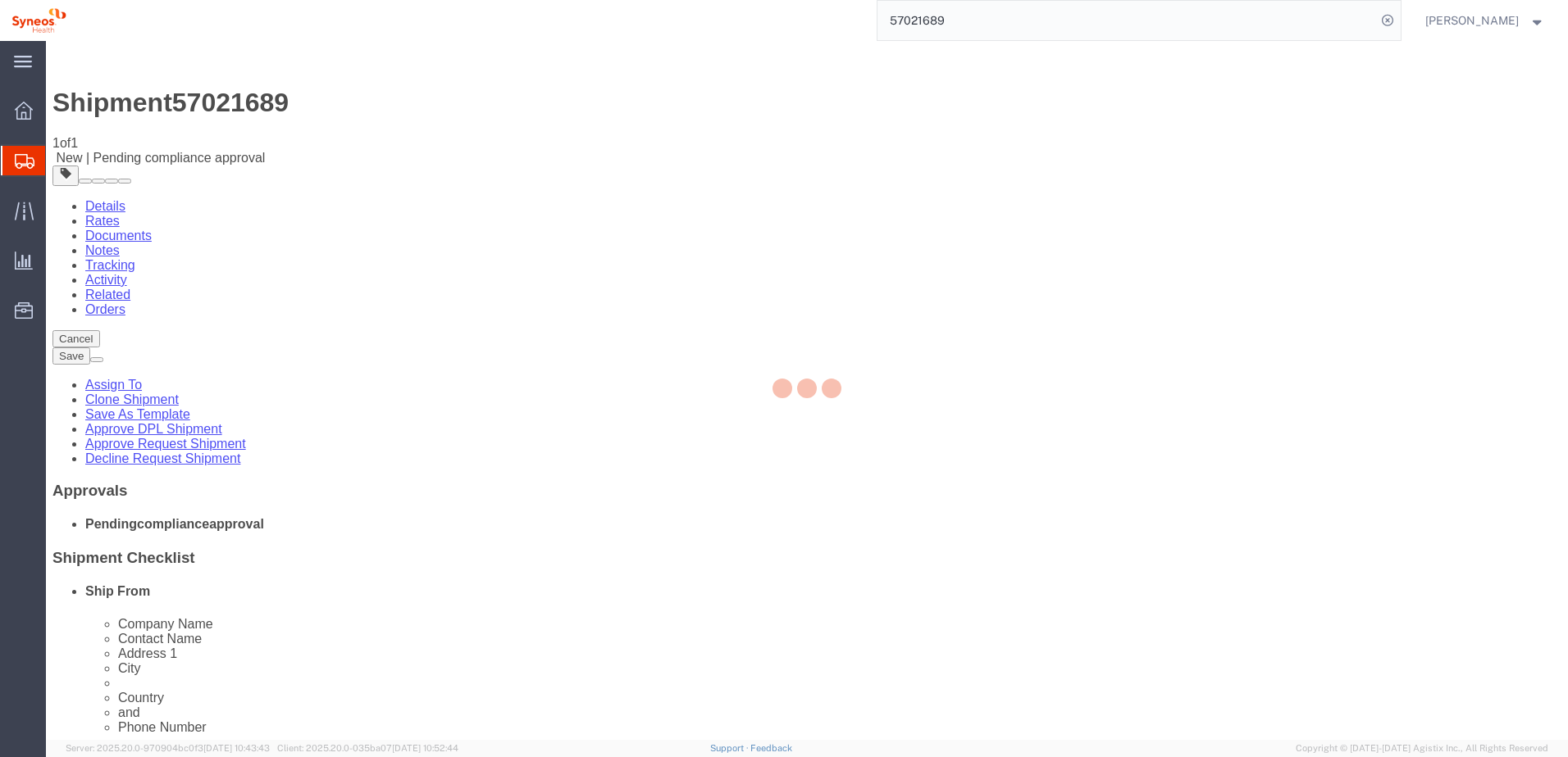
select select "61557"
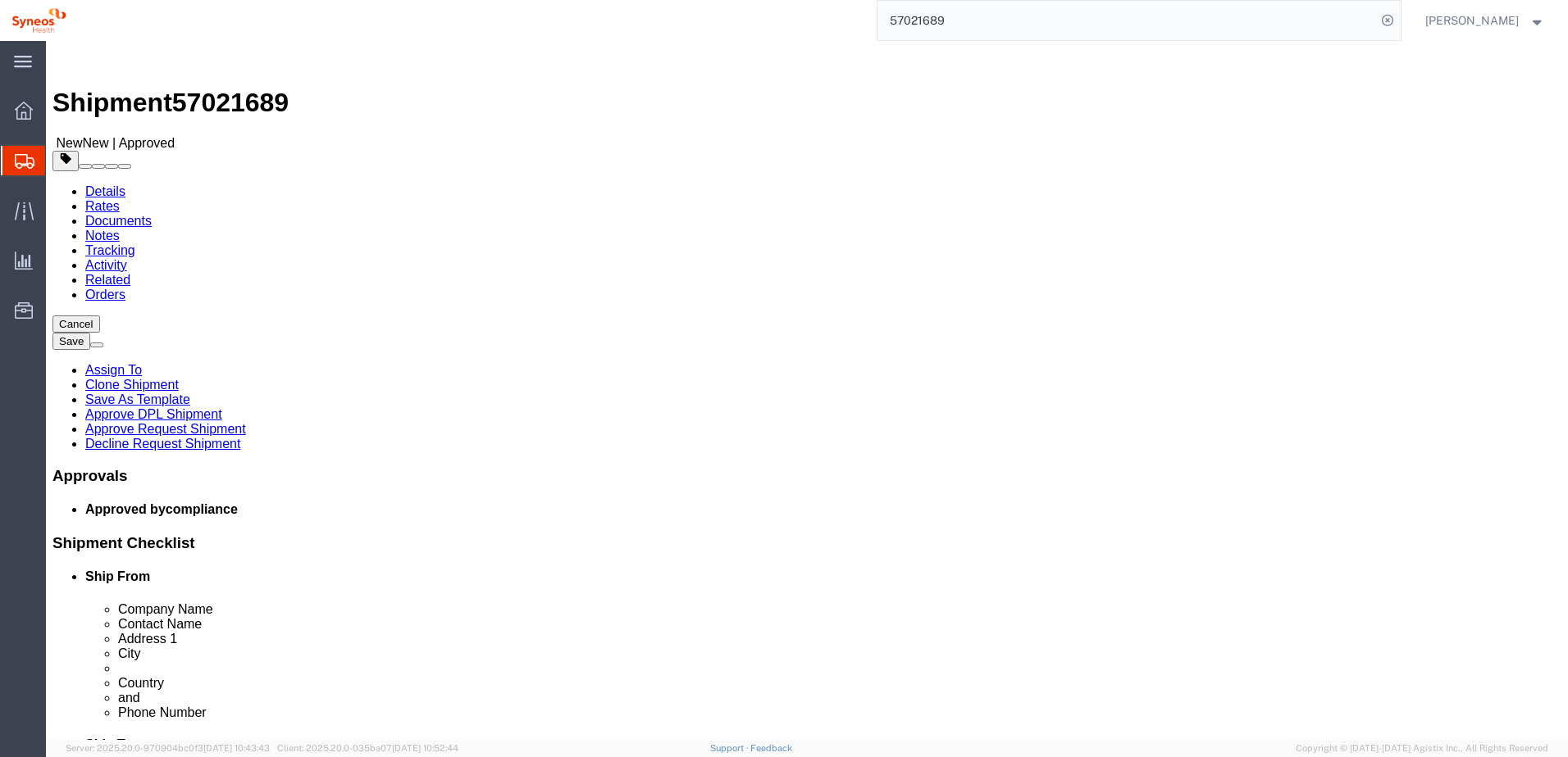
click link "Notes"
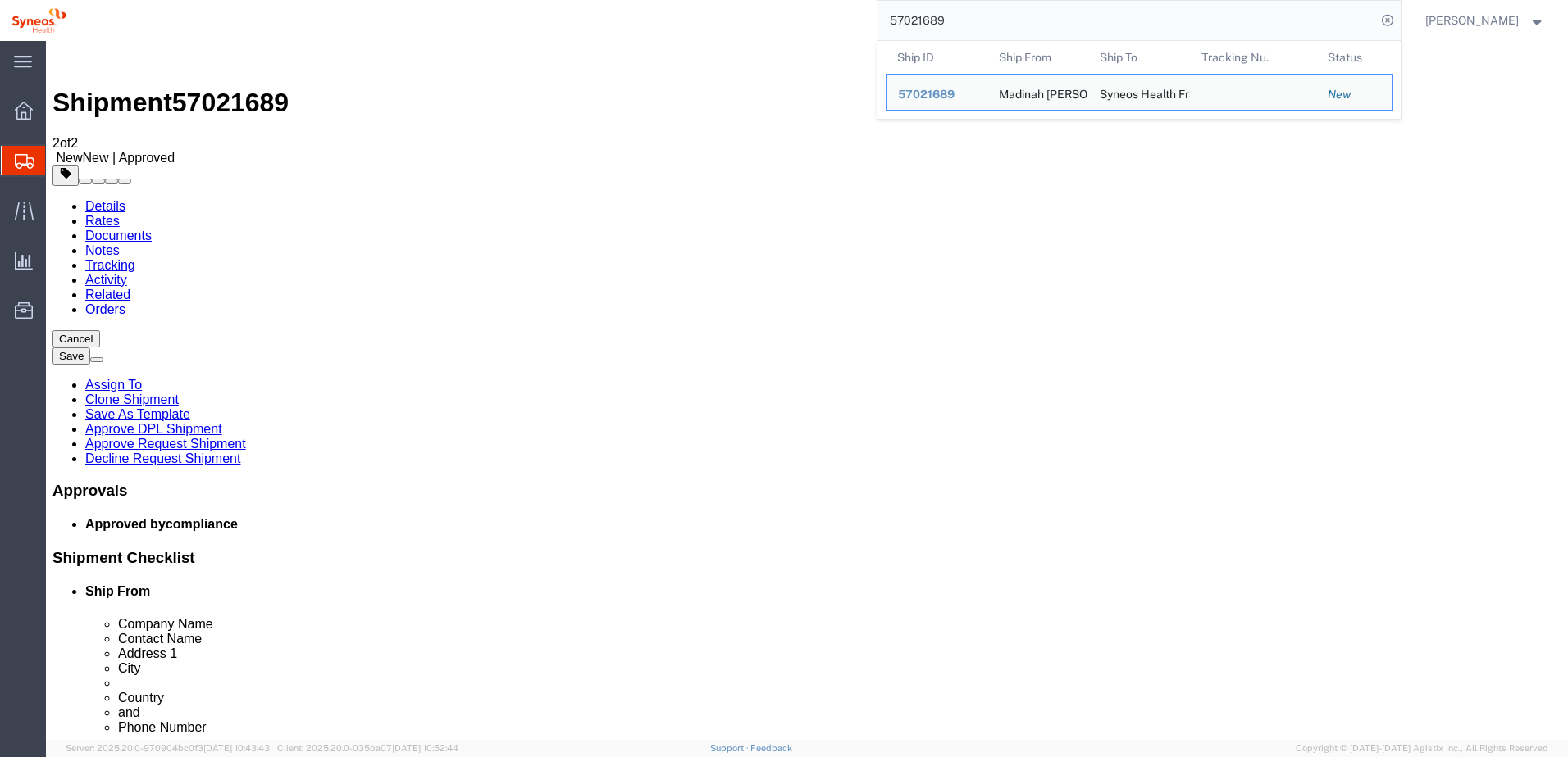
drag, startPoint x: 985, startPoint y: 16, endPoint x: 816, endPoint y: 16, distance: 169.0
click at [816, 16] on div "57021689 Ship ID Ship From Ship To Tracking Nu. Status Ship ID 57021689 Ship Fr…" at bounding box center [740, 20] width 1323 height 41
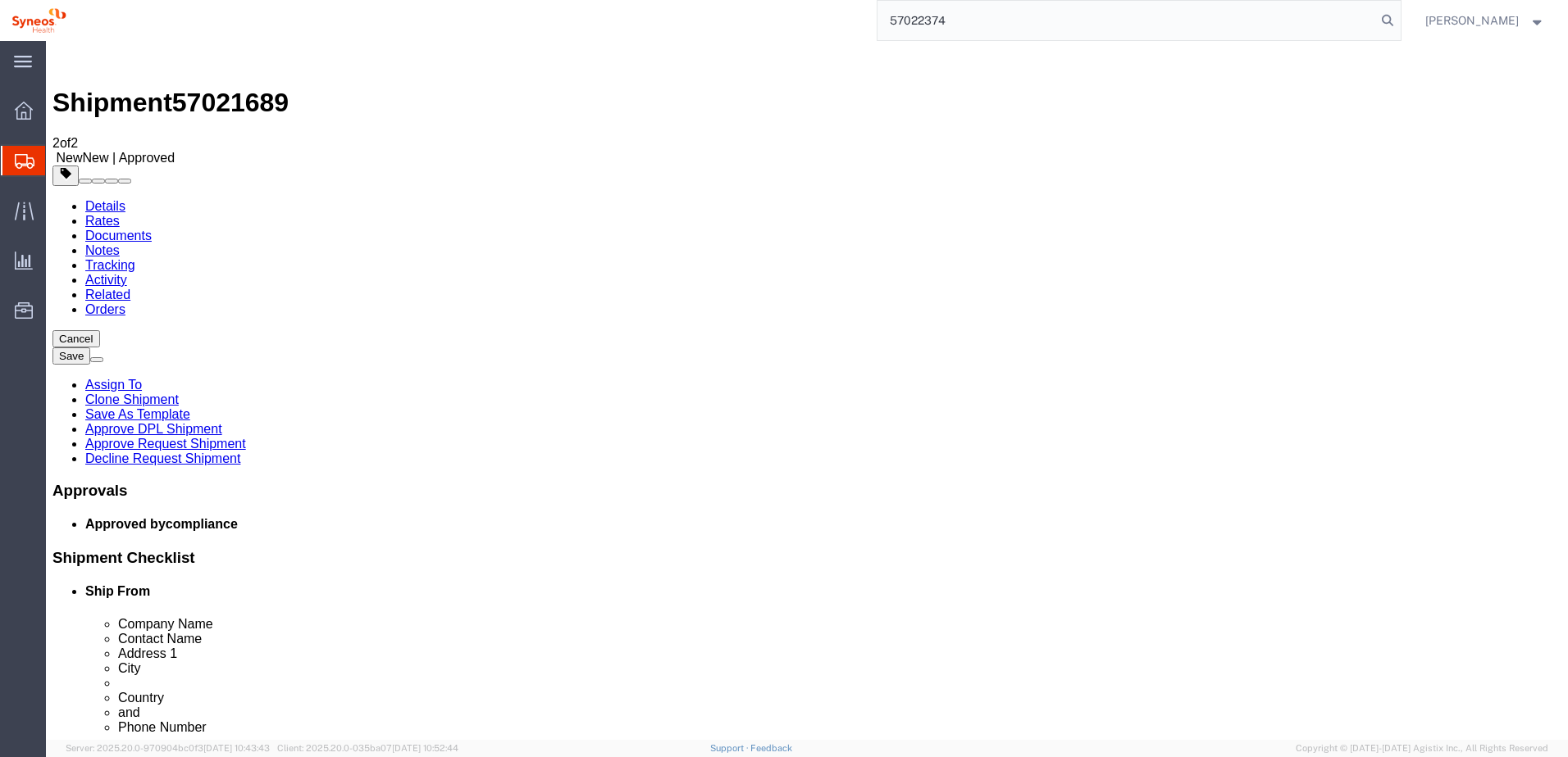
type input "57022374"
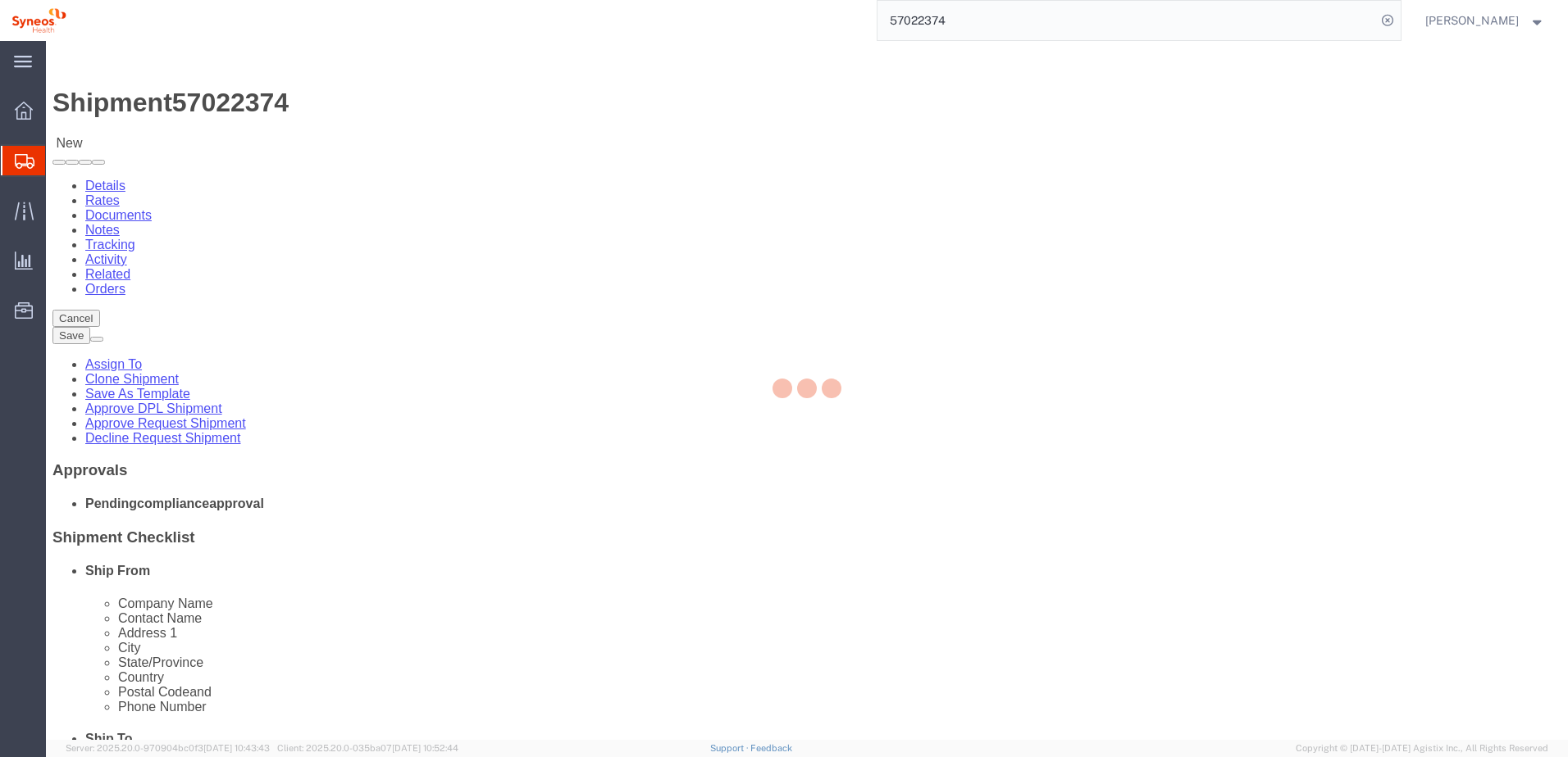
select select "59458"
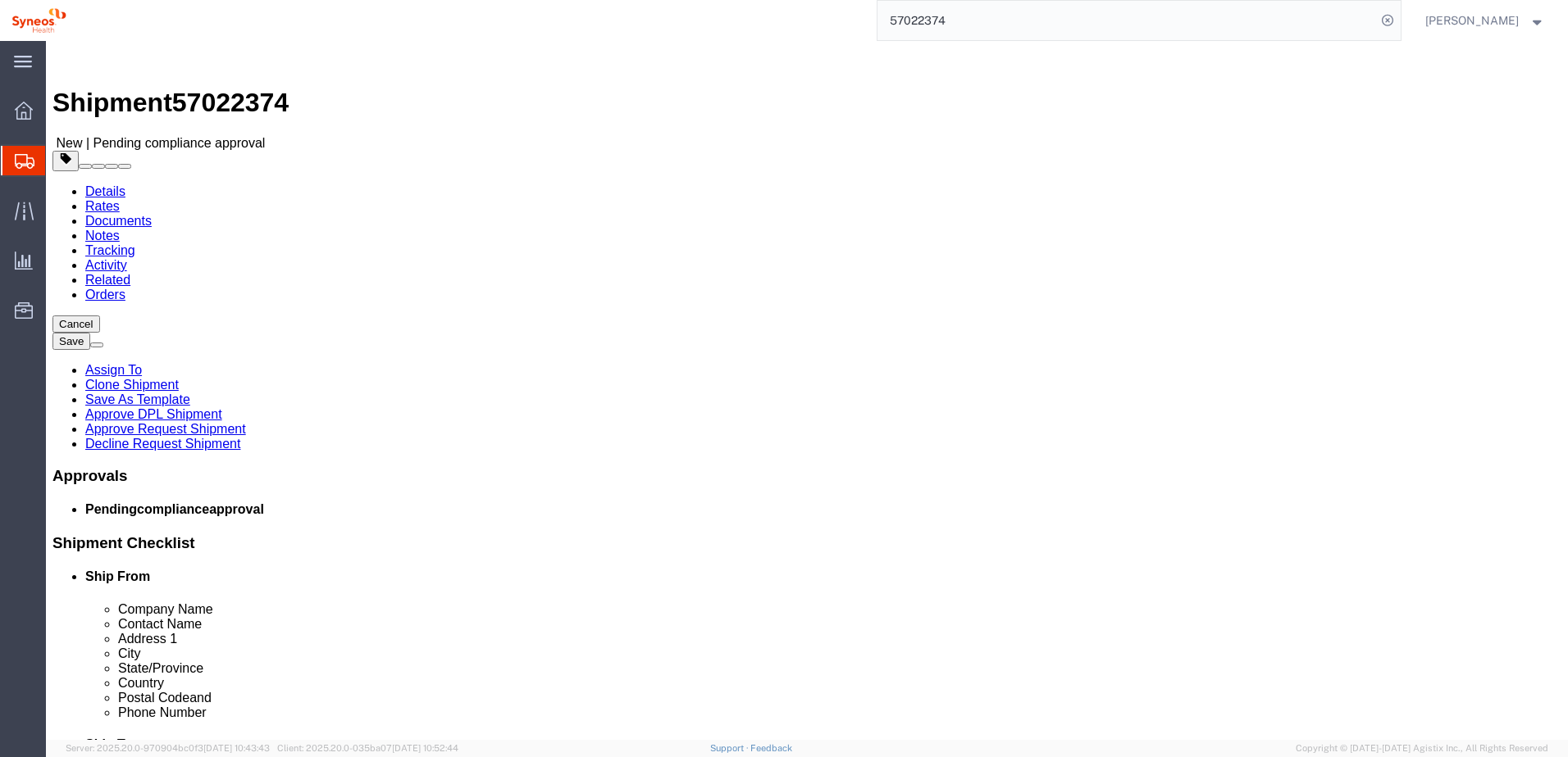
click link "Package Information"
click icon
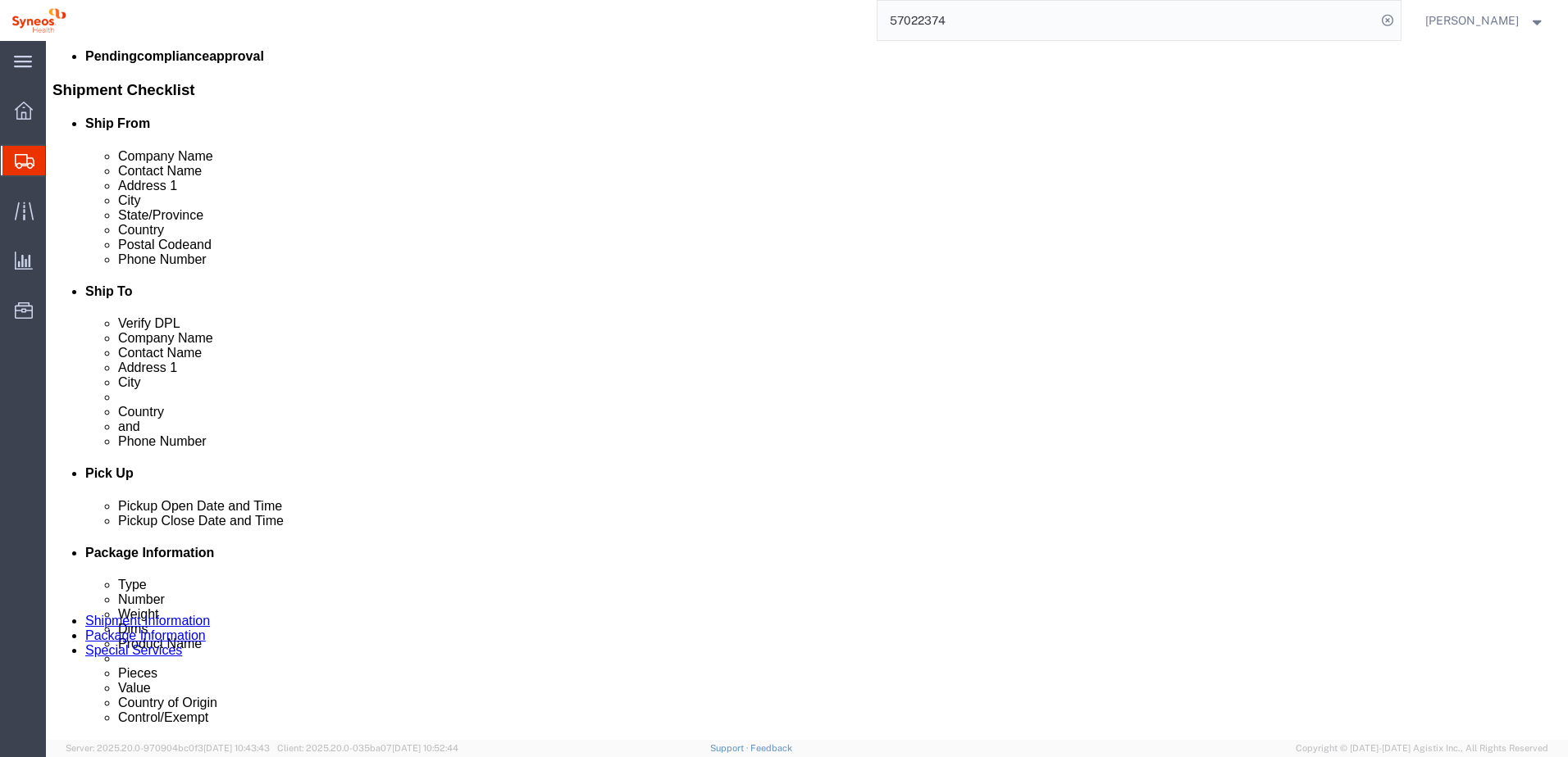
scroll to position [492, 0]
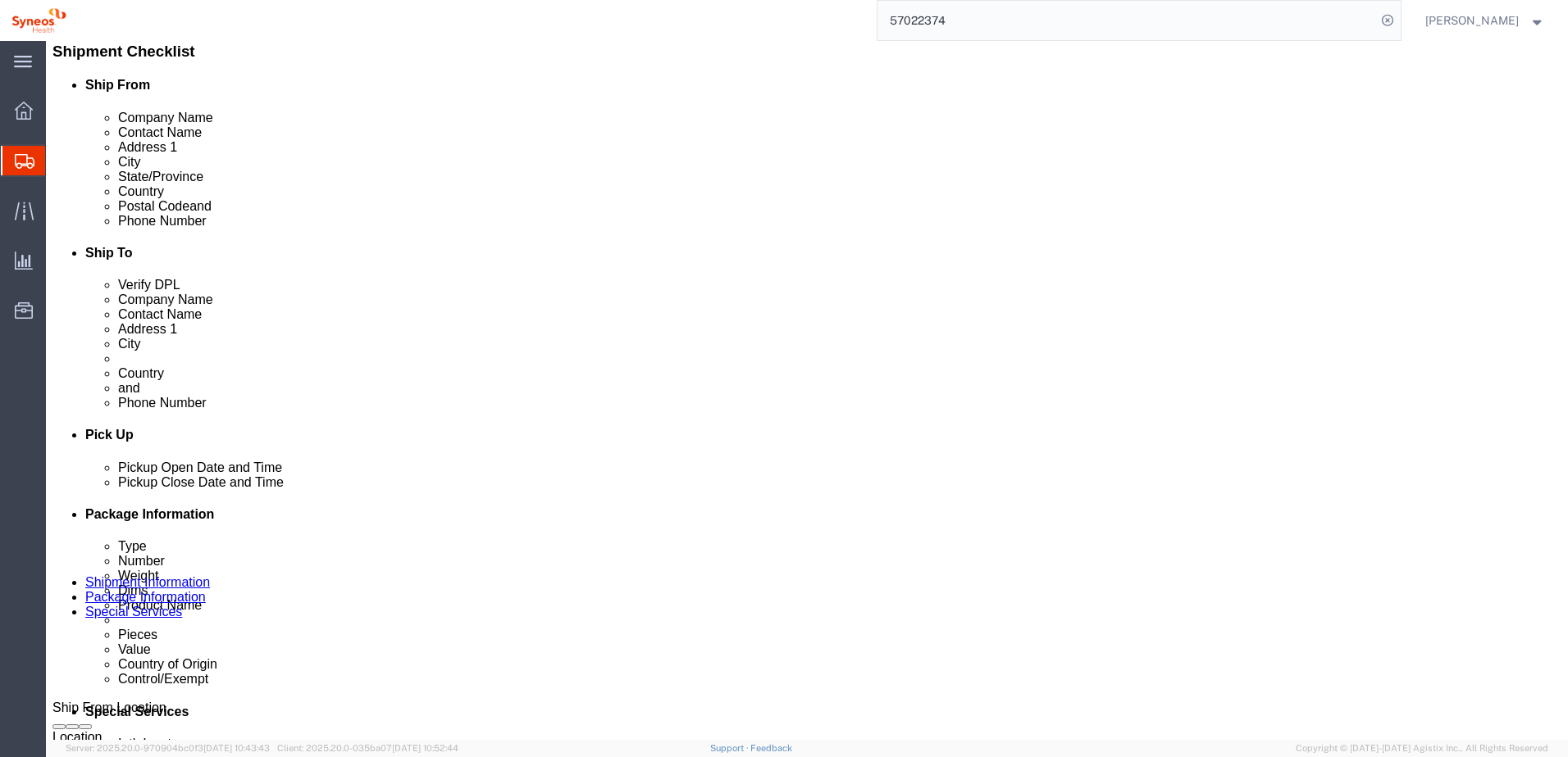
click icon
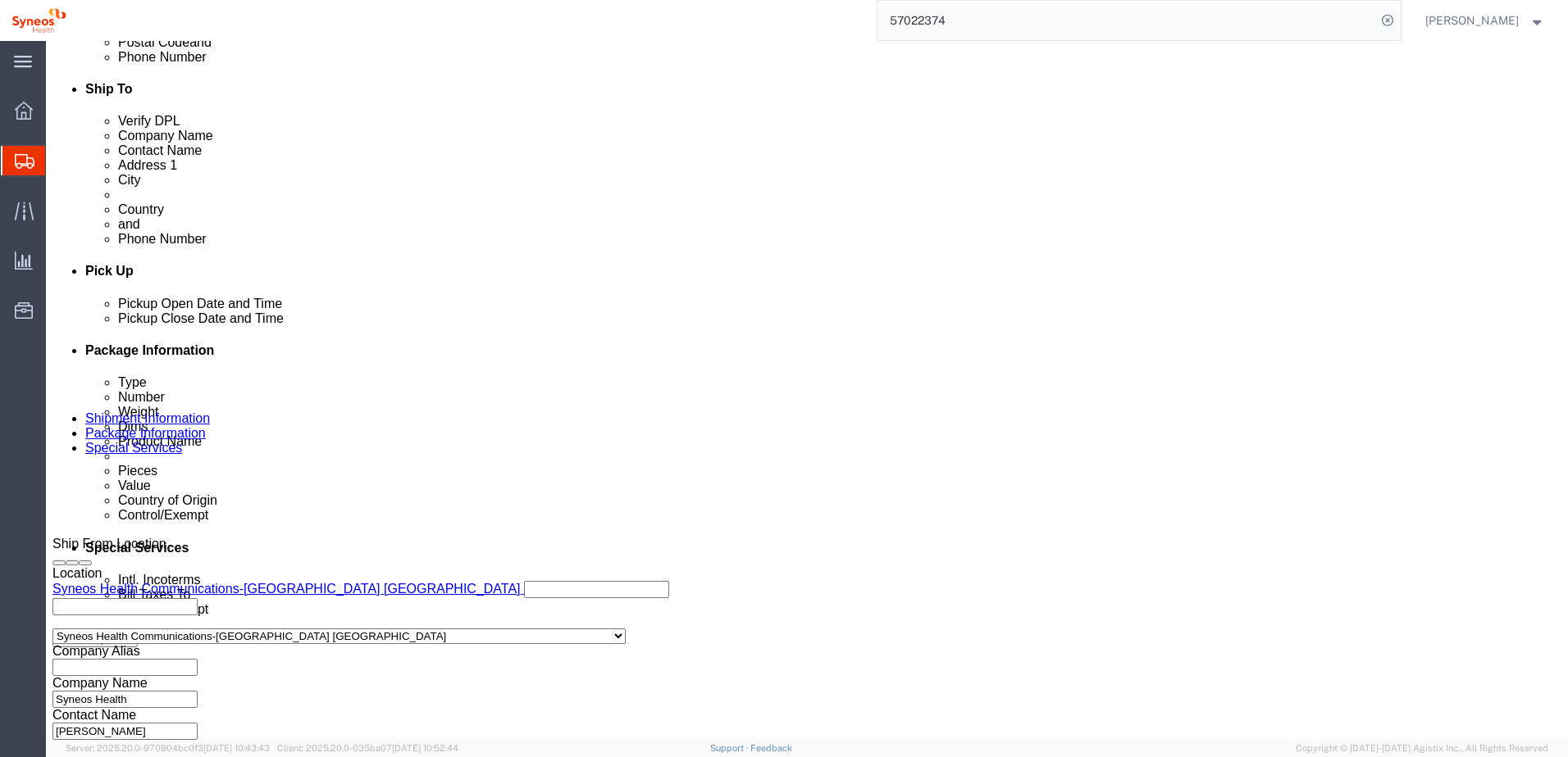
scroll to position [710, 0]
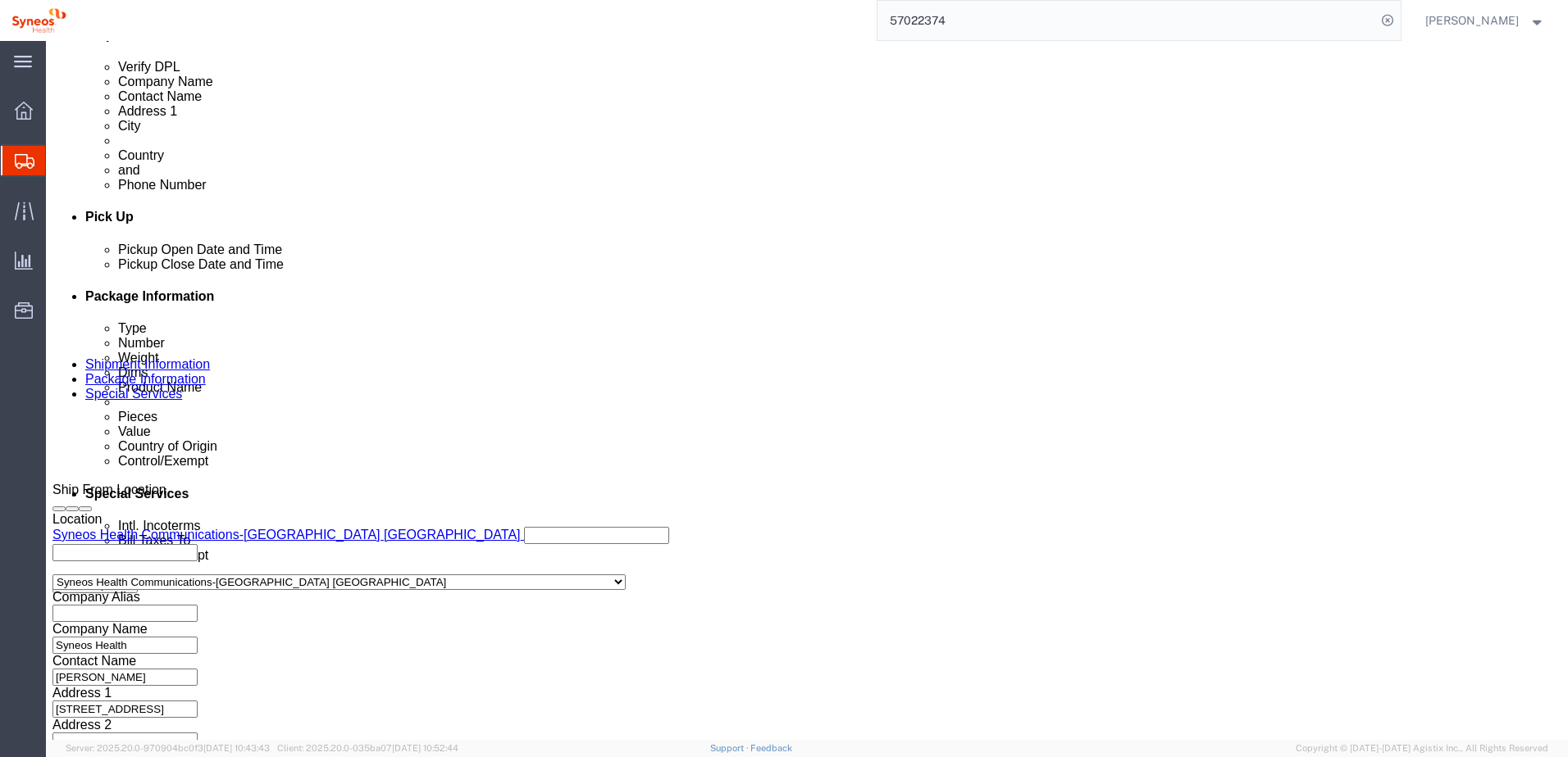
click link "Package Information"
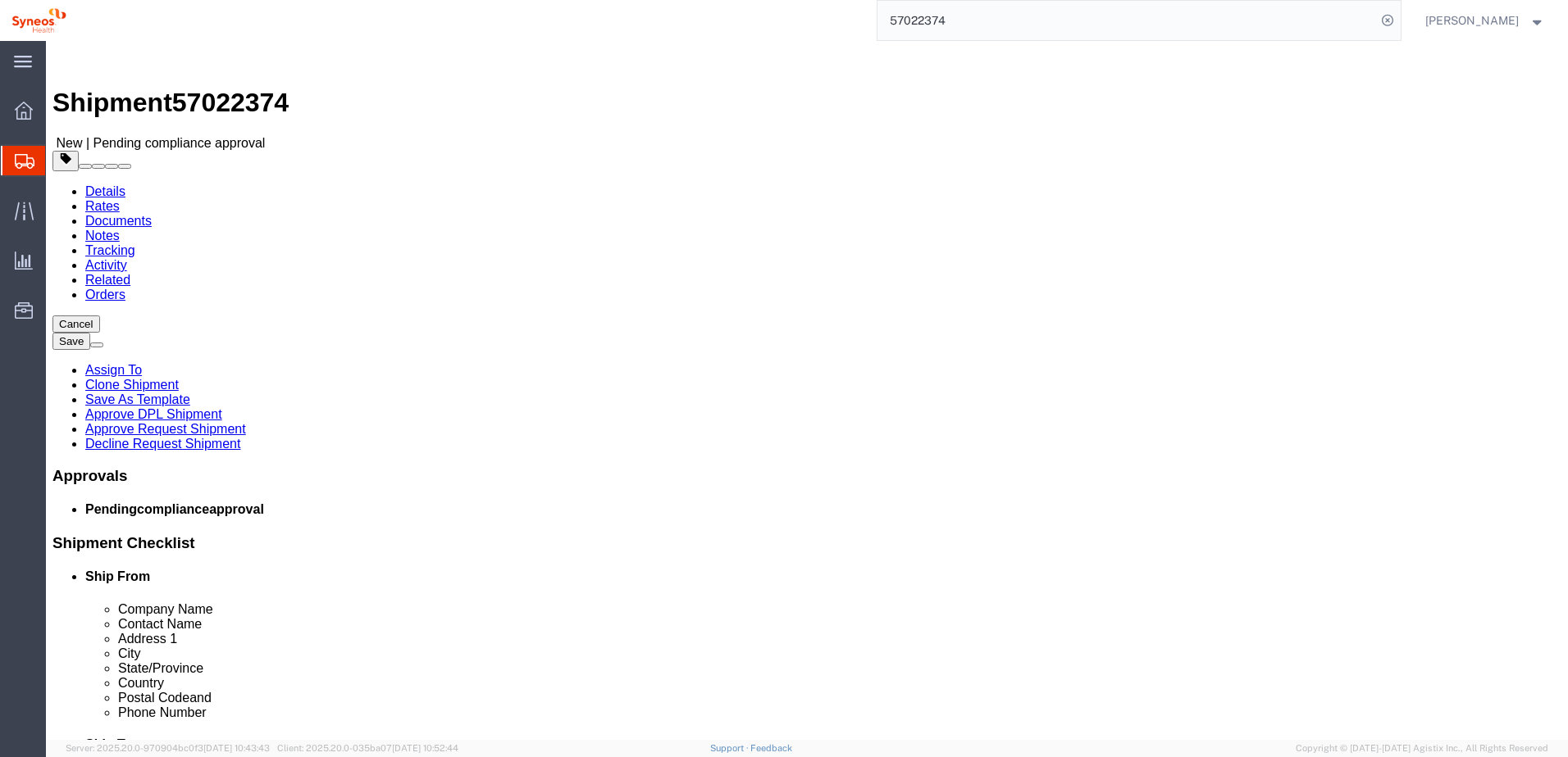
click icon
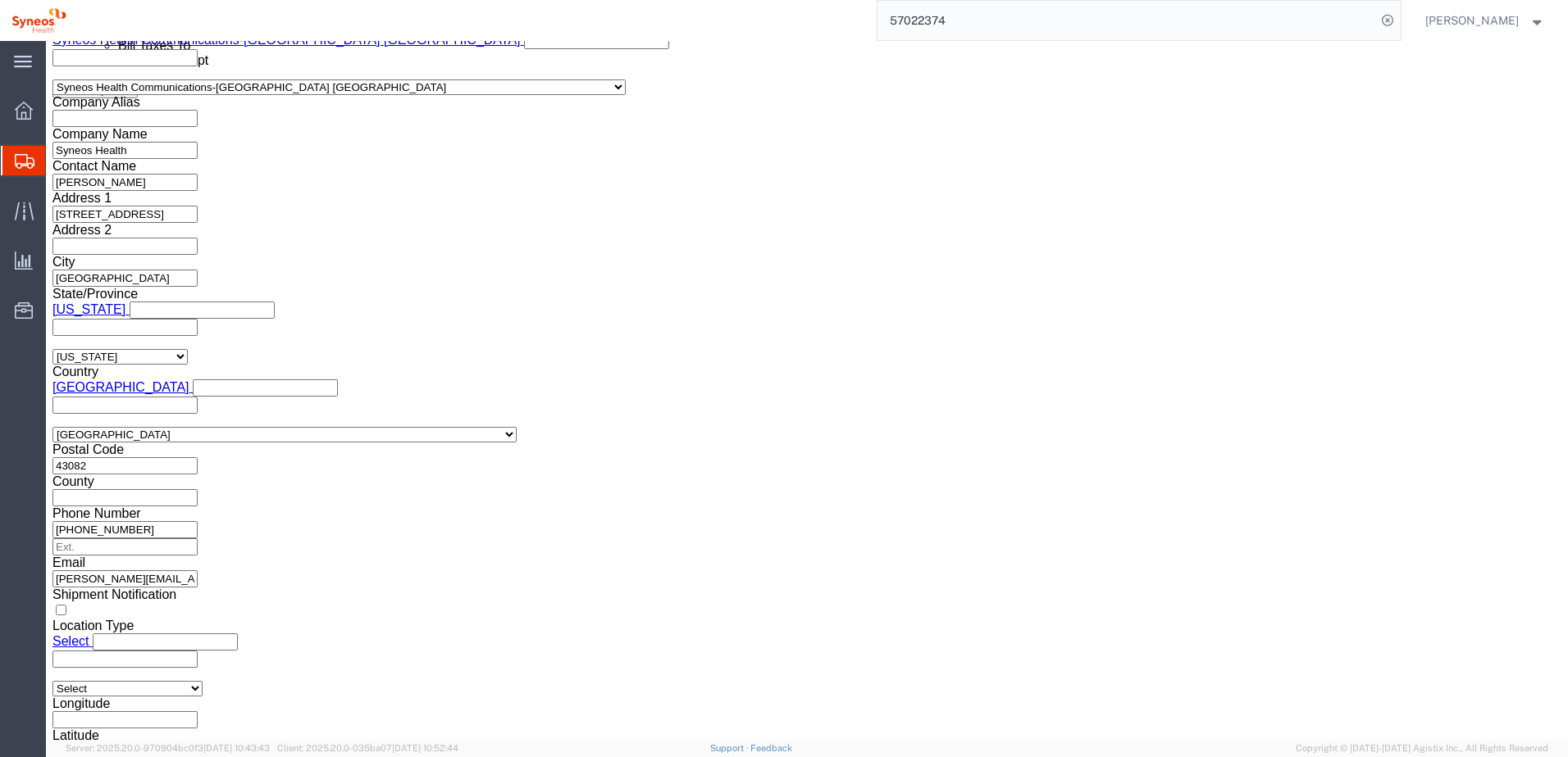
scroll to position [1230, 0]
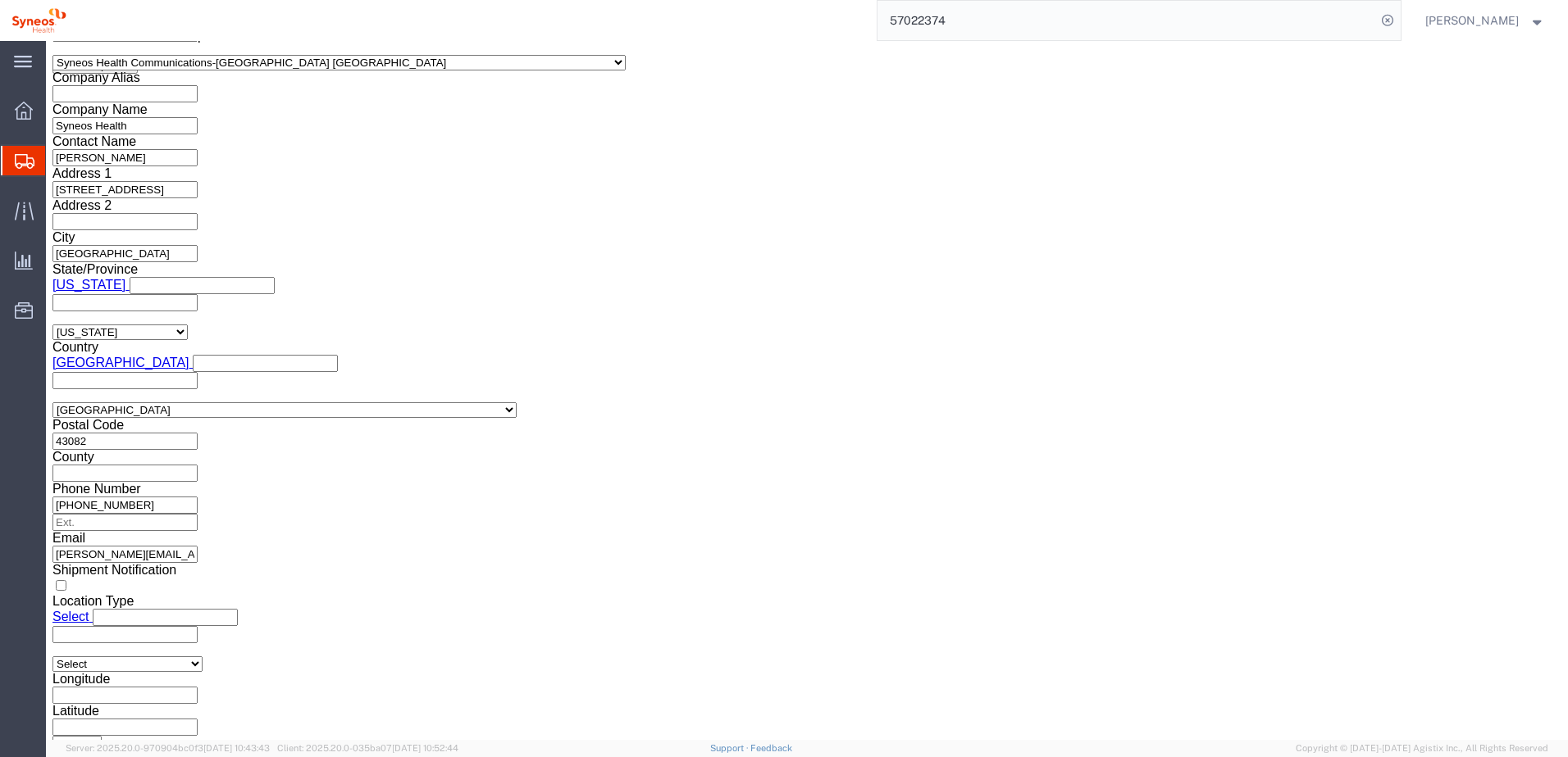
click select "Select ATF BIS DEA EPA FDA FTR ITAR OFAC Other (OPA)"
select select "BIS"
click select "Select ATF BIS DEA EPA FDA FTR ITAR OFAC Other (OPA)"
click select "Select AGR-Agricultural APP-Computers APR-Additional Permissive Exports AVS-Air…"
select select "NLR"
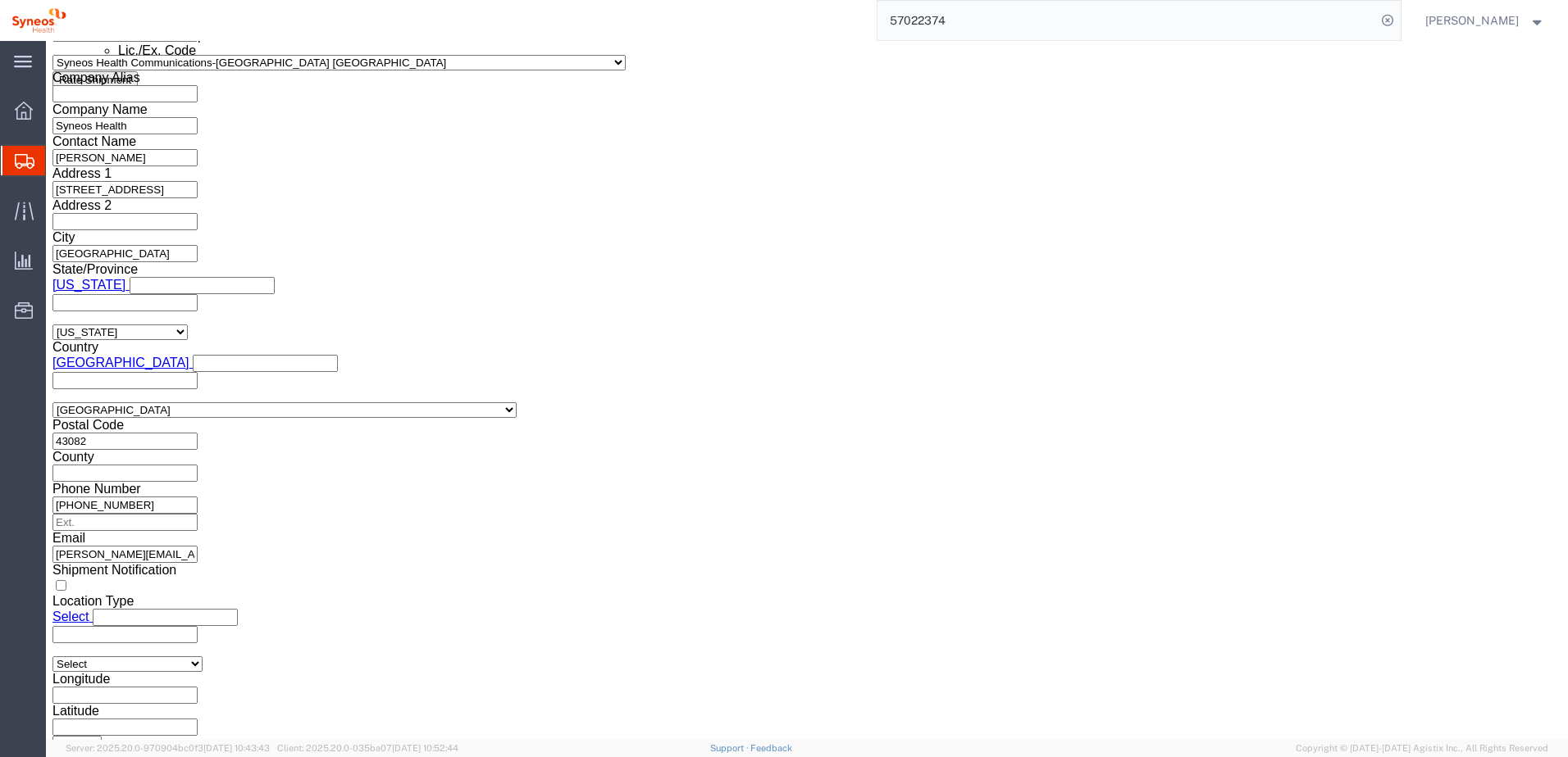
click select "Select AGR-Agricultural APP-Computers APR-Additional Permissive Exports AVS-Air…"
click select "Select AES-Direct EEI Carrier File EEI EEI Exempt"
select select "EXEM"
click select "Select AES-Direct EEI Carrier File EEI EEI Exempt"
click input "text"
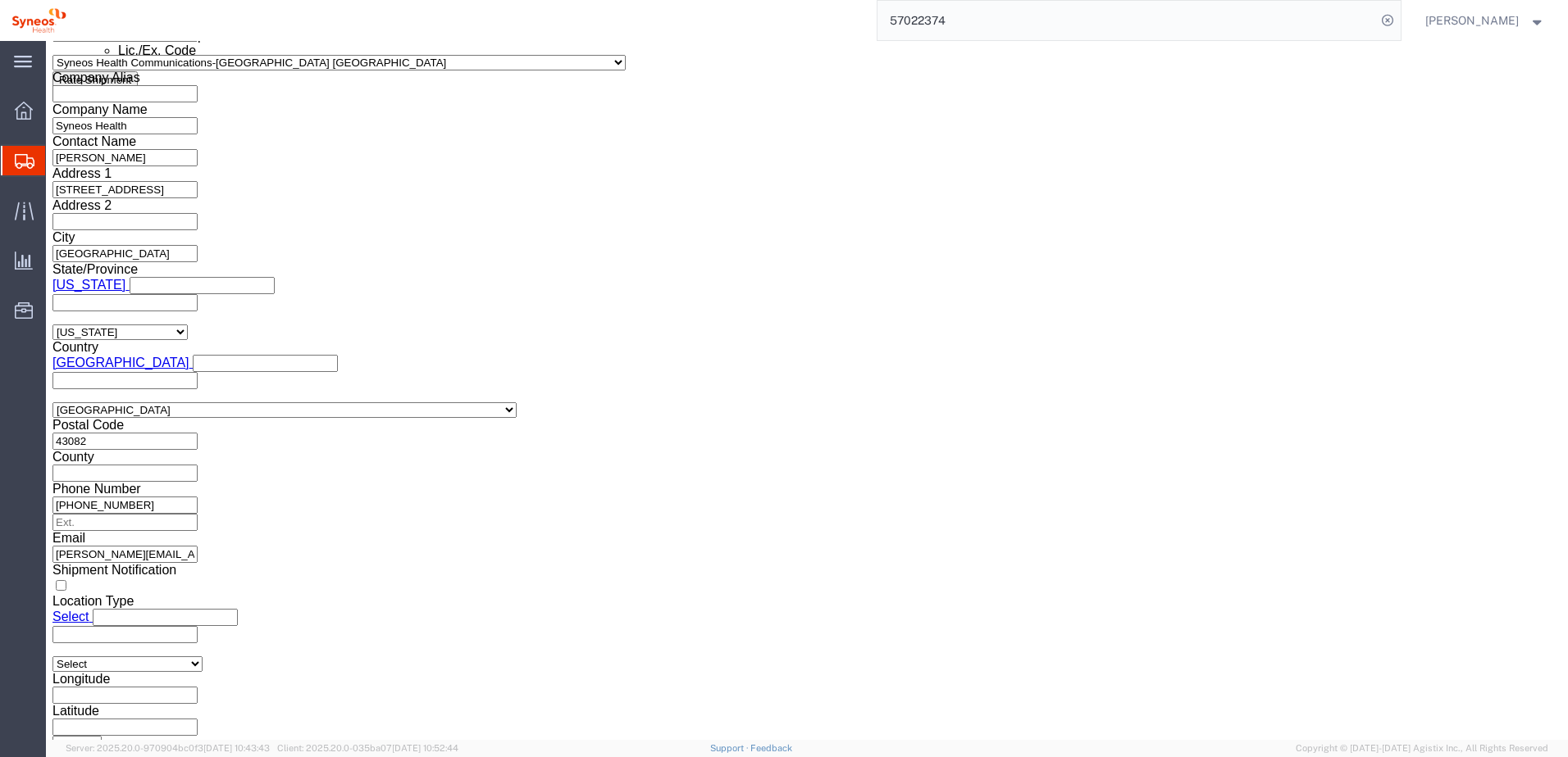
click div "US Export Info"
click link "Approve Request Shipment"
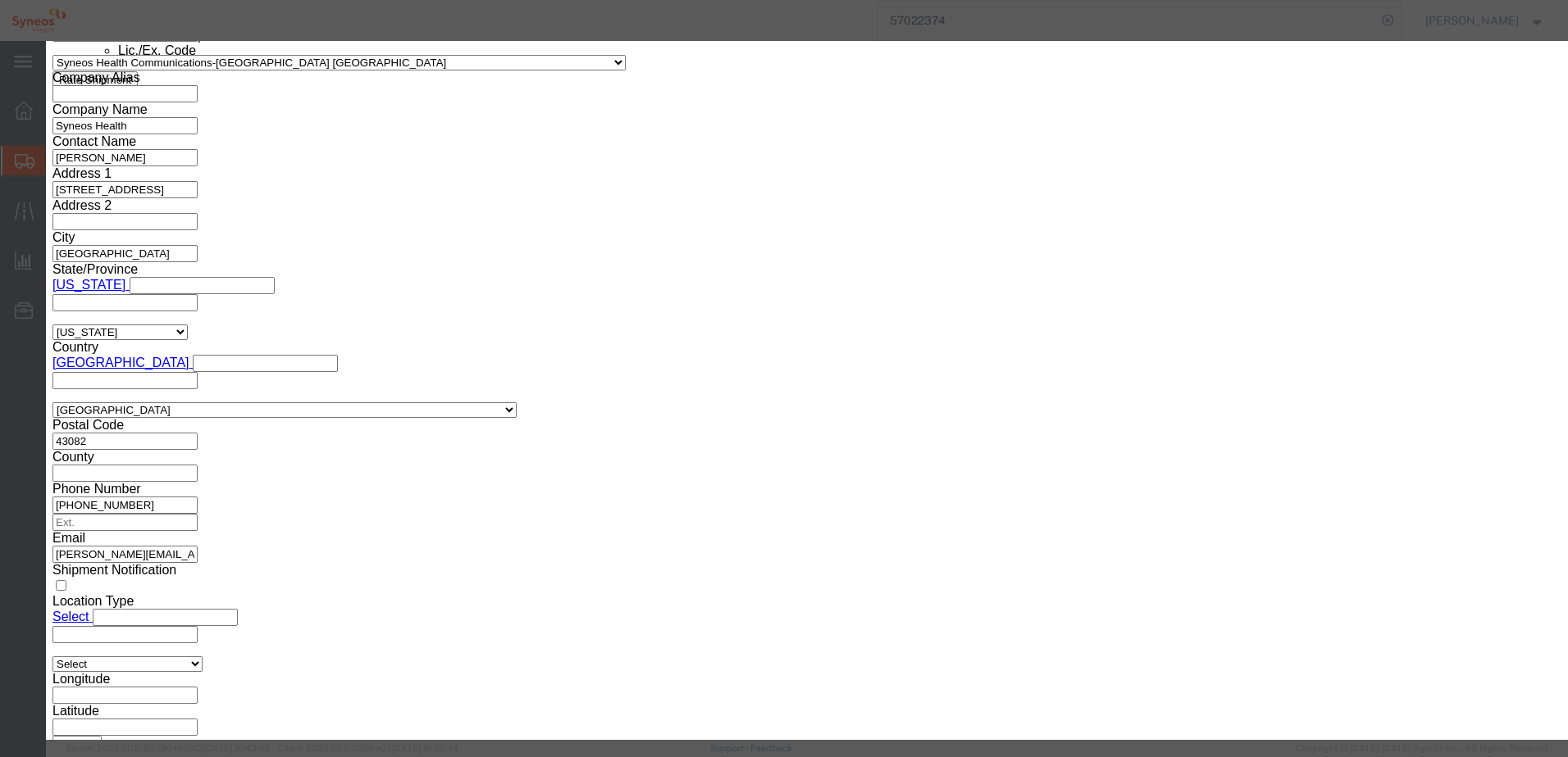
click button "Yes"
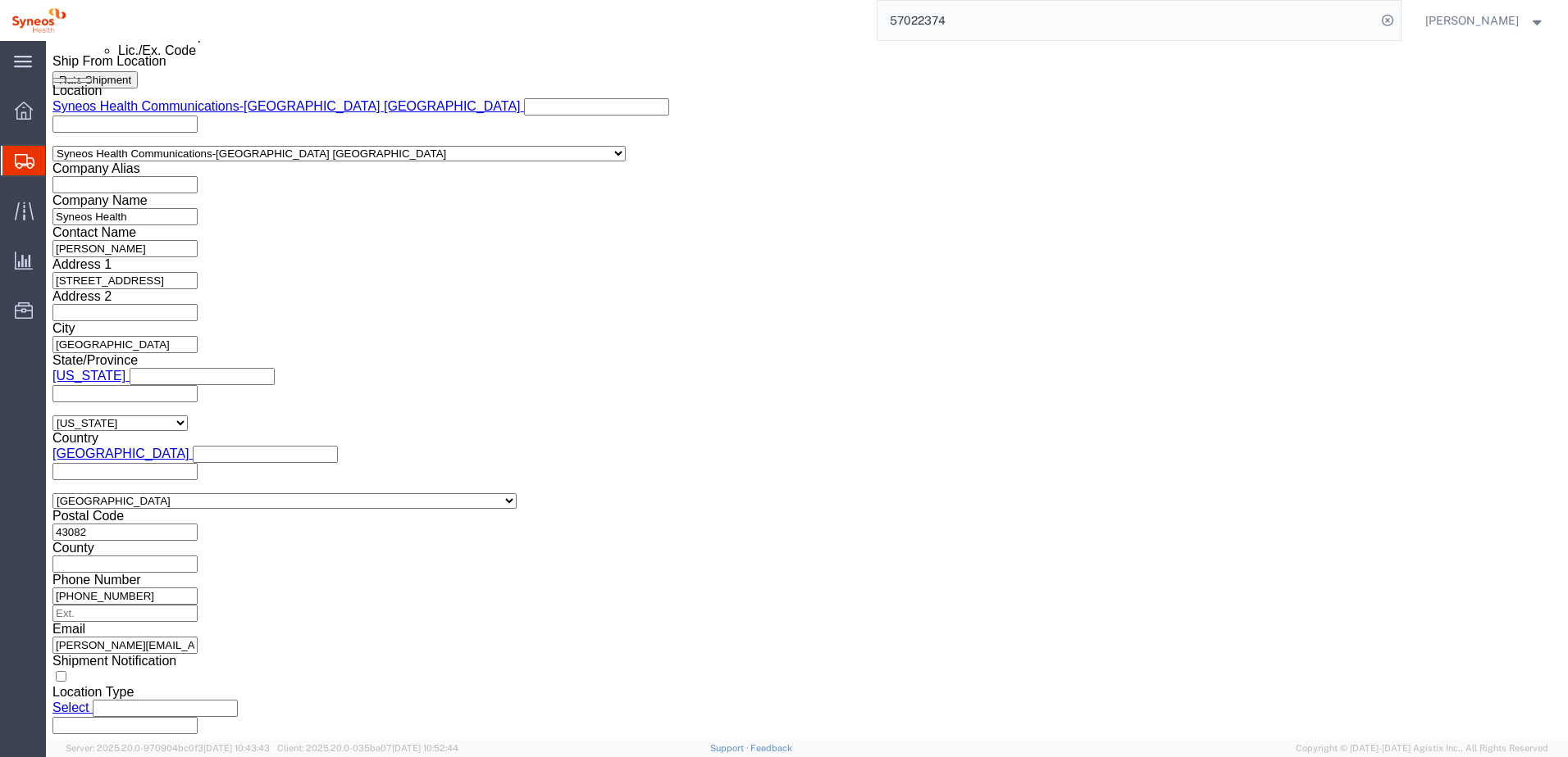
scroll to position [166, 0]
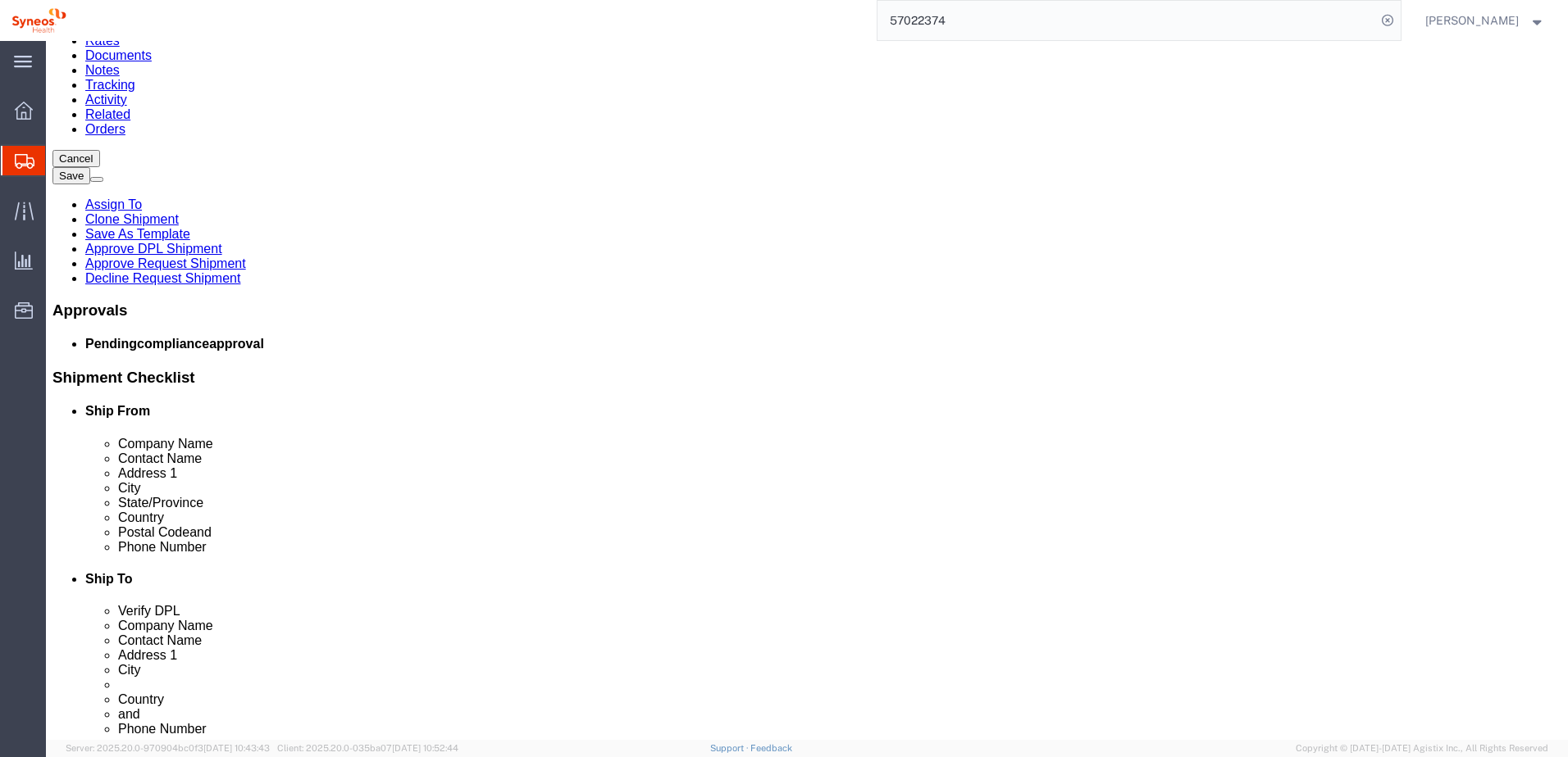
click dd "5.00 Each"
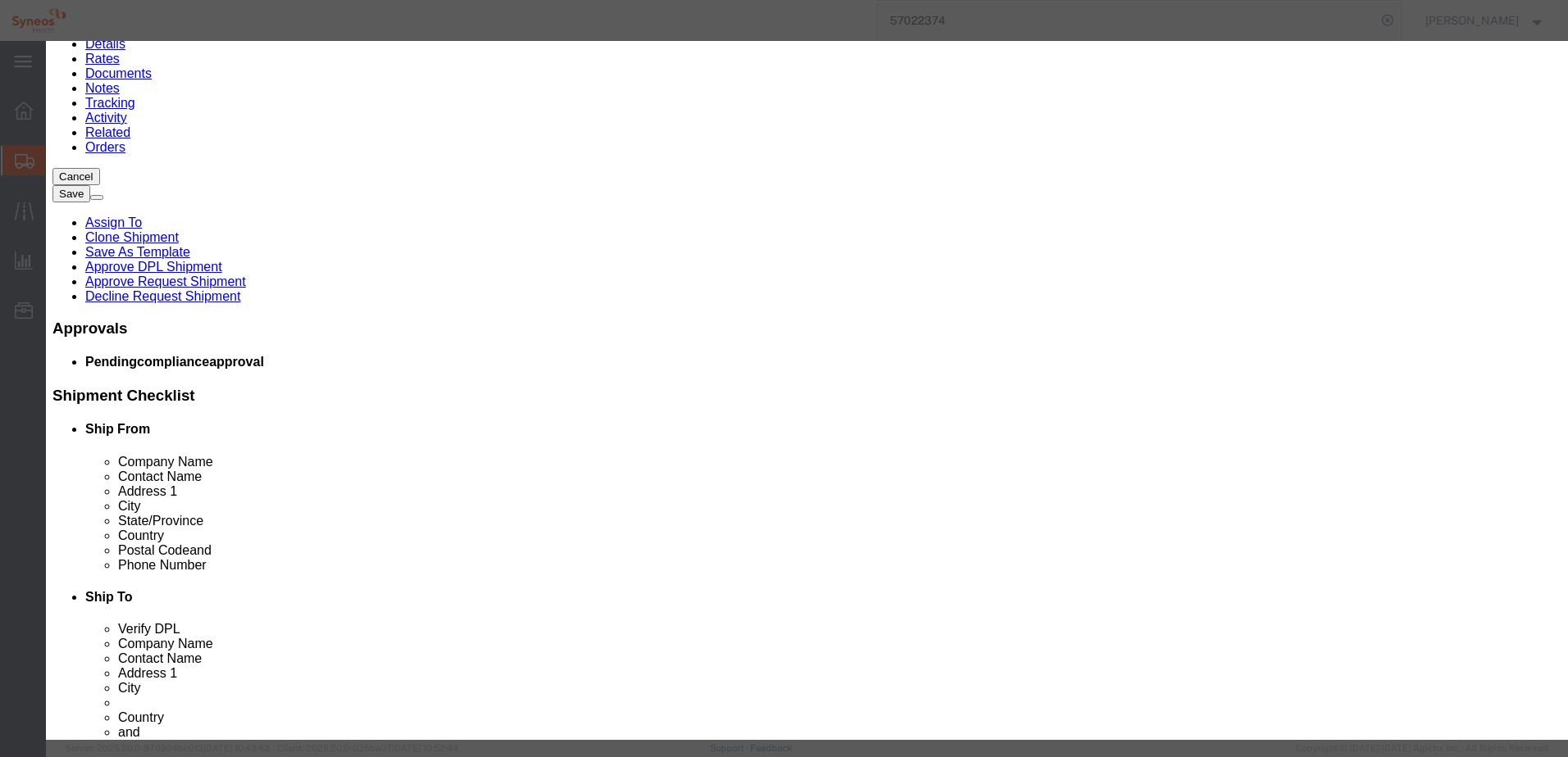
scroll to position [246, 0]
click select "Select ATF BIS DEA EPA FDA FTR ITAR OFAC Other (OPA)"
select select "BIS"
click select "Select ATF BIS DEA EPA FDA FTR ITAR OFAC Other (OPA)"
click select "Select AGR-Agricultural APP-Computers APR-Additional Permissive Exports AVS-Air…"
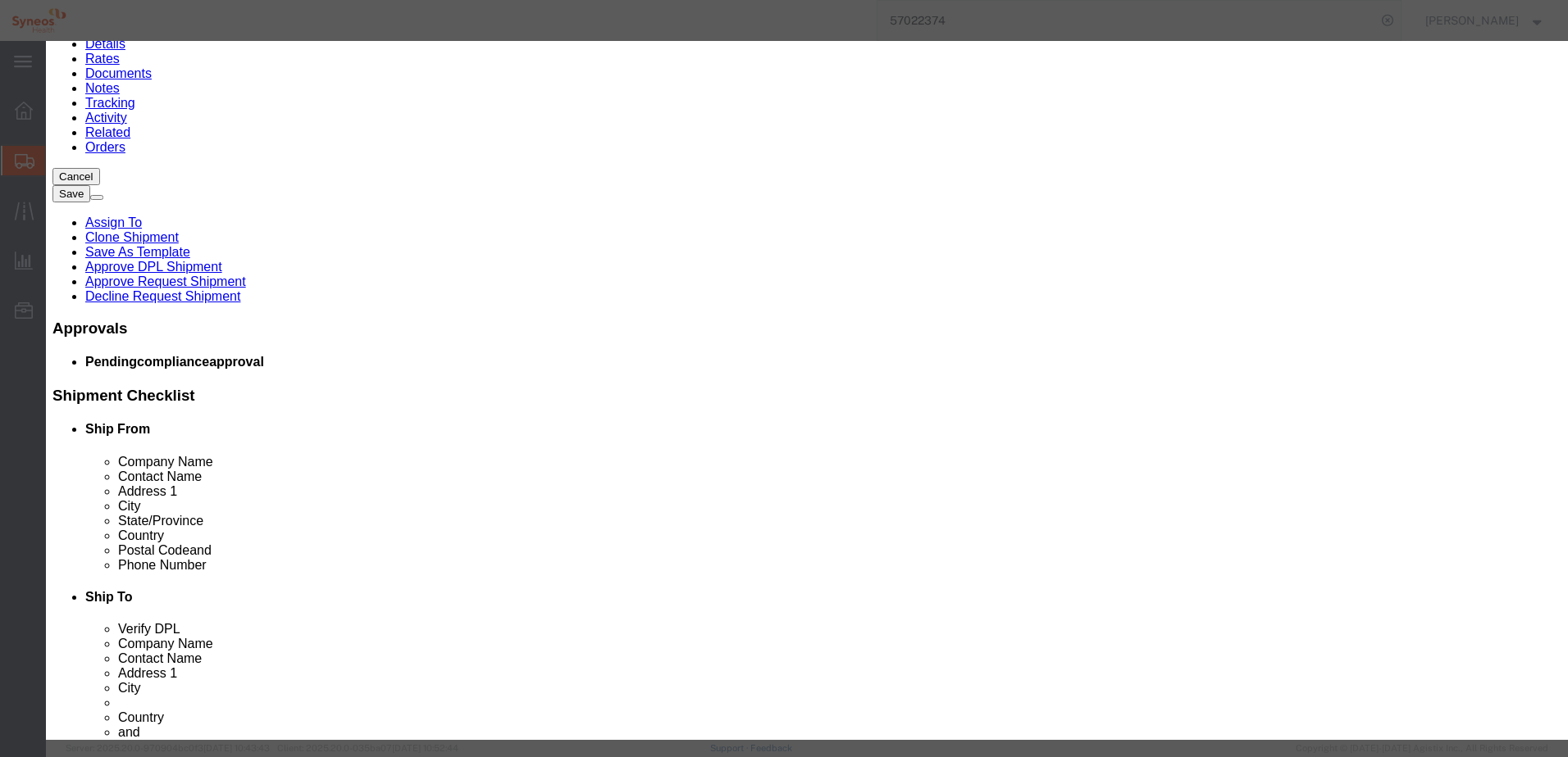
select select "NLR"
click select "Select AGR-Agricultural APP-Computers APR-Additional Permissive Exports AVS-Air…"
click button "Save & Close"
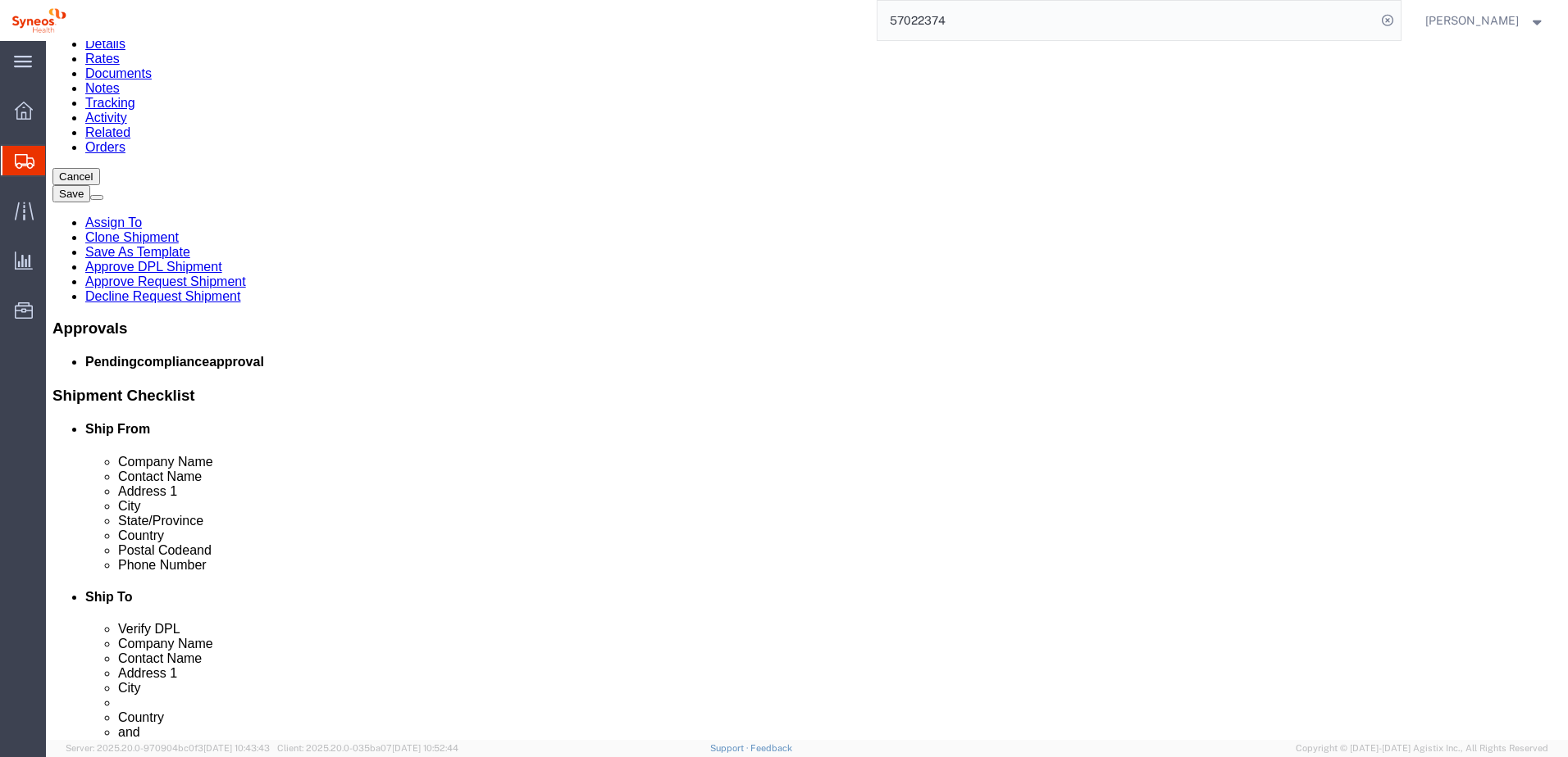
click dd "62.00 USD"
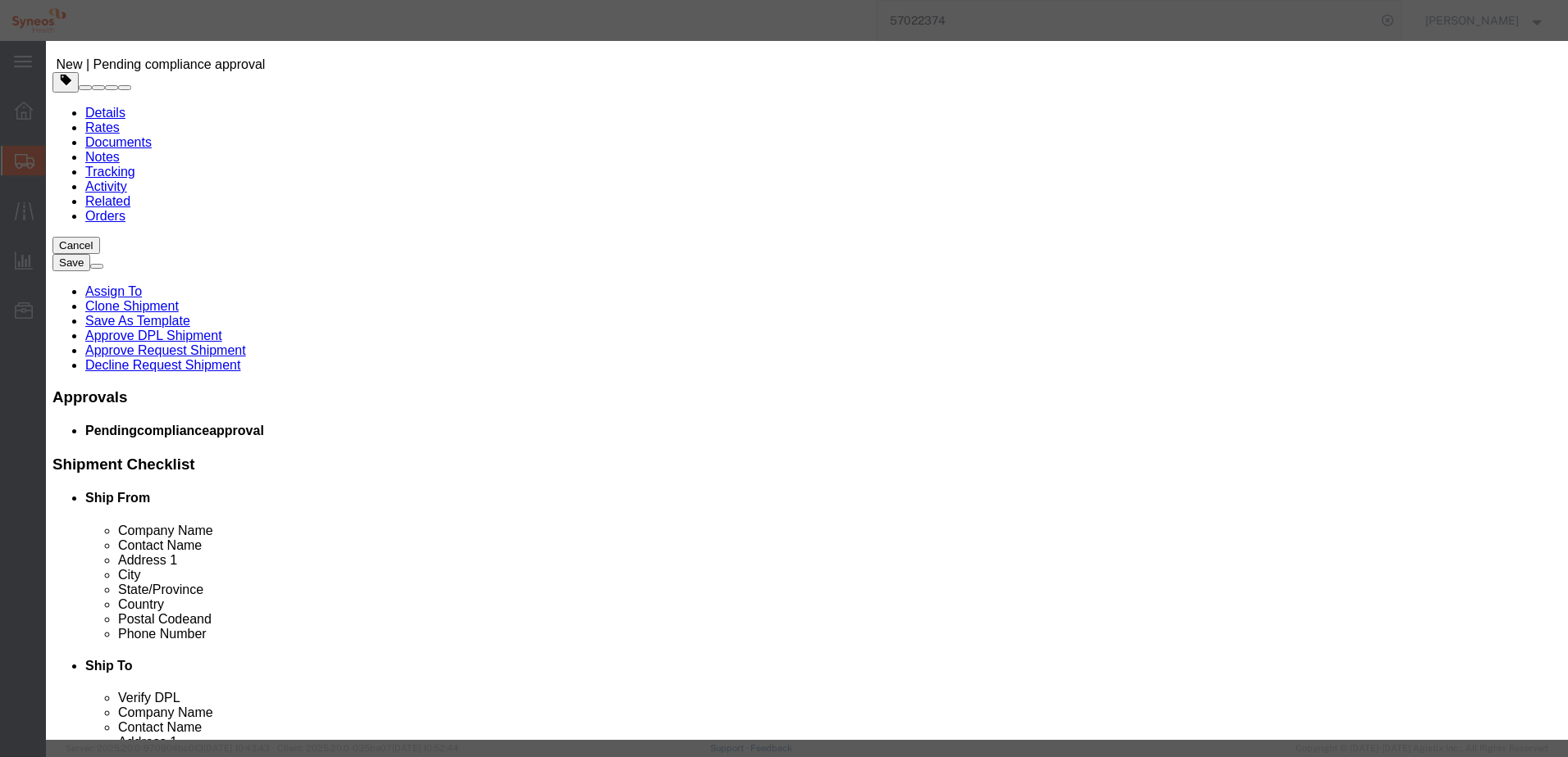
click select "Select ATF BIS DEA EPA FDA FTR ITAR OFAC Other (OPA)"
select select "BIS"
click select "Select ATF BIS DEA EPA FDA FTR ITAR OFAC Other (OPA)"
click select "Select AGR-Agricultural APP-Computers APR-Additional Permissive Exports AVS-Air…"
select select "NLR"
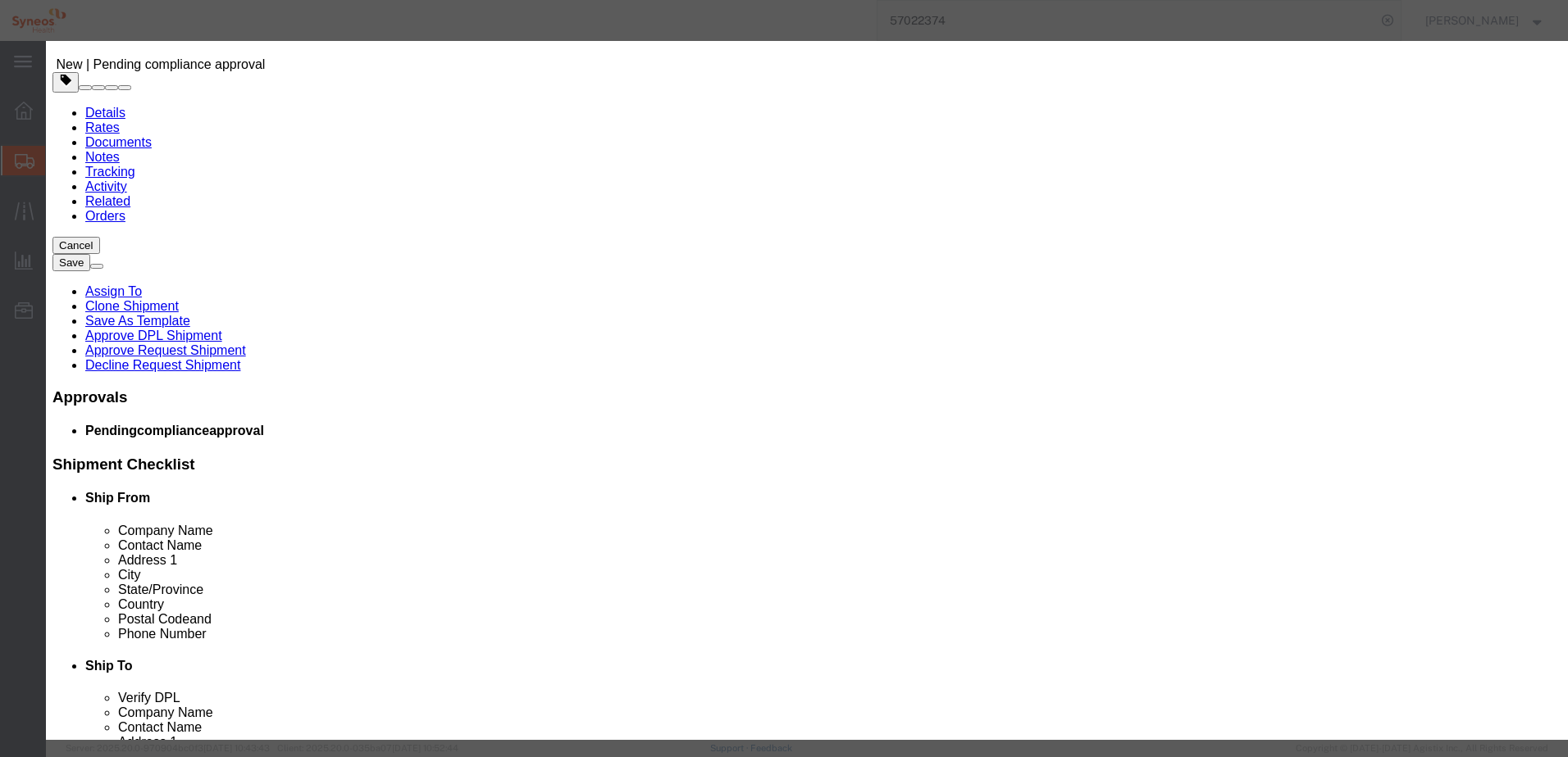
click select "Select AGR-Agricultural APP-Computers APR-Additional Permissive Exports AVS-Air…"
click button "Save & Close"
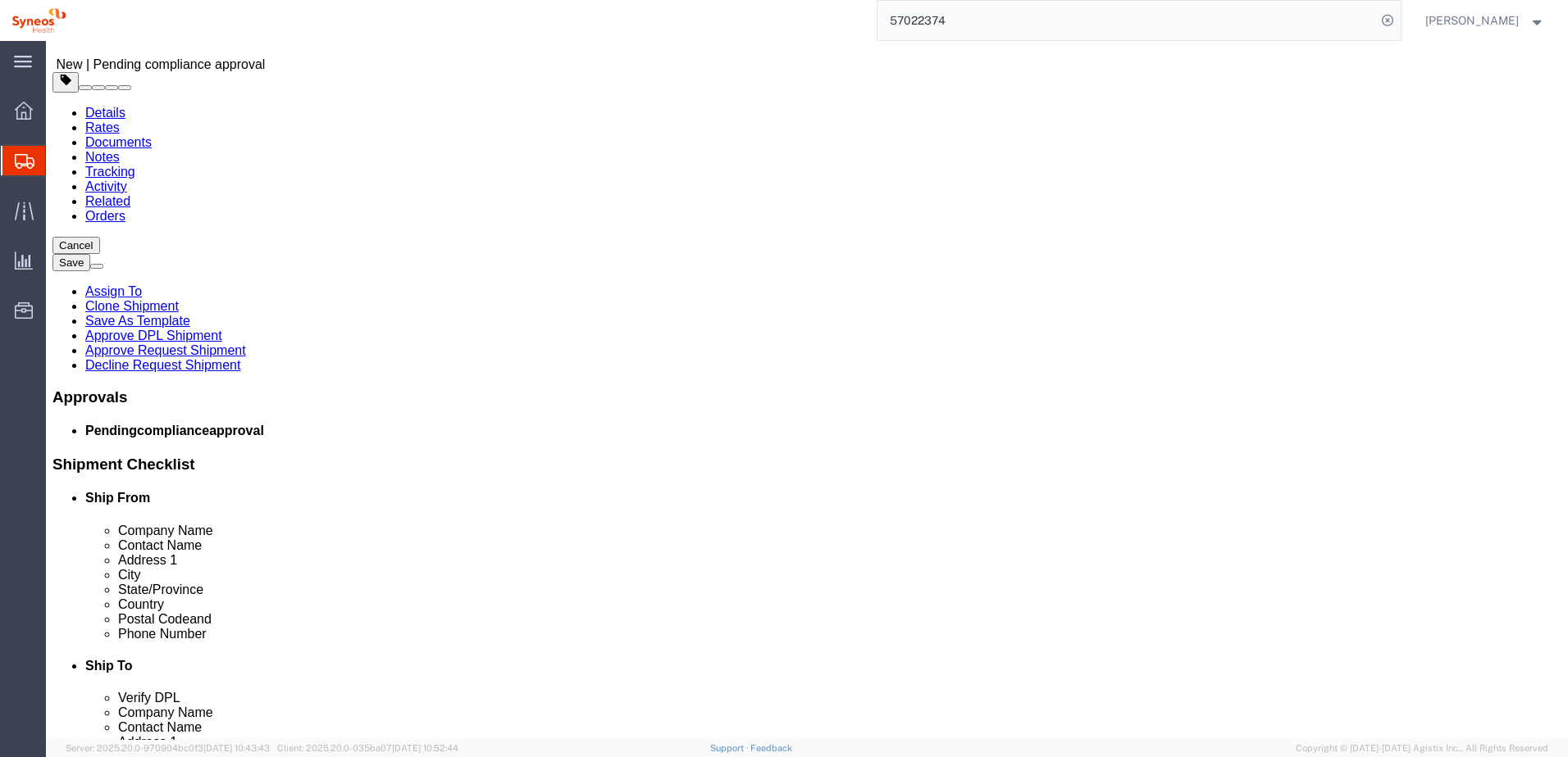
click link "Approve Request Shipment"
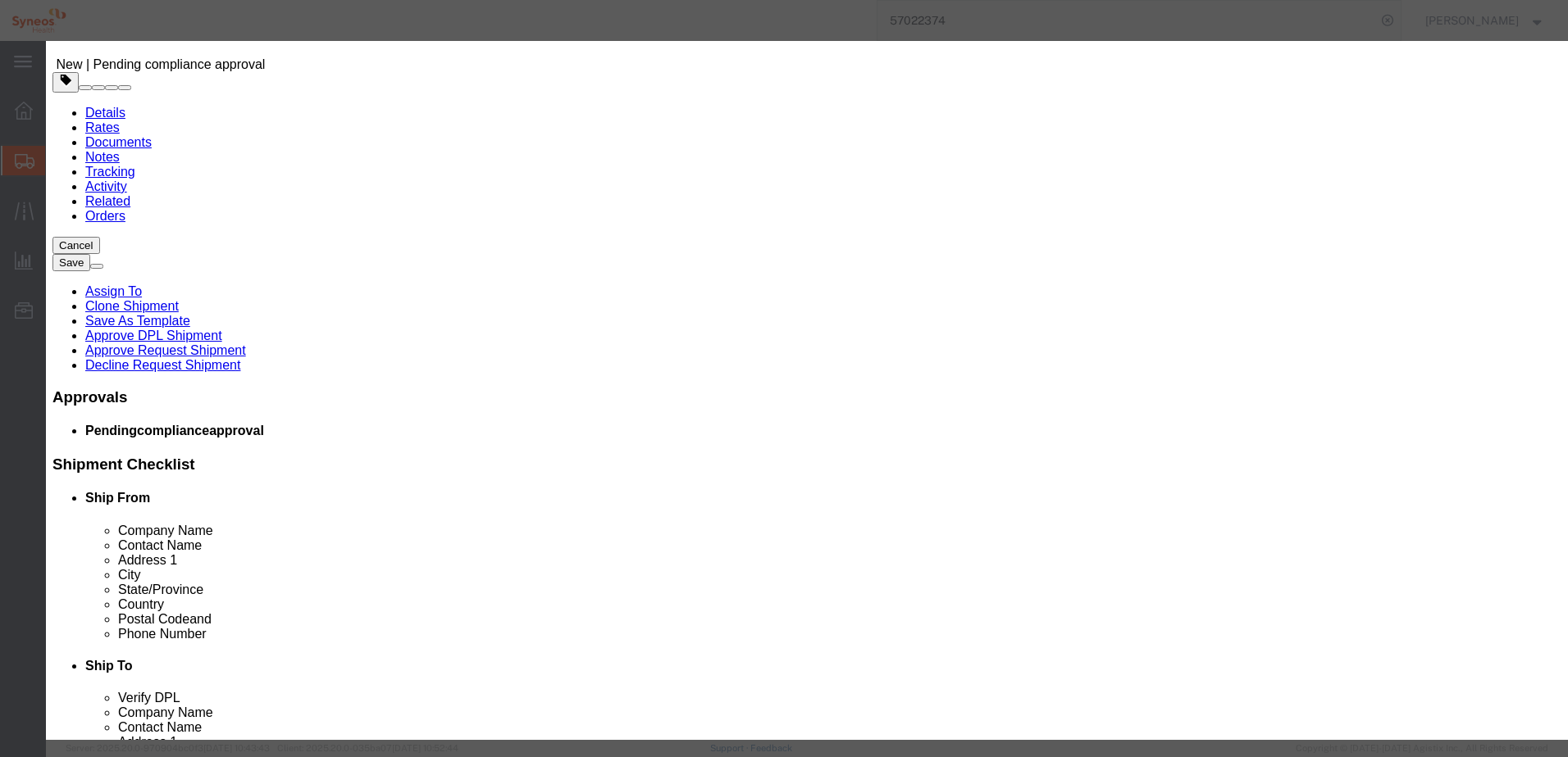
click button "Yes"
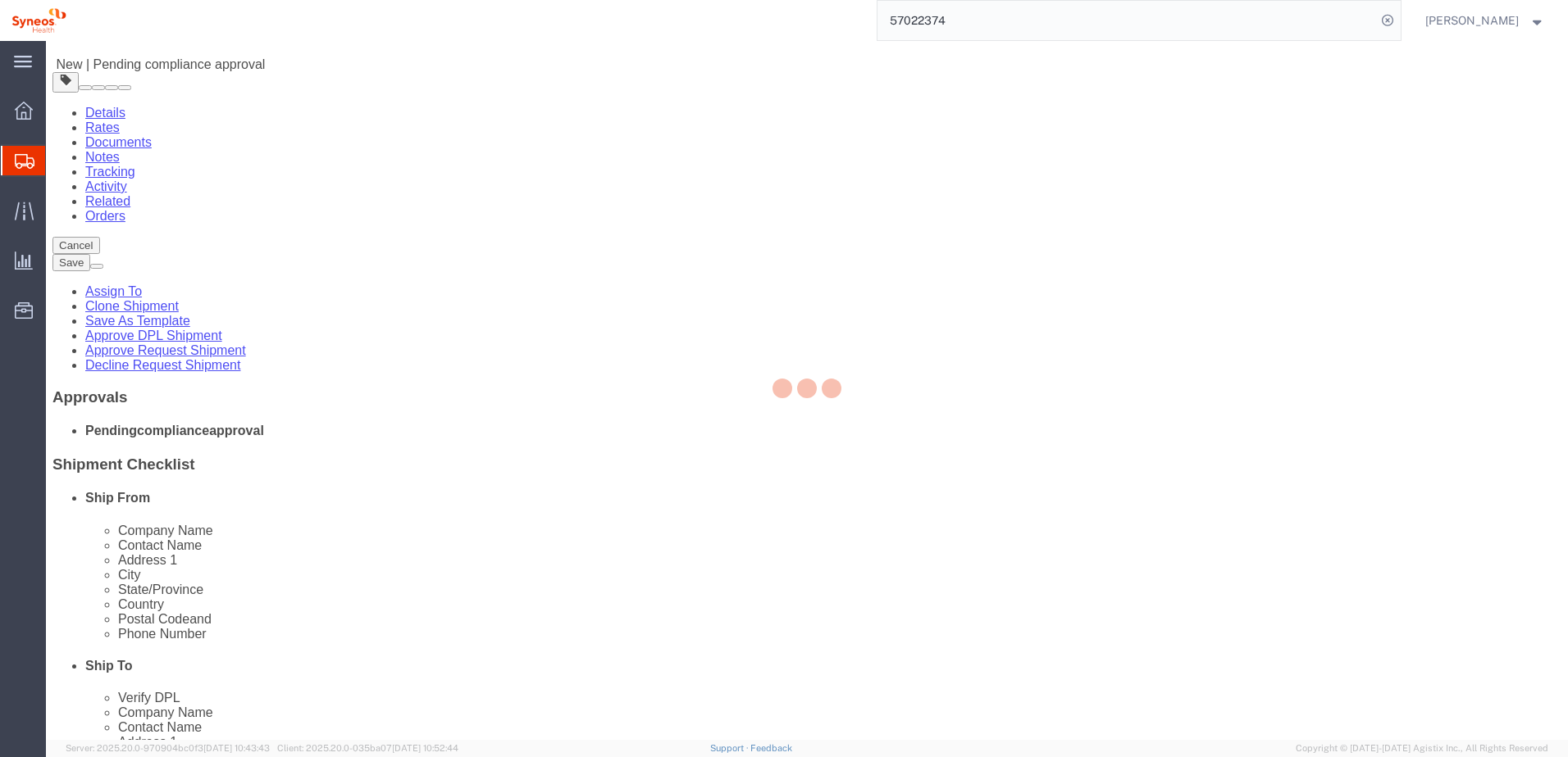
select select "59458"
